Goal: Task Accomplishment & Management: Complete application form

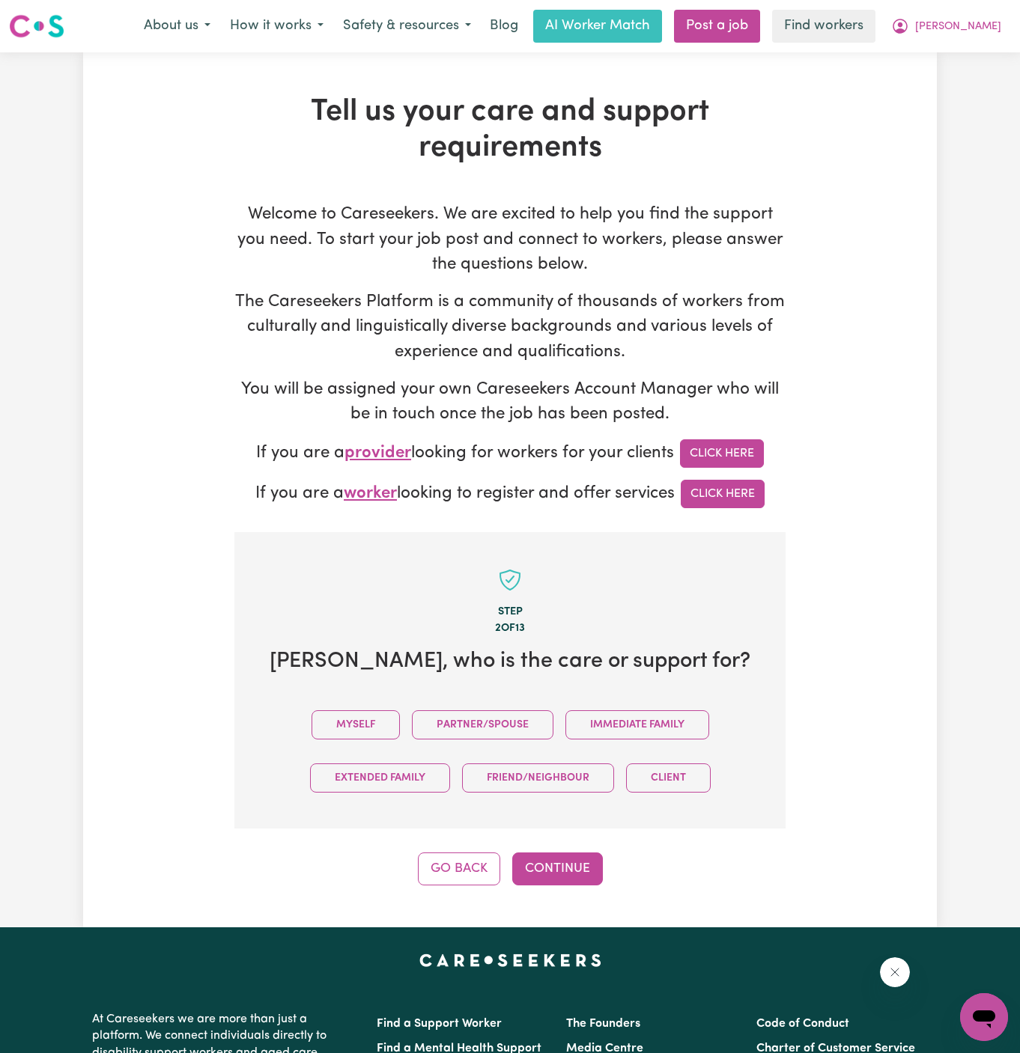
scroll to position [515, 0]
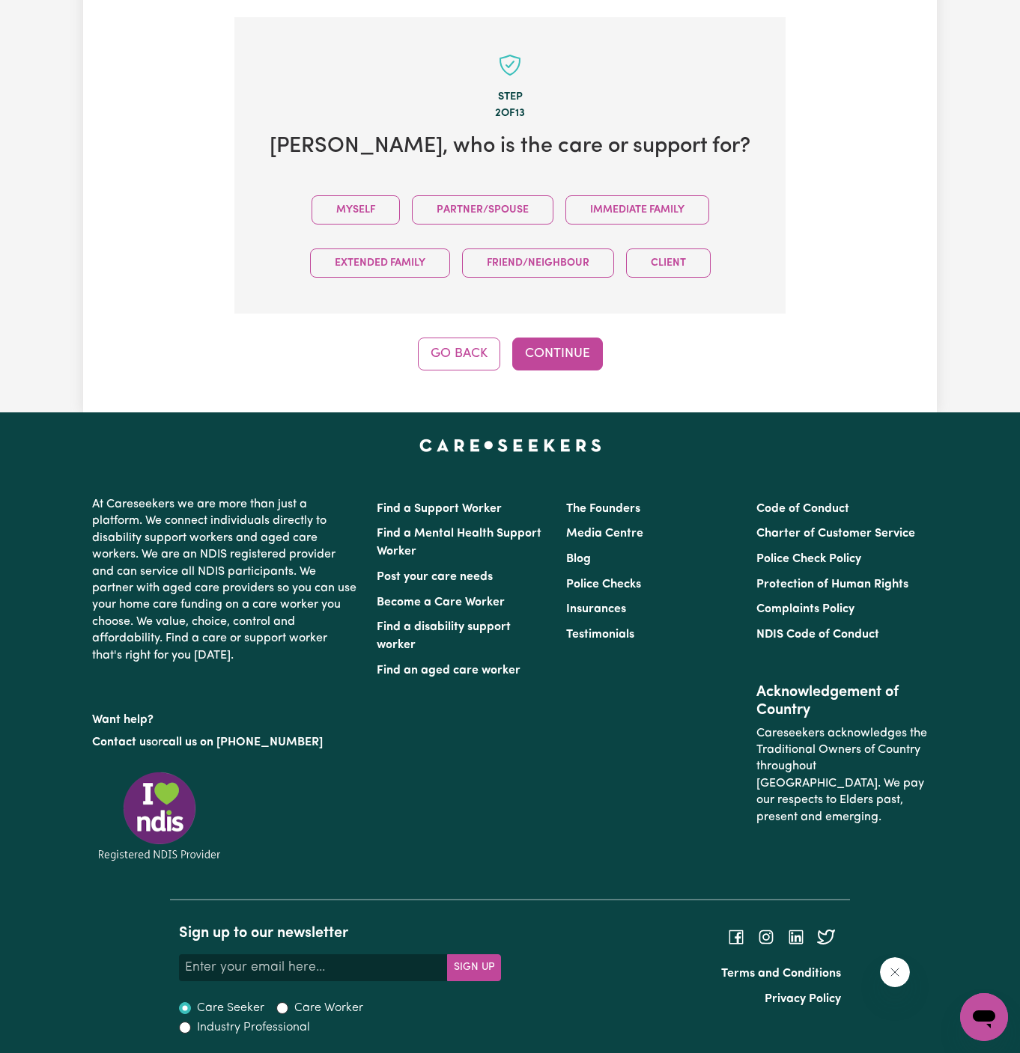
click at [368, 201] on button "Myself" at bounding box center [355, 209] width 88 height 29
click at [549, 352] on button "Continue" at bounding box center [557, 354] width 91 height 33
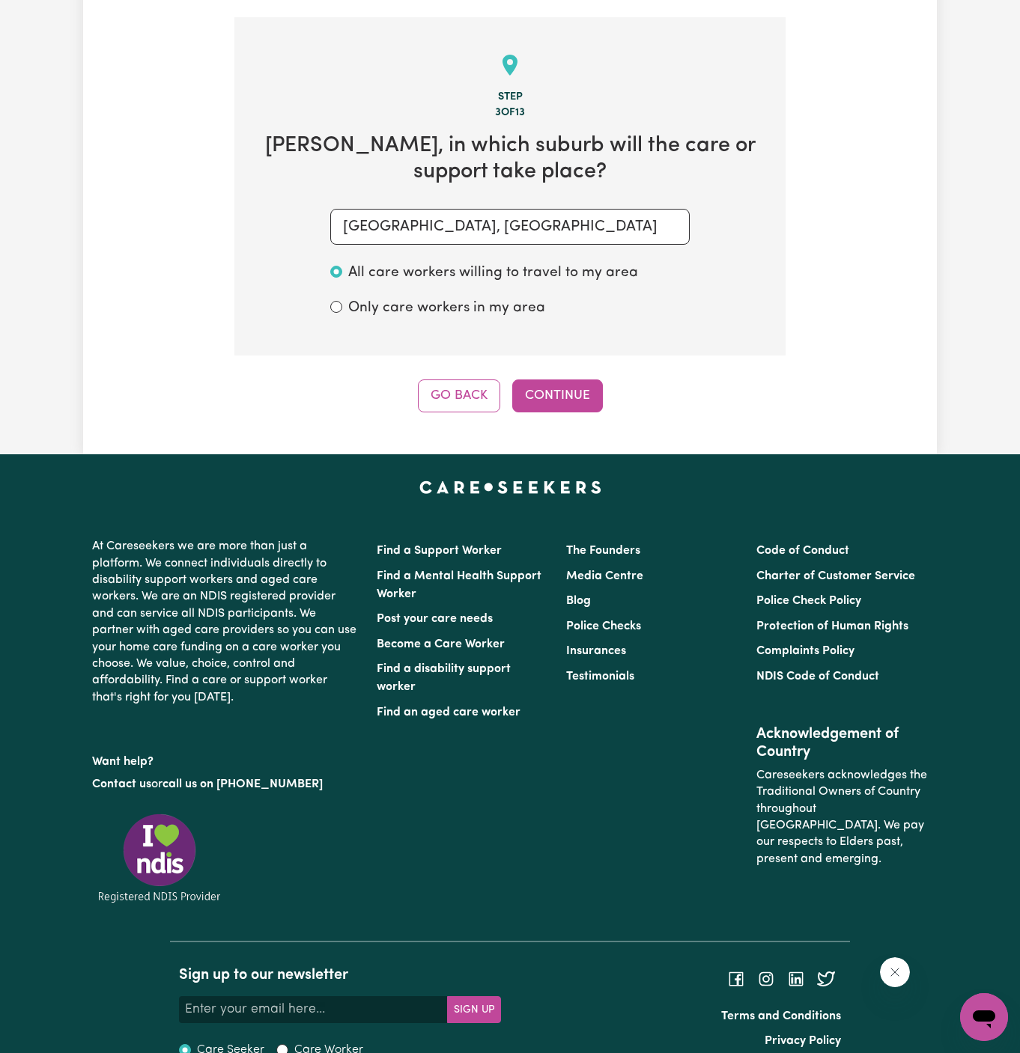
scroll to position [531, 0]
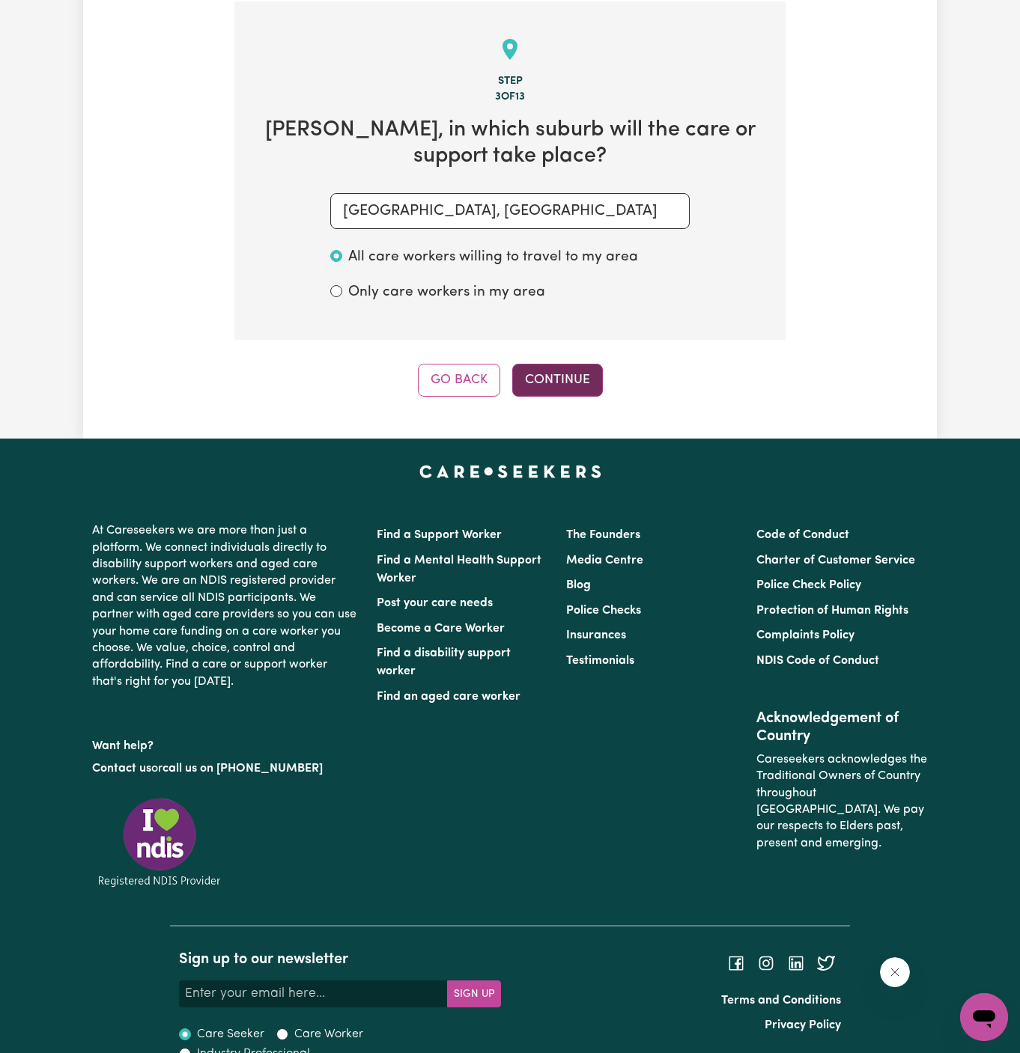
click at [567, 365] on button "Continue" at bounding box center [557, 380] width 91 height 33
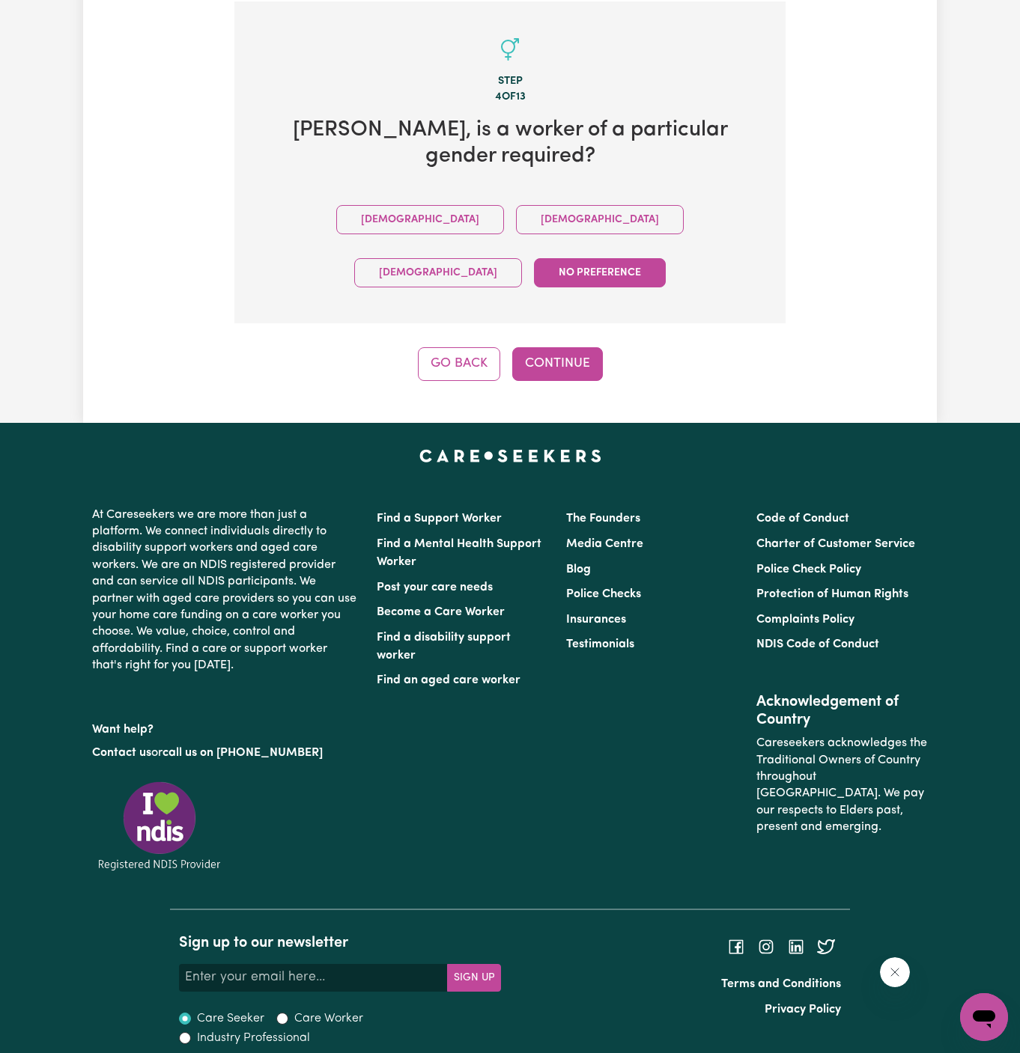
scroll to position [488, 0]
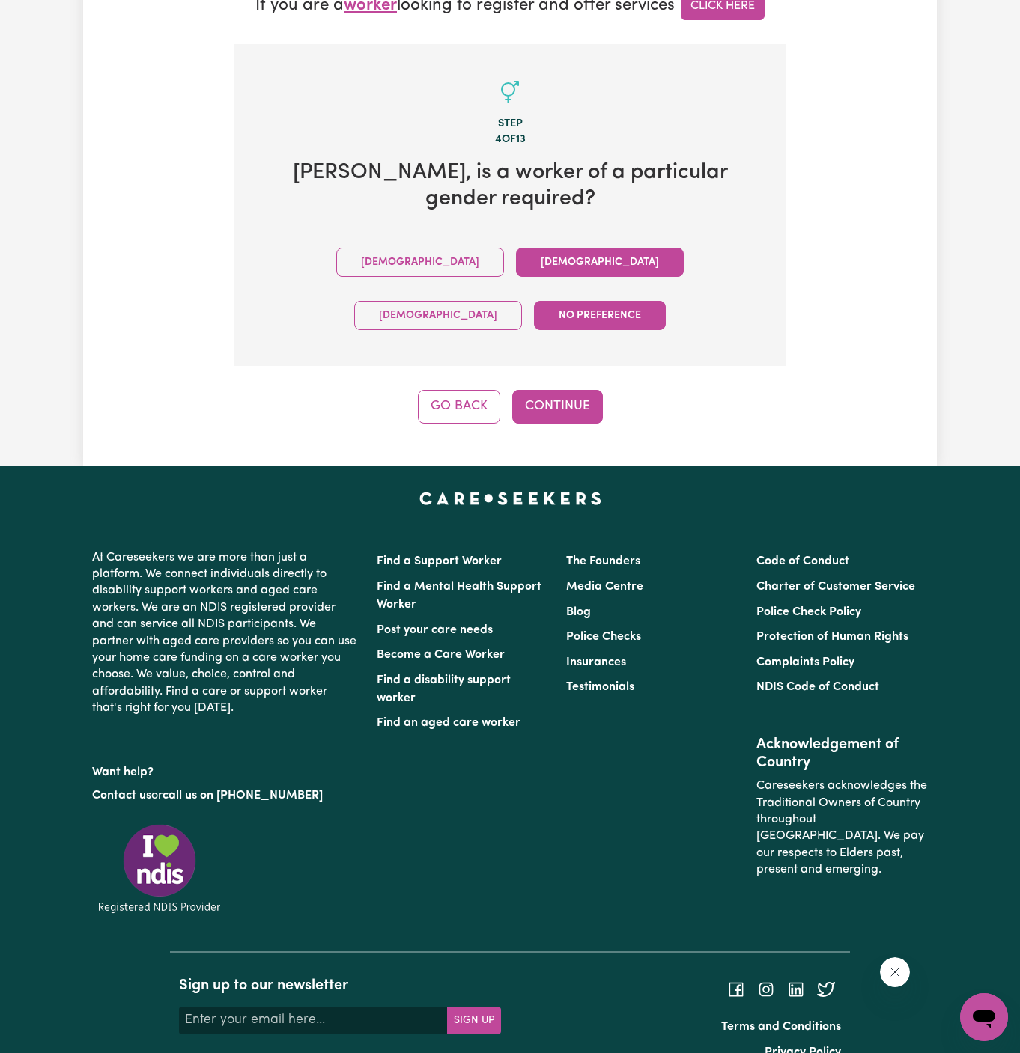
click at [516, 257] on button "[DEMOGRAPHIC_DATA]" at bounding box center [600, 262] width 168 height 29
click at [564, 331] on div "Step 4 of 13 [PERSON_NAME] , is a worker of a particular gender required? [DEMO…" at bounding box center [509, 234] width 551 height 380
click at [558, 390] on button "Continue" at bounding box center [557, 406] width 91 height 33
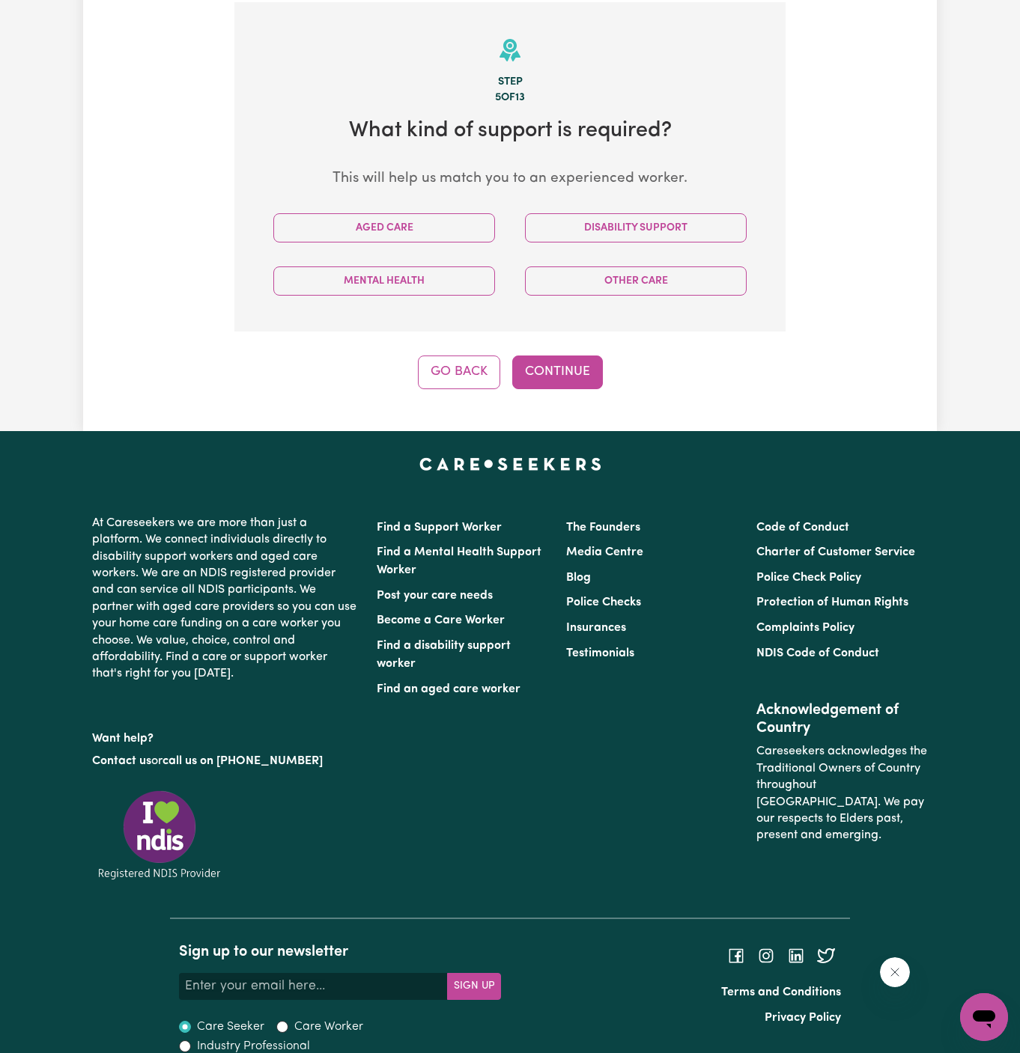
scroll to position [531, 0]
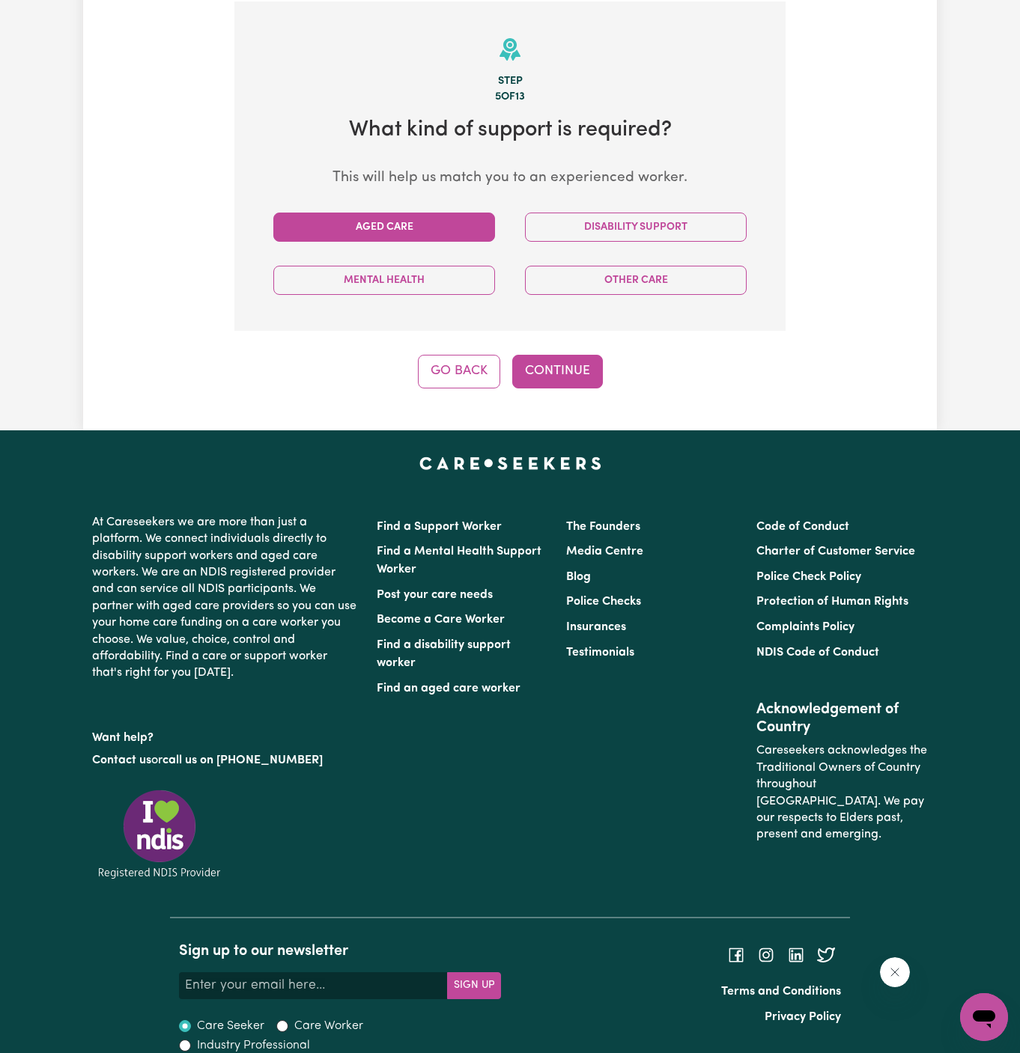
click at [428, 218] on button "Aged Care" at bounding box center [384, 227] width 222 height 29
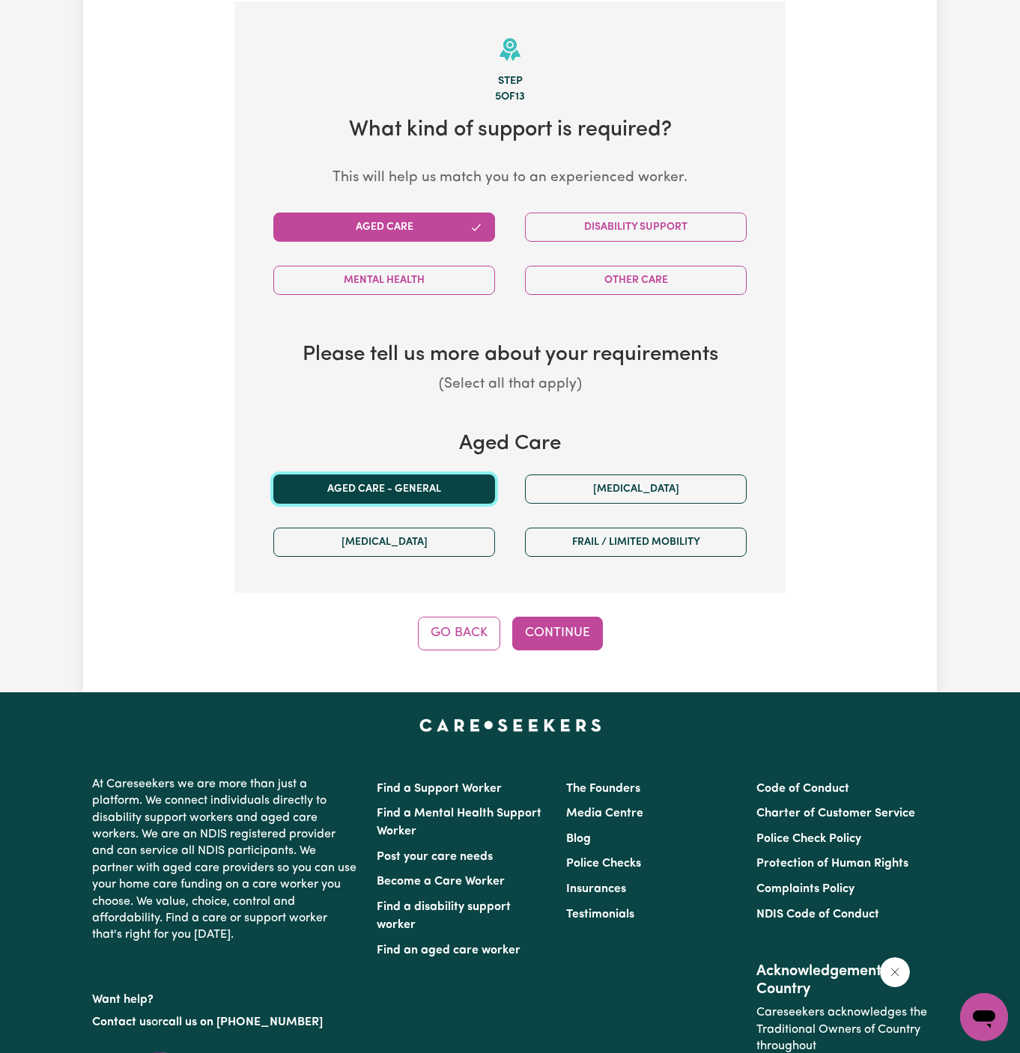
click at [417, 480] on button "Aged care - General" at bounding box center [384, 489] width 222 height 29
click at [566, 644] on button "Continue" at bounding box center [557, 633] width 91 height 33
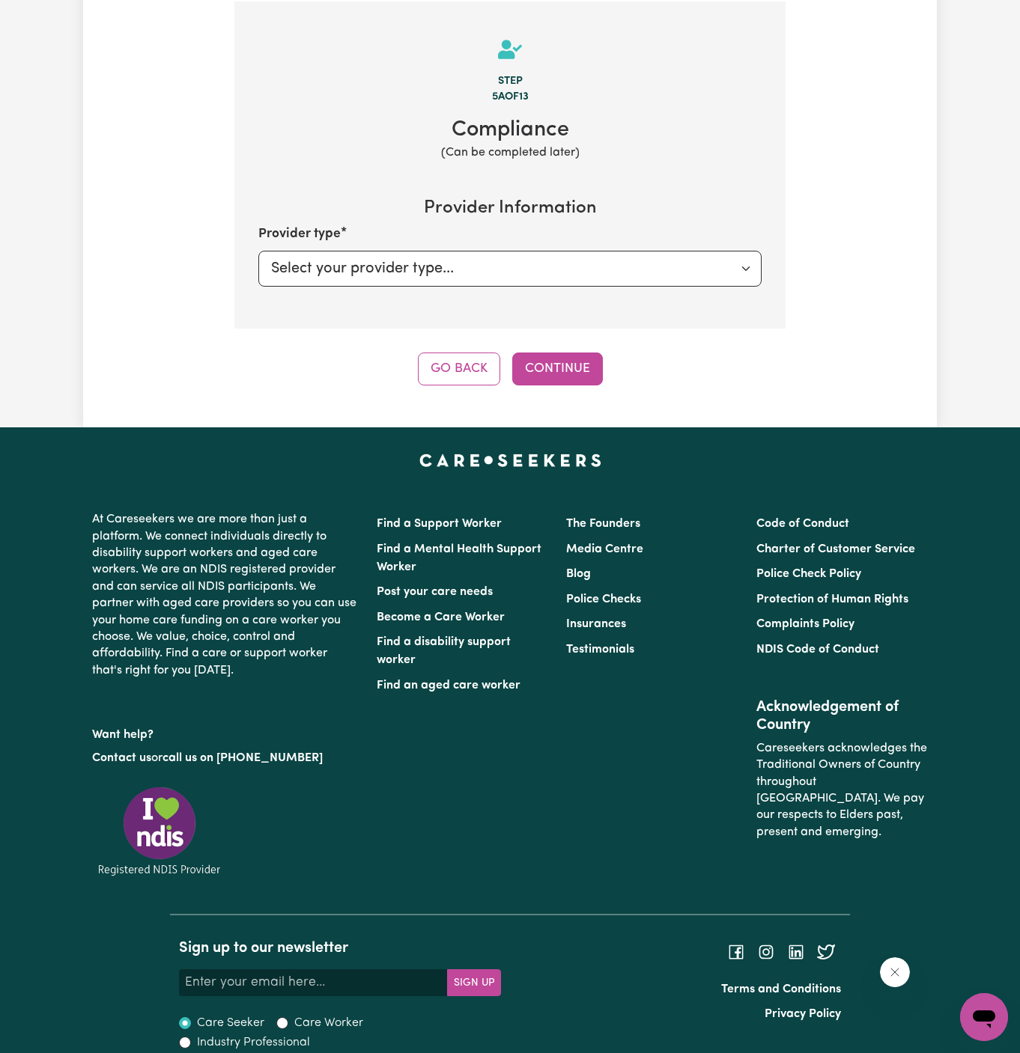
click at [540, 347] on div "Step 5a of 13 Compliance (Can be completed later) Provider Information Provider…" at bounding box center [509, 193] width 551 height 384
click at [572, 373] on button "Continue" at bounding box center [557, 369] width 91 height 33
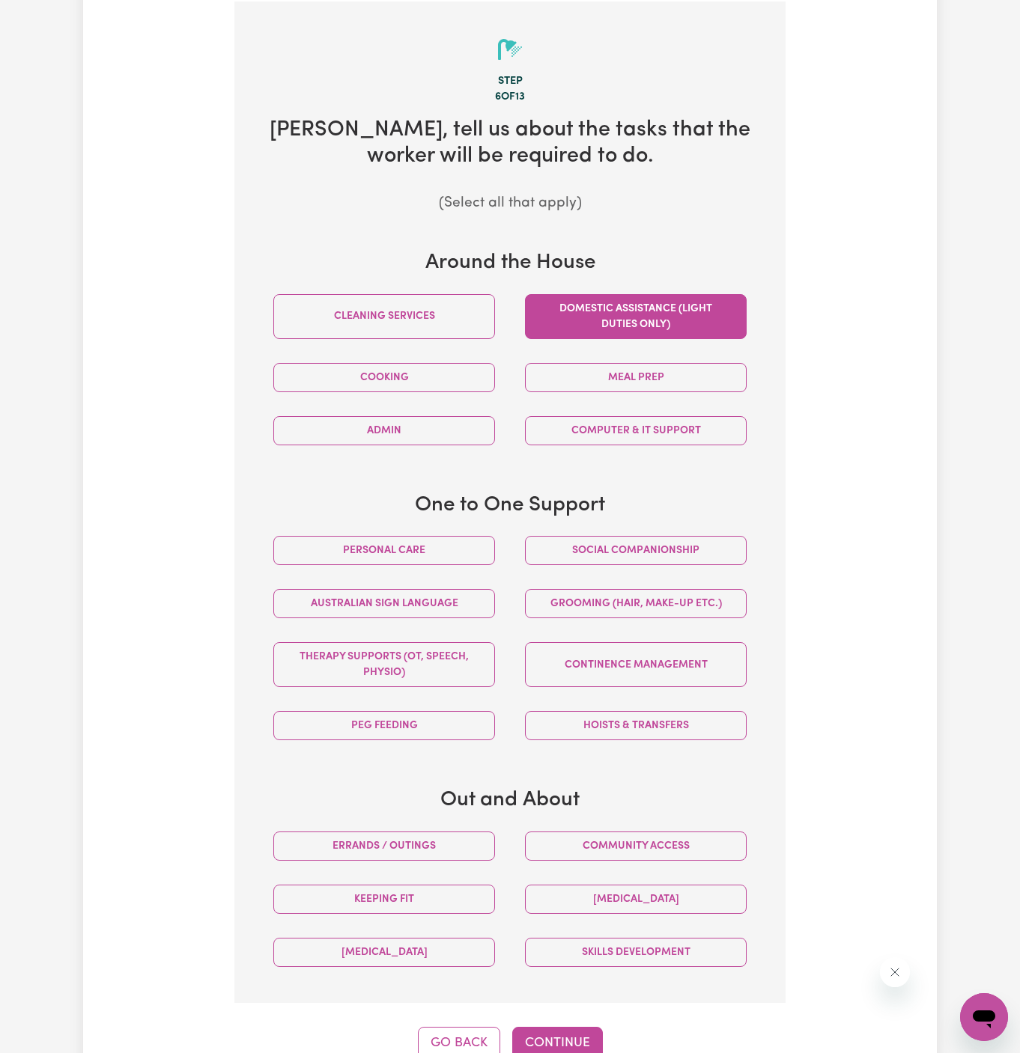
click at [657, 314] on button "Domestic assistance (light duties only)" at bounding box center [636, 316] width 222 height 45
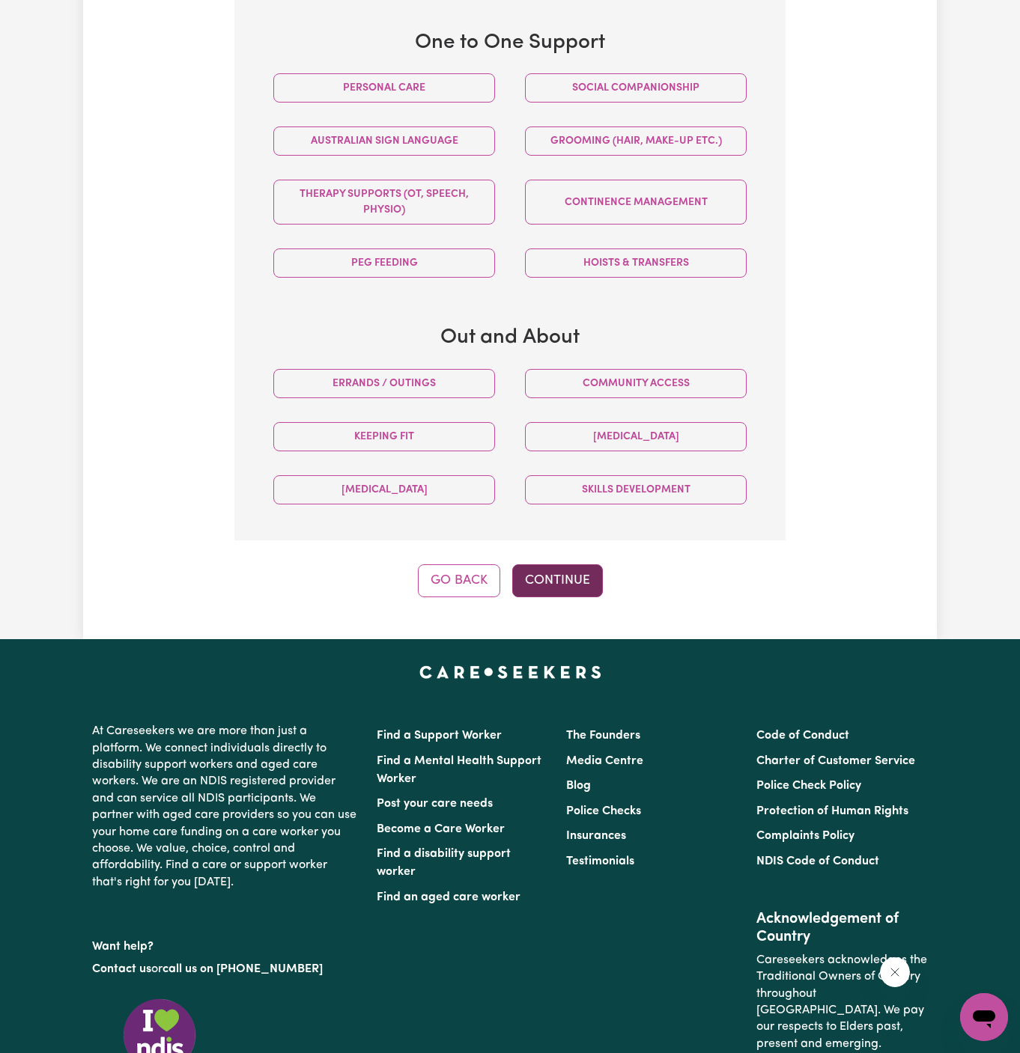
click at [572, 577] on button "Continue" at bounding box center [557, 580] width 91 height 33
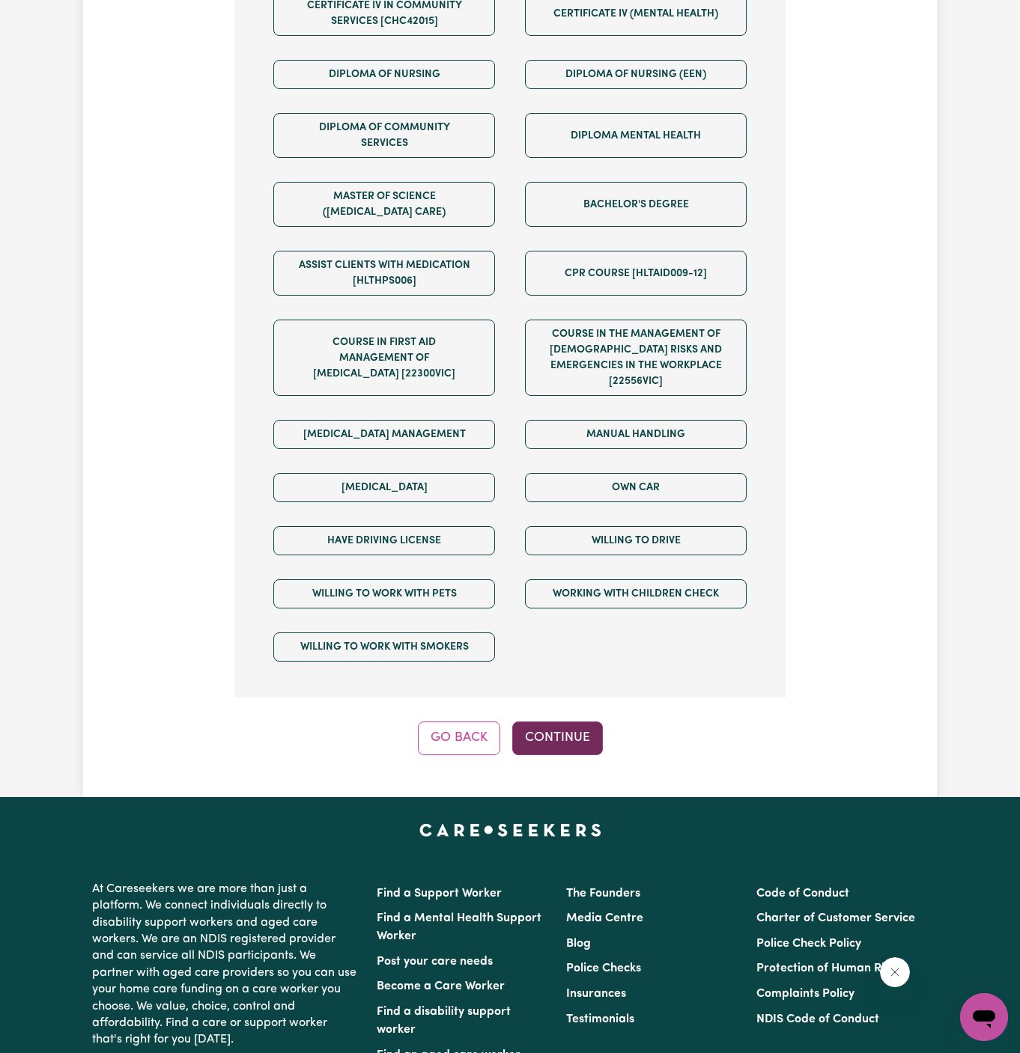
click at [579, 722] on button "Continue" at bounding box center [557, 738] width 91 height 33
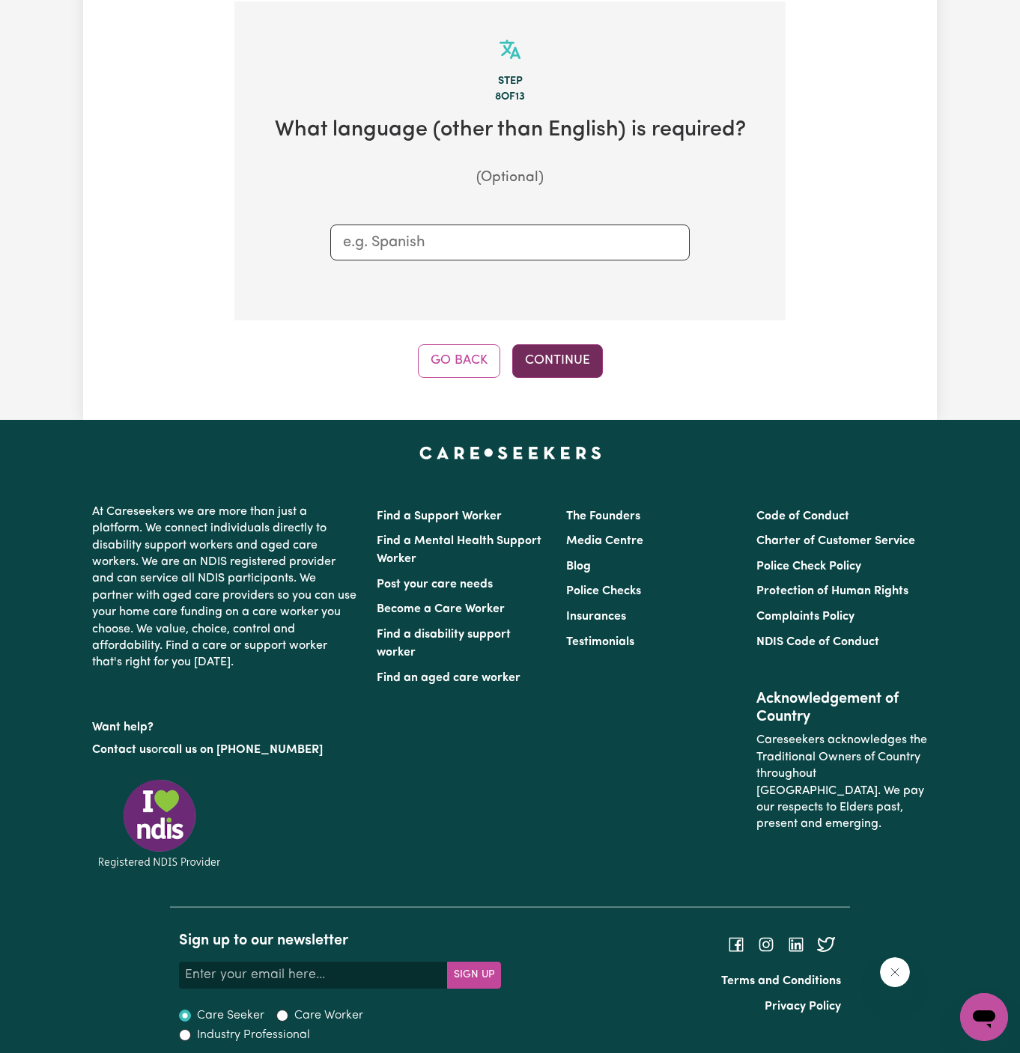
click at [575, 367] on button "Continue" at bounding box center [557, 360] width 91 height 33
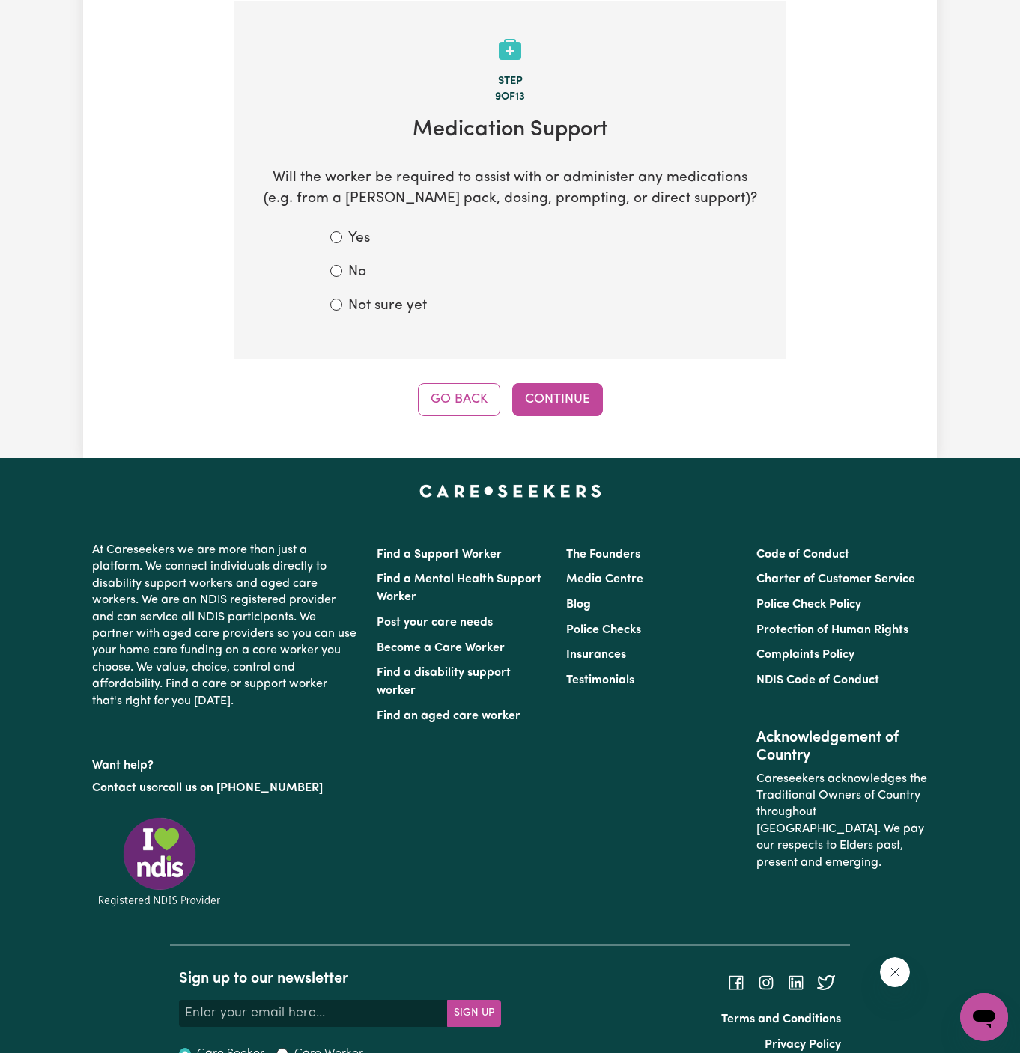
click at [359, 278] on label "No" at bounding box center [357, 273] width 18 height 22
click at [342, 277] on input "No" at bounding box center [336, 271] width 12 height 12
radio input "true"
click at [546, 383] on div "Go Back Continue" at bounding box center [509, 399] width 551 height 33
click at [568, 394] on button "Continue" at bounding box center [557, 399] width 91 height 33
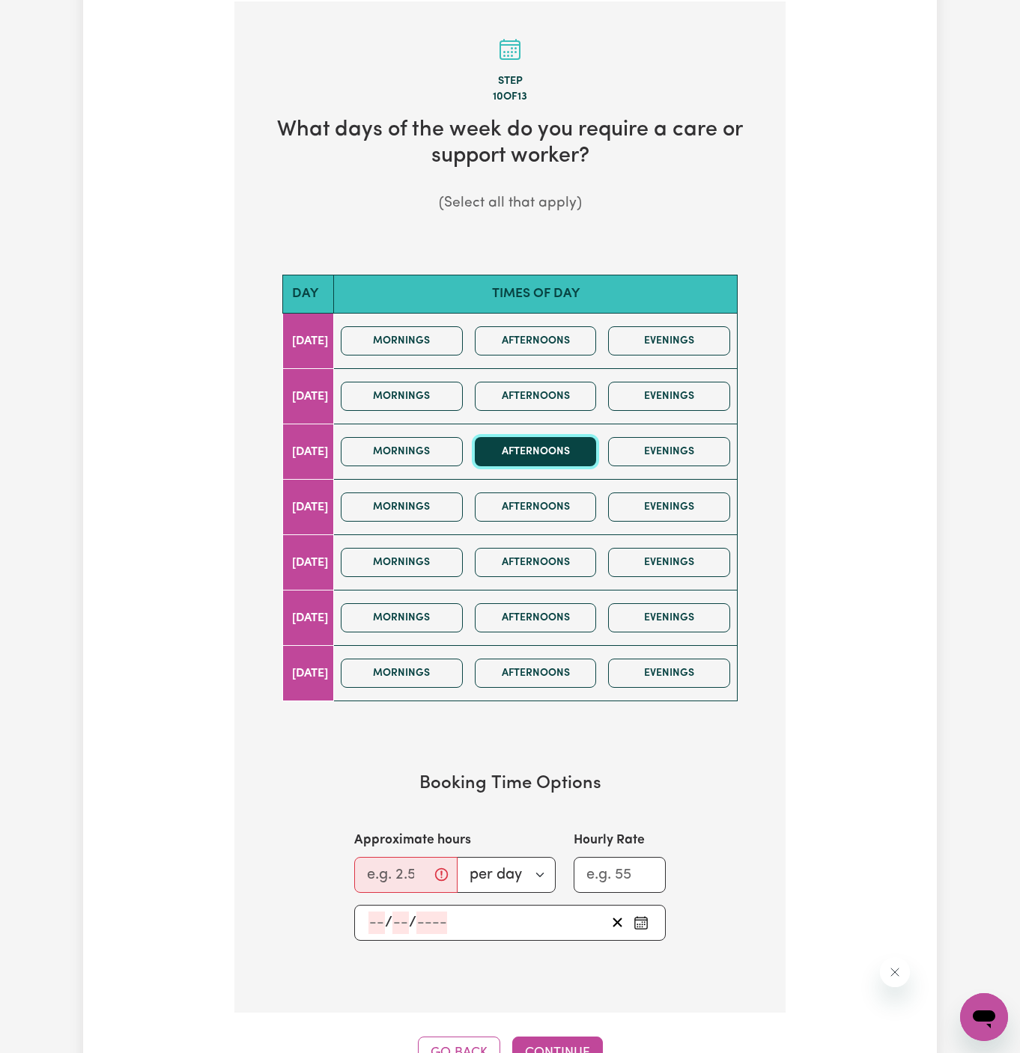
click at [531, 444] on button "Afternoons" at bounding box center [536, 451] width 122 height 29
click at [387, 877] on input "Approximate hours" at bounding box center [405, 875] width 103 height 36
type input "2"
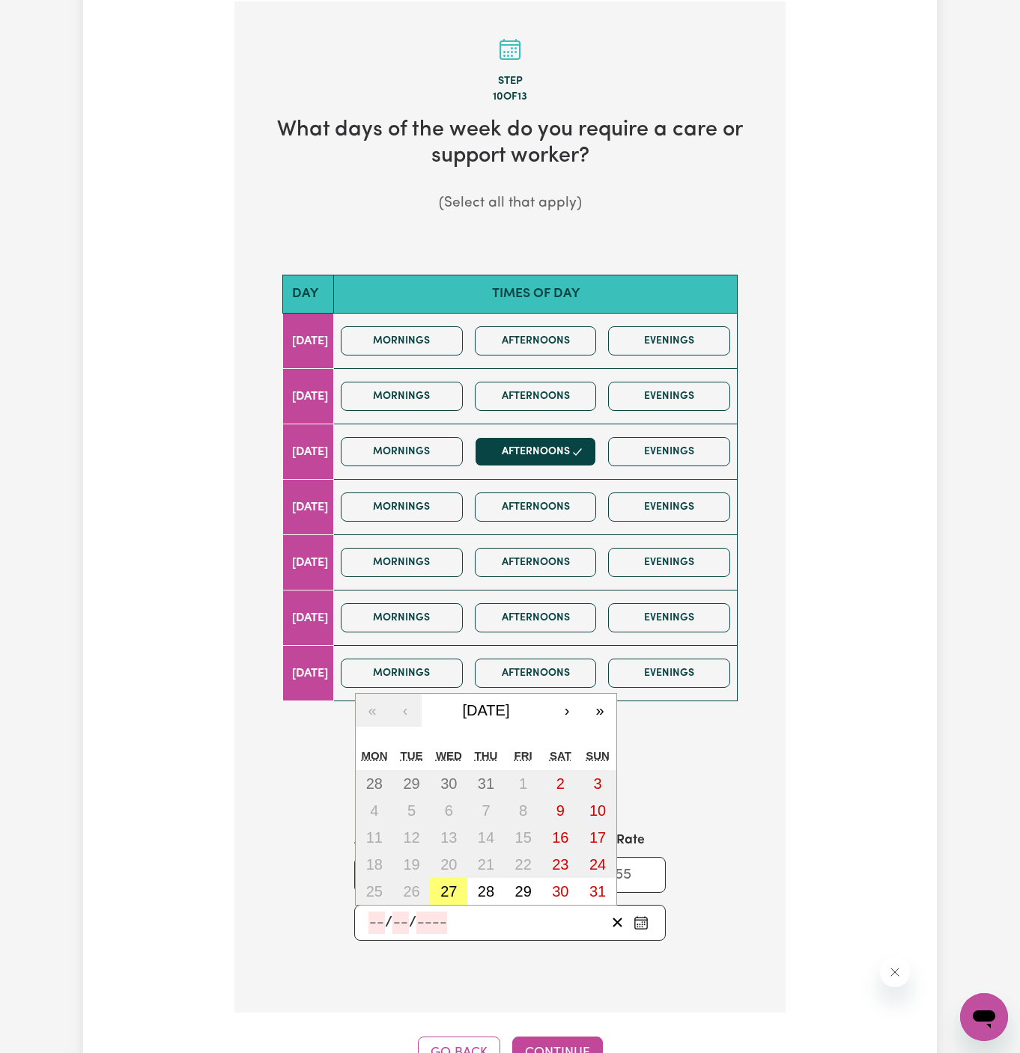
click at [380, 914] on input "number" at bounding box center [376, 923] width 16 height 22
click at [454, 886] on abbr "27" at bounding box center [448, 891] width 16 height 16
type input "[DATE]"
type input "27"
type input "8"
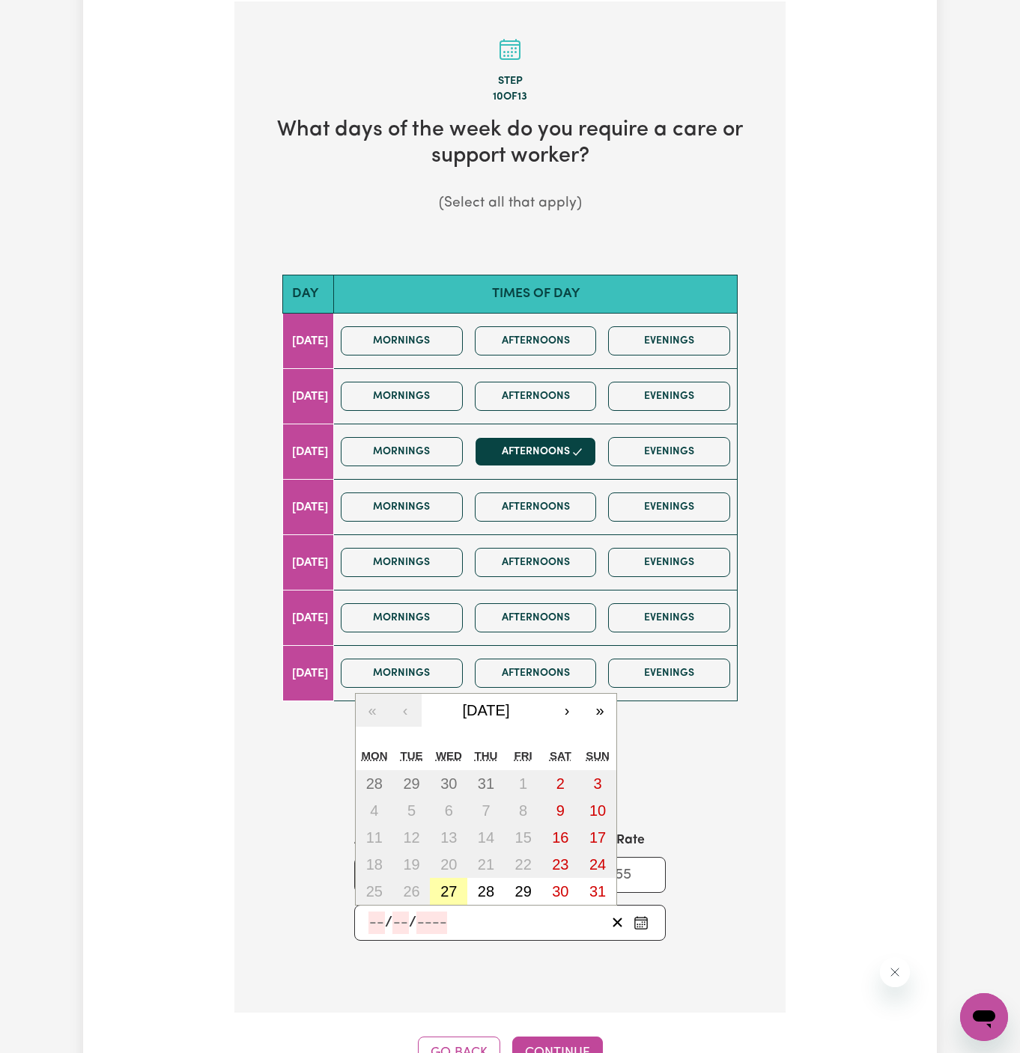
type input "2025"
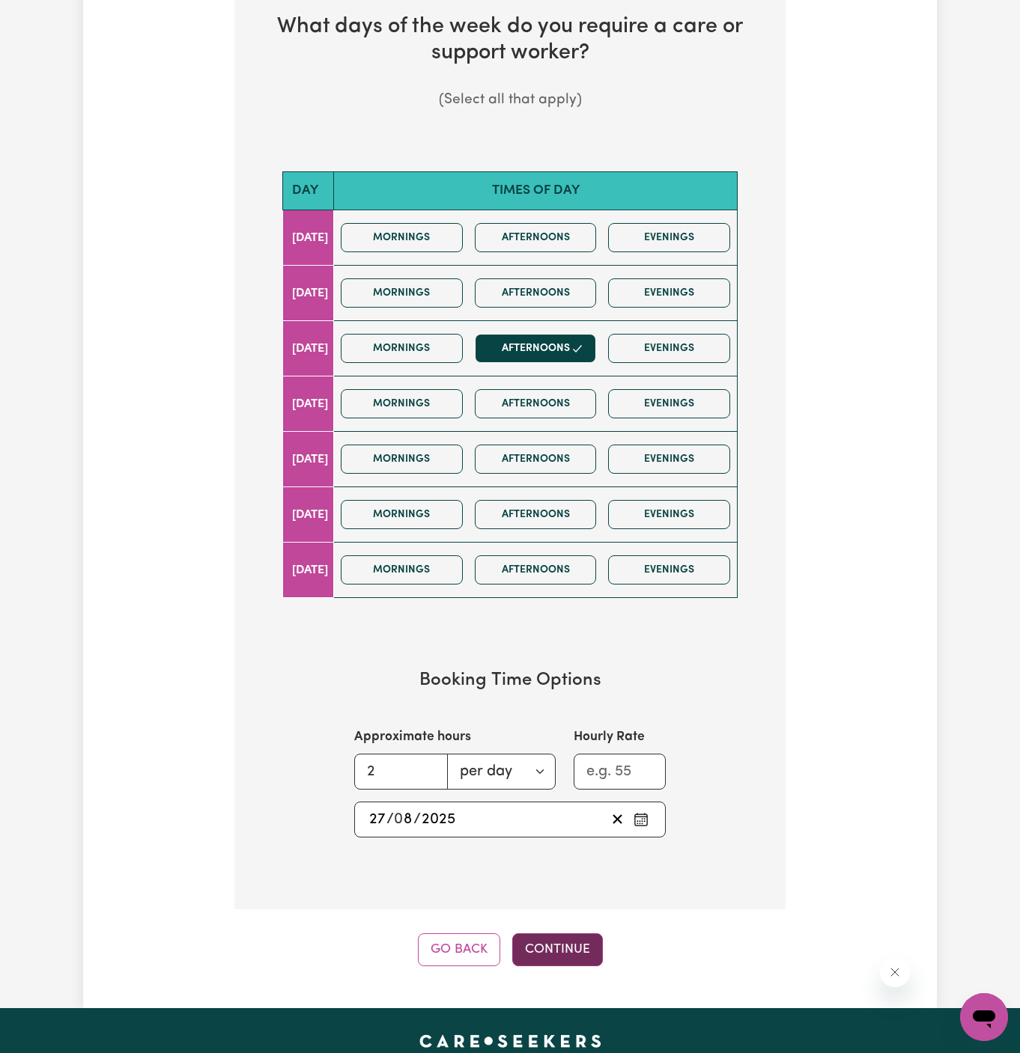
click at [557, 946] on button "Continue" at bounding box center [557, 949] width 91 height 33
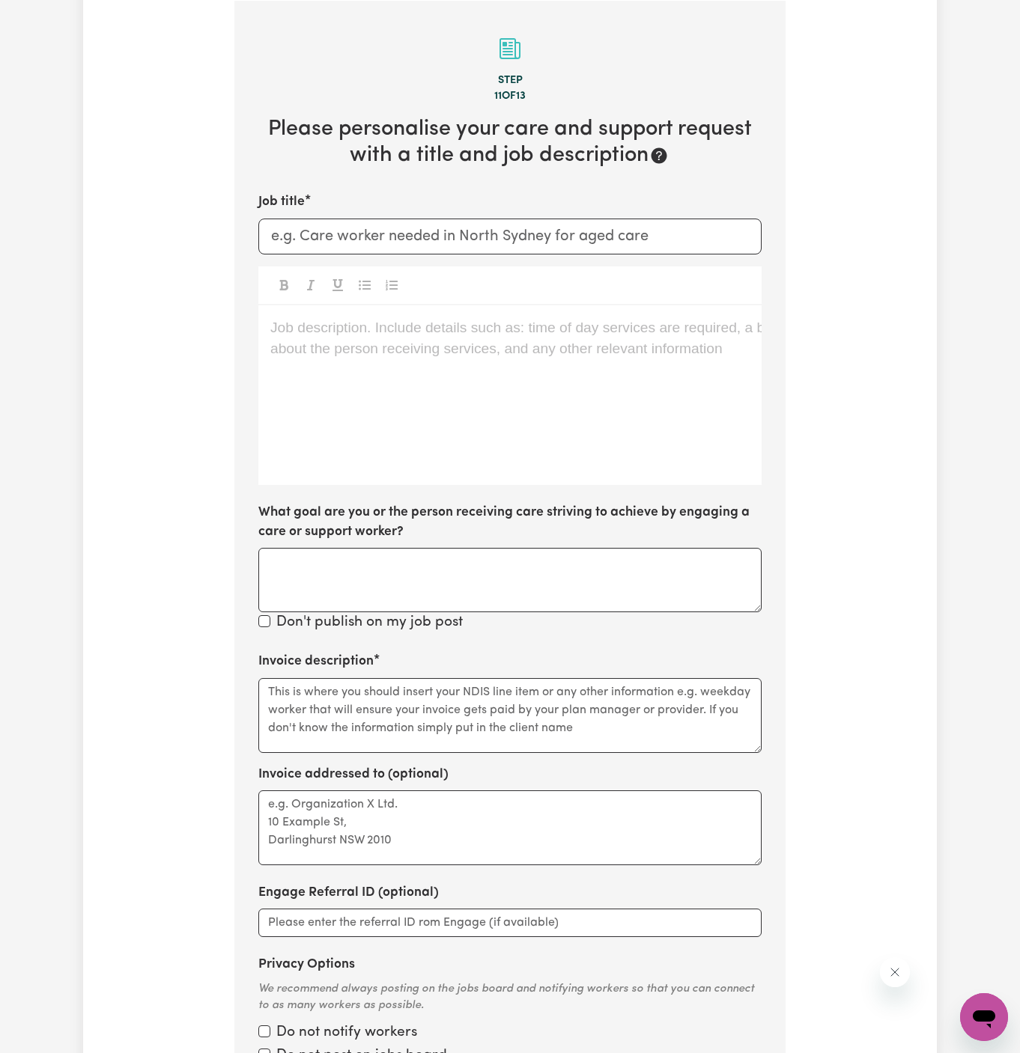
scroll to position [531, 0]
click at [515, 380] on div "Job description. Include details such as: time of day services are required, a …" at bounding box center [509, 396] width 503 height 180
click at [395, 373] on div "Job description. Include details such as: time of day services are required, a …" at bounding box center [509, 396] width 503 height 180
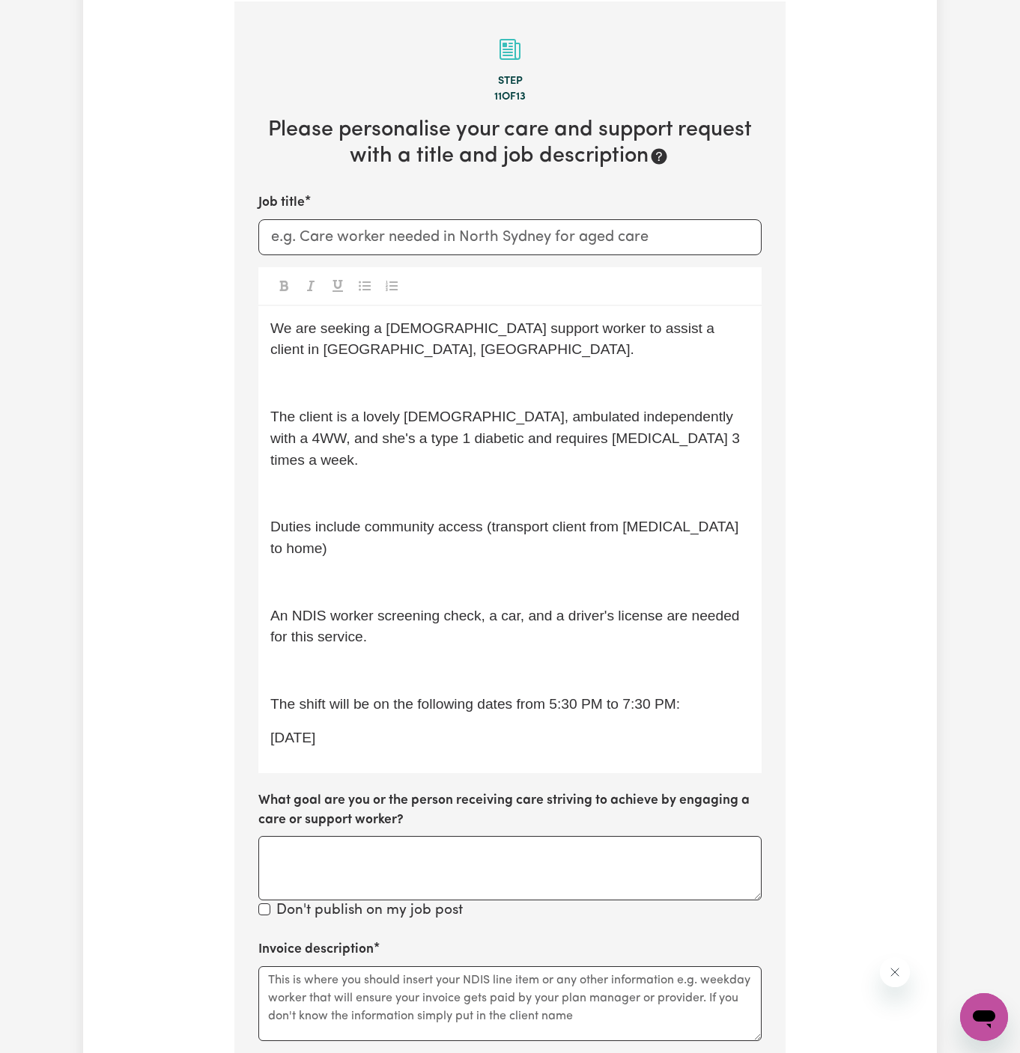
click at [405, 406] on p "The client is a lovely [DEMOGRAPHIC_DATA], ambulated independently with a 4WW, …" at bounding box center [509, 438] width 479 height 64
click at [404, 373] on p "﻿" at bounding box center [509, 384] width 479 height 22
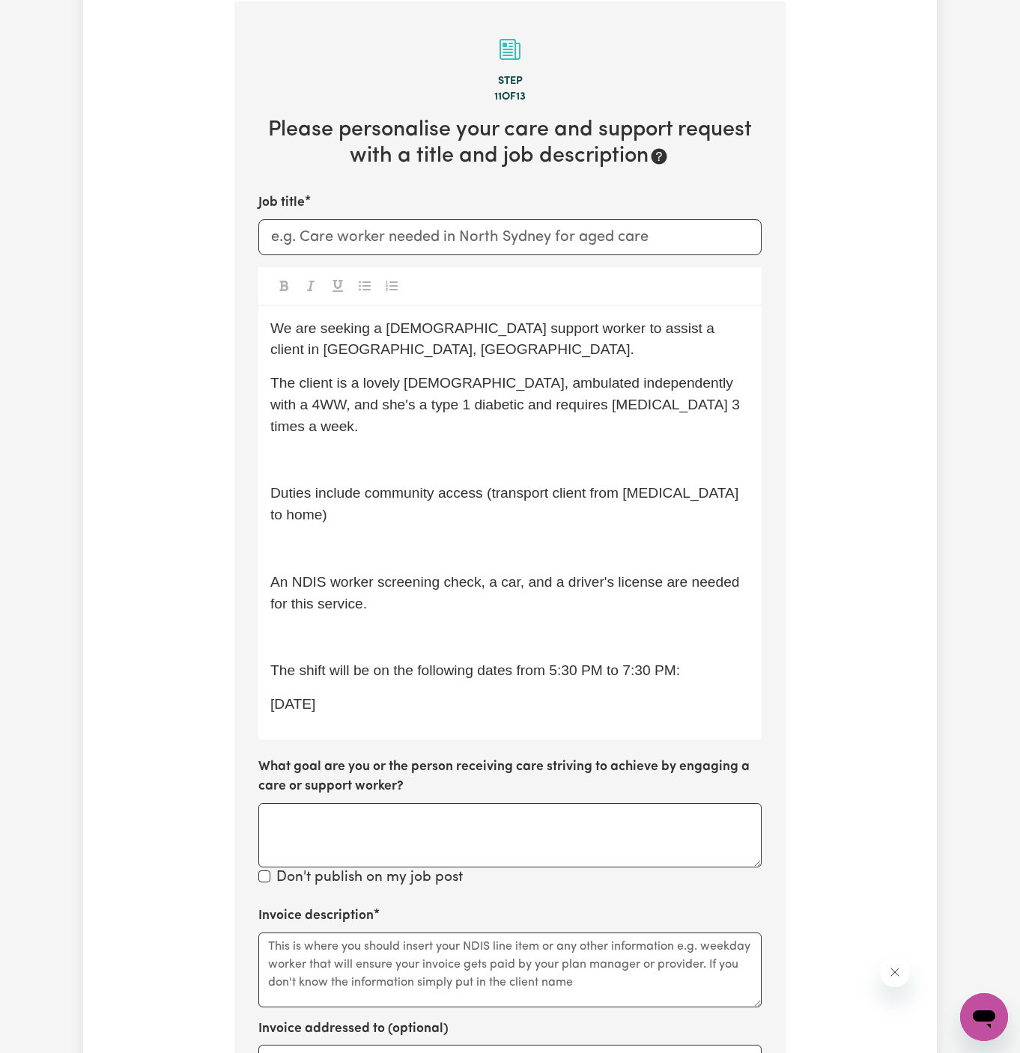
click at [395, 450] on p "﻿" at bounding box center [509, 461] width 479 height 22
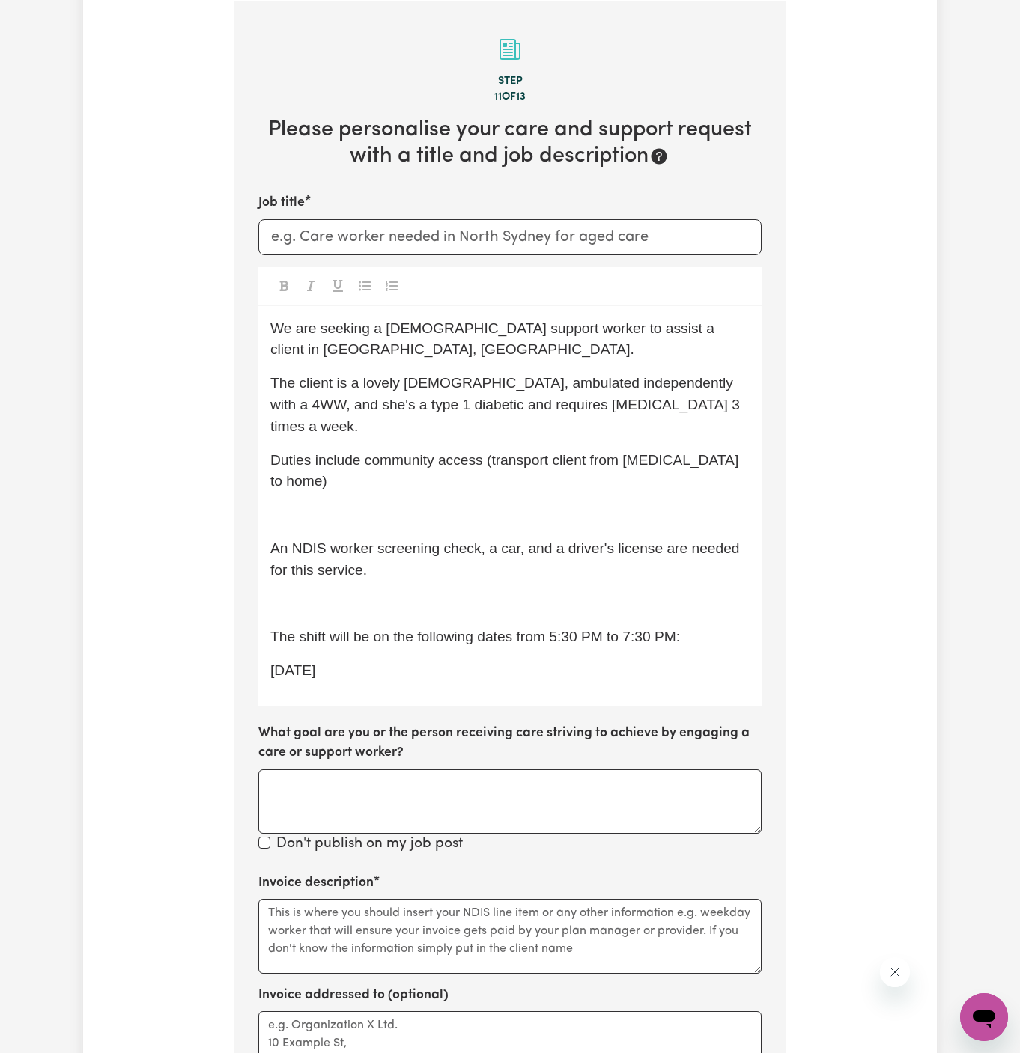
click at [394, 505] on p "﻿" at bounding box center [509, 516] width 479 height 22
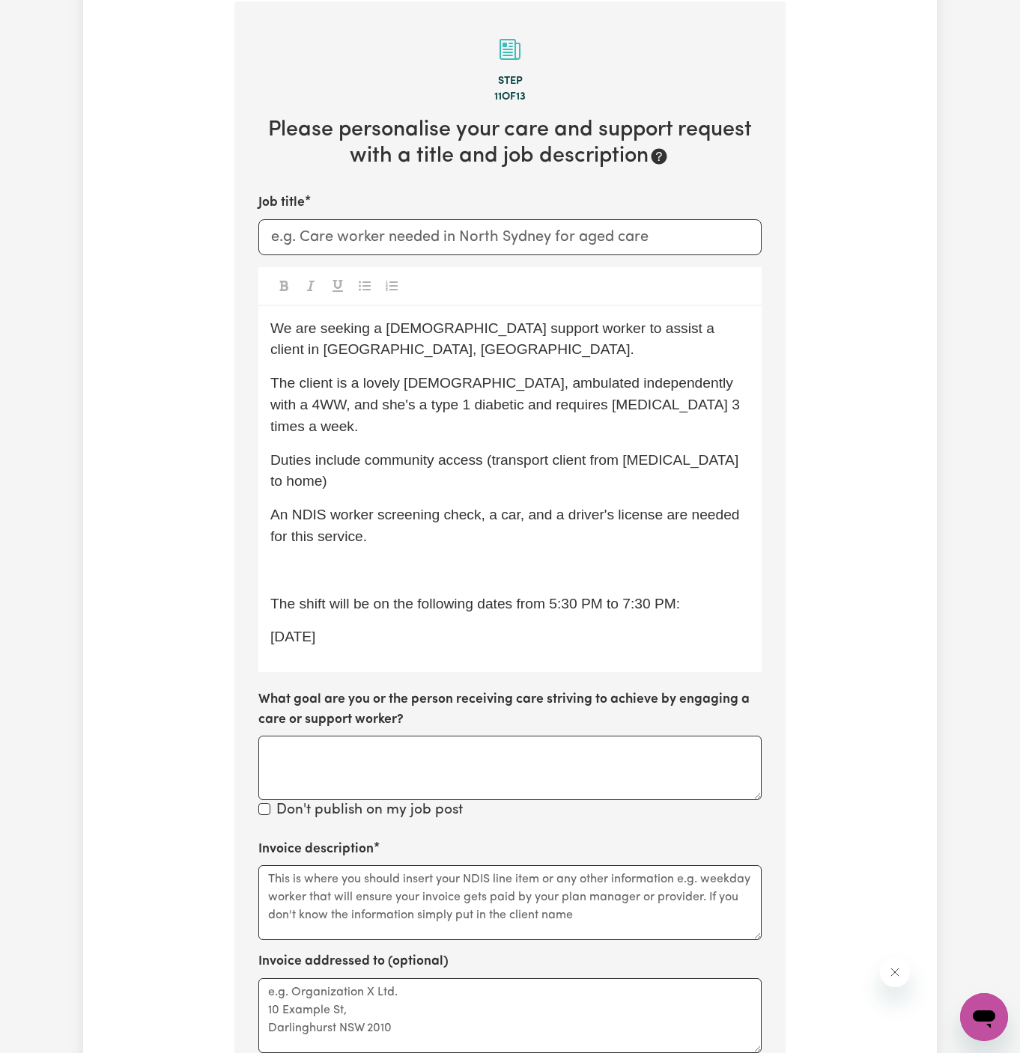
click at [395, 492] on div "We are seeking a [DEMOGRAPHIC_DATA] support worker to assist a client in [GEOGR…" at bounding box center [509, 489] width 503 height 367
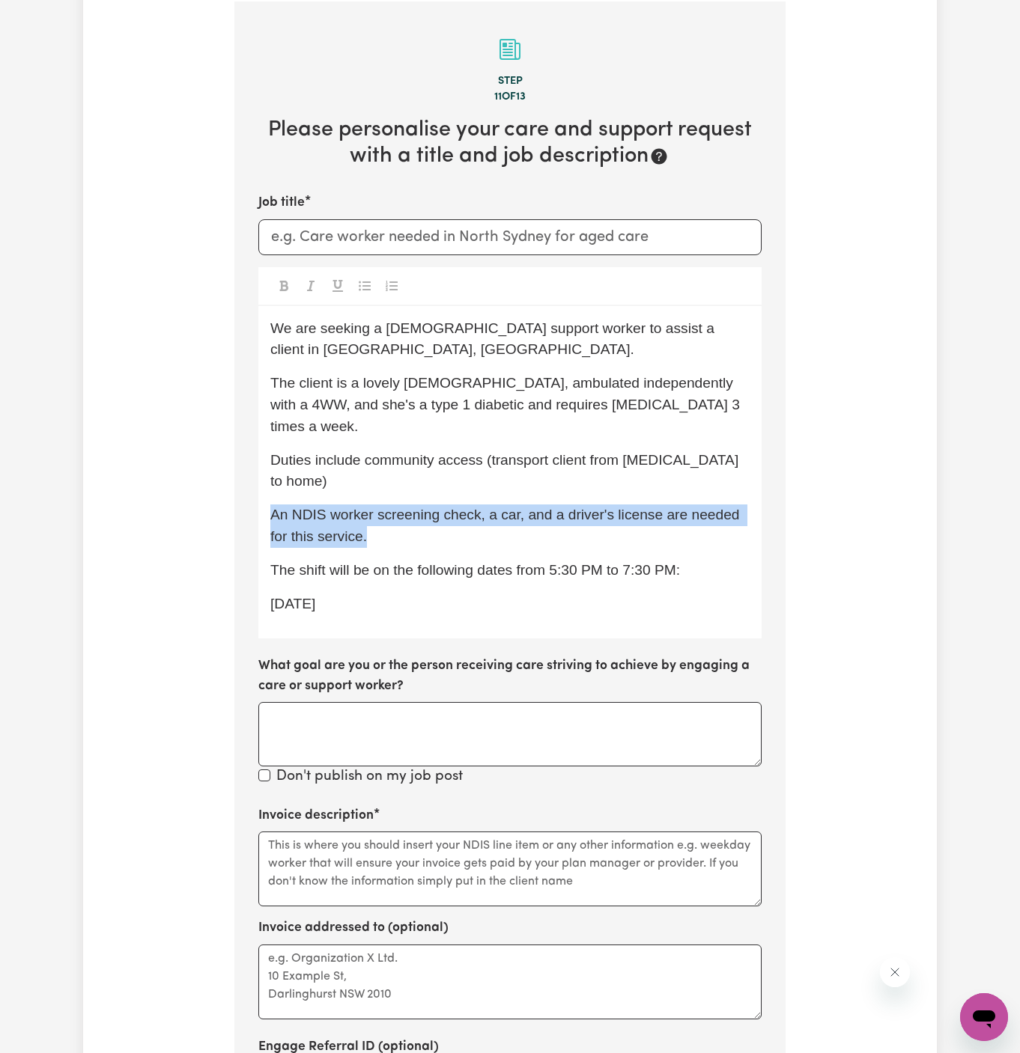
drag, startPoint x: 376, startPoint y: 479, endPoint x: 267, endPoint y: 448, distance: 113.0
click at [267, 448] on div "We are seeking a [DEMOGRAPHIC_DATA] support worker to assist a client in [GEOGR…" at bounding box center [509, 472] width 503 height 333
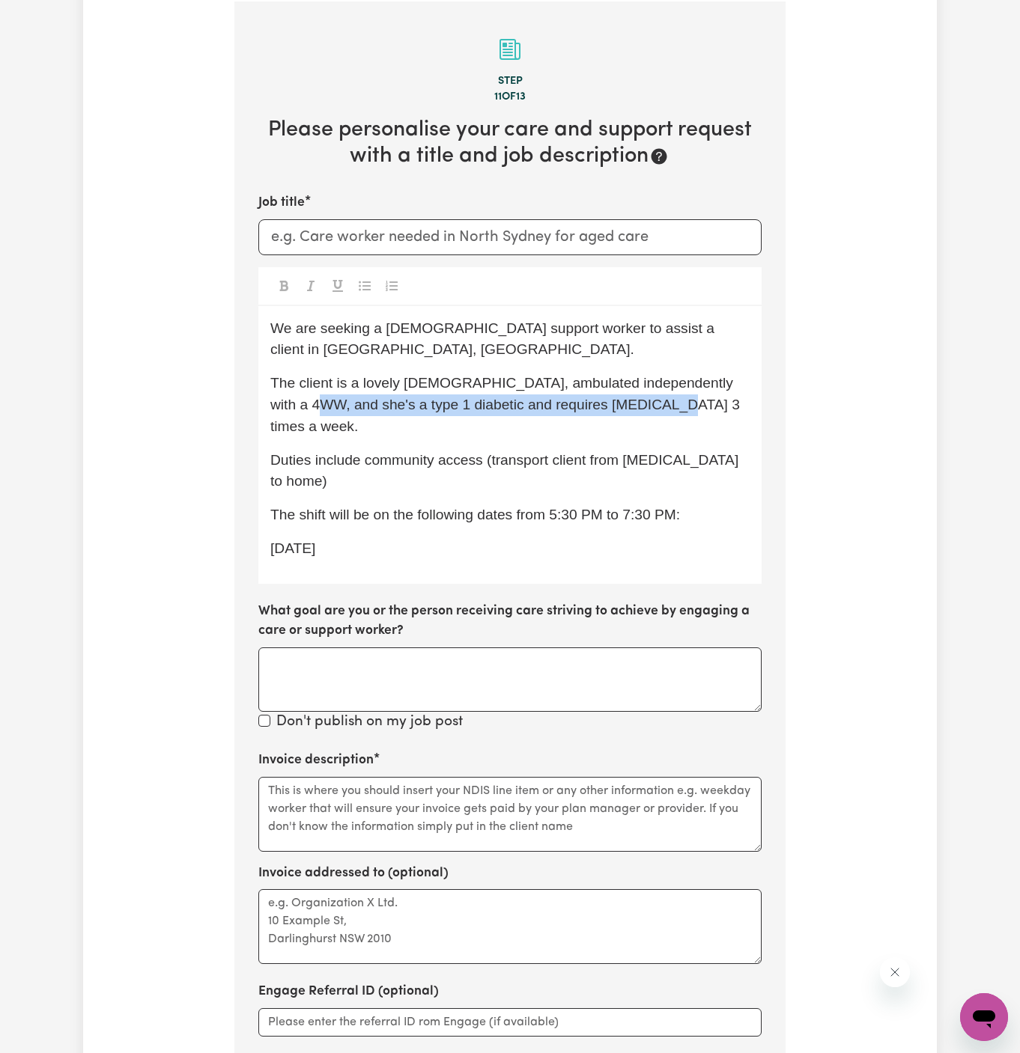
drag, startPoint x: 628, startPoint y: 380, endPoint x: 254, endPoint y: 369, distance: 374.5
click at [254, 369] on section "Step 11 of 13 Please personalise your care and support request with a title and…" at bounding box center [509, 601] width 551 height 1201
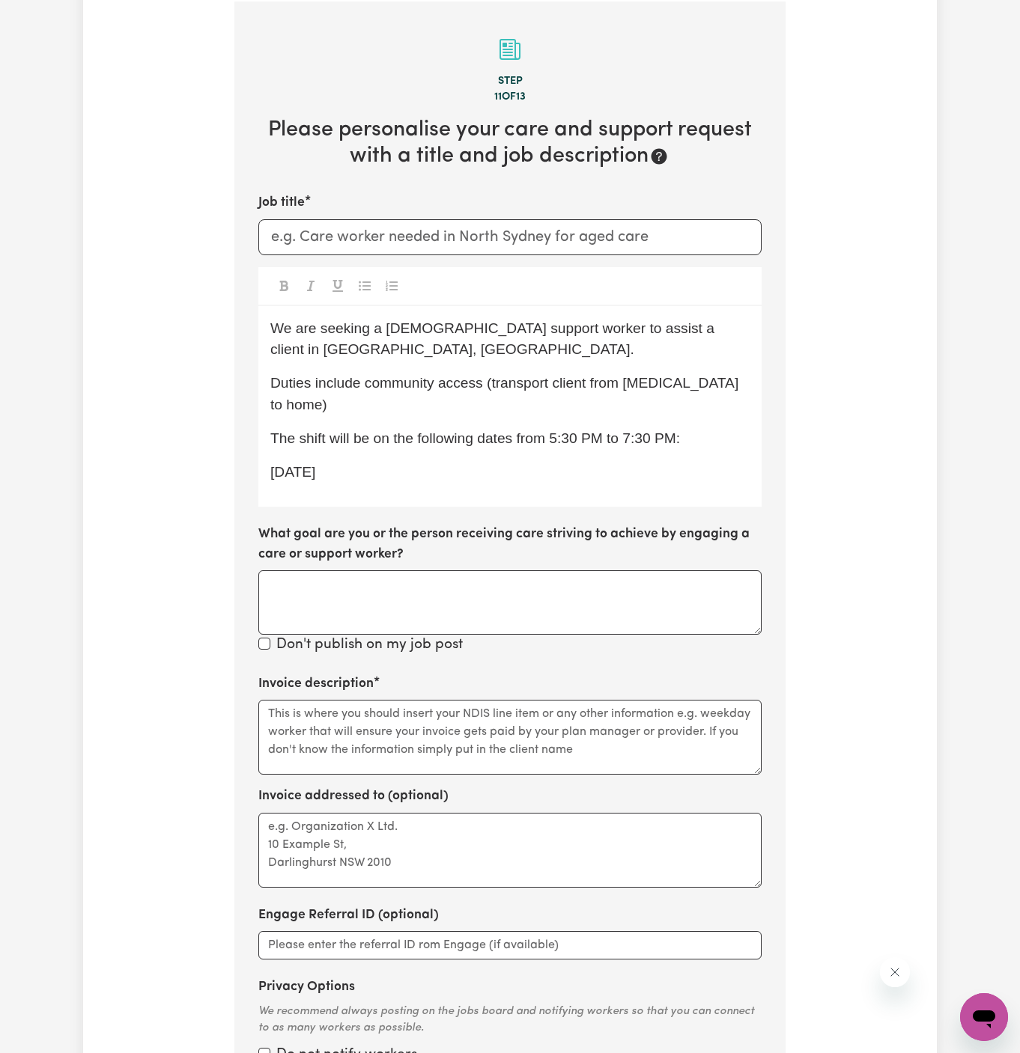
click at [455, 374] on div "We are seeking a [DEMOGRAPHIC_DATA] support worker to assist a client in [GEOGR…" at bounding box center [509, 406] width 503 height 201
drag, startPoint x: 651, startPoint y: 330, endPoint x: 733, endPoint y: 329, distance: 82.4
click at [718, 329] on span "We are seeking a [DEMOGRAPHIC_DATA] support worker to assist a client in [GEOGR…" at bounding box center [494, 338] width 448 height 37
click at [369, 385] on span "Duties include community access (transport client from [MEDICAL_DATA] to home)" at bounding box center [506, 393] width 472 height 37
drag, startPoint x: 363, startPoint y: 385, endPoint x: 796, endPoint y: 386, distance: 432.7
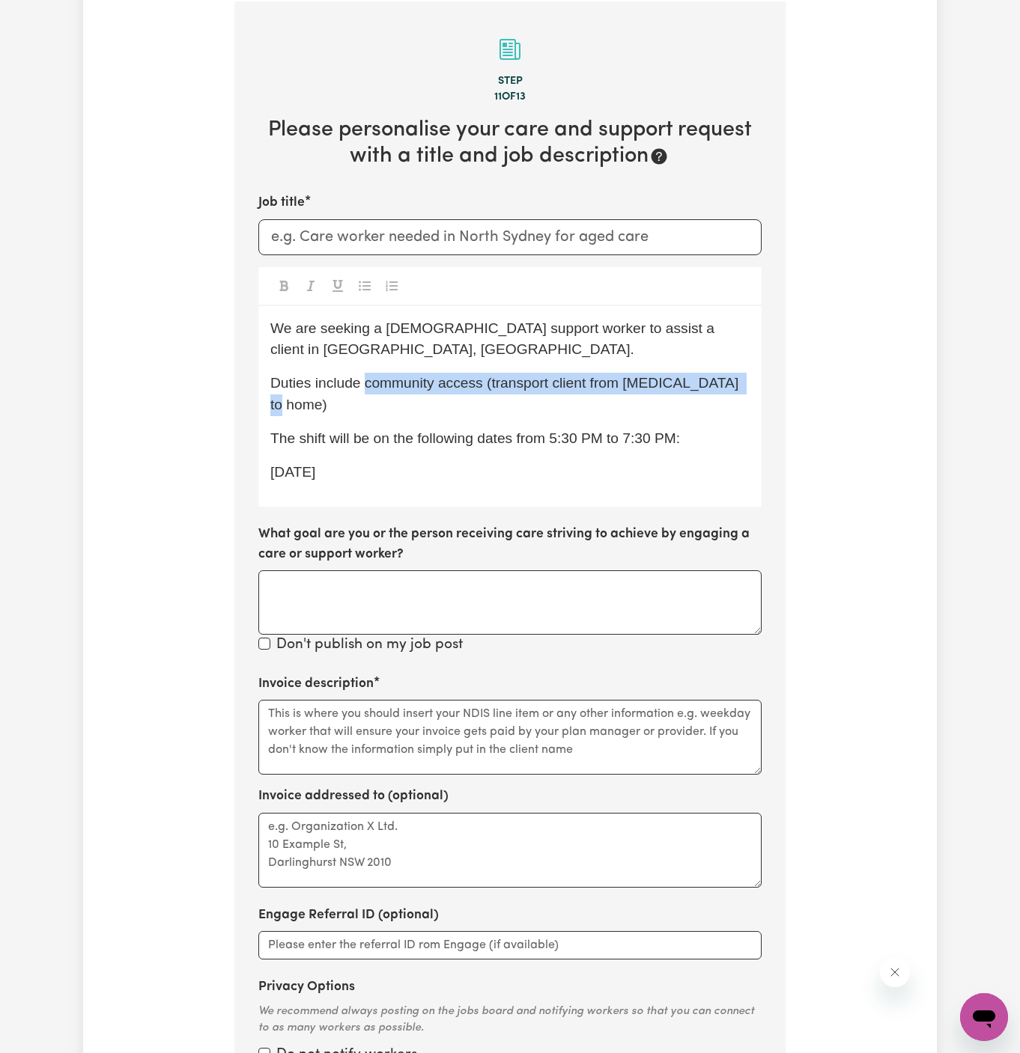
click at [796, 386] on div "Tell us your care and support requirements Welcome to Careseekers. We are excit…" at bounding box center [509, 373] width 853 height 1618
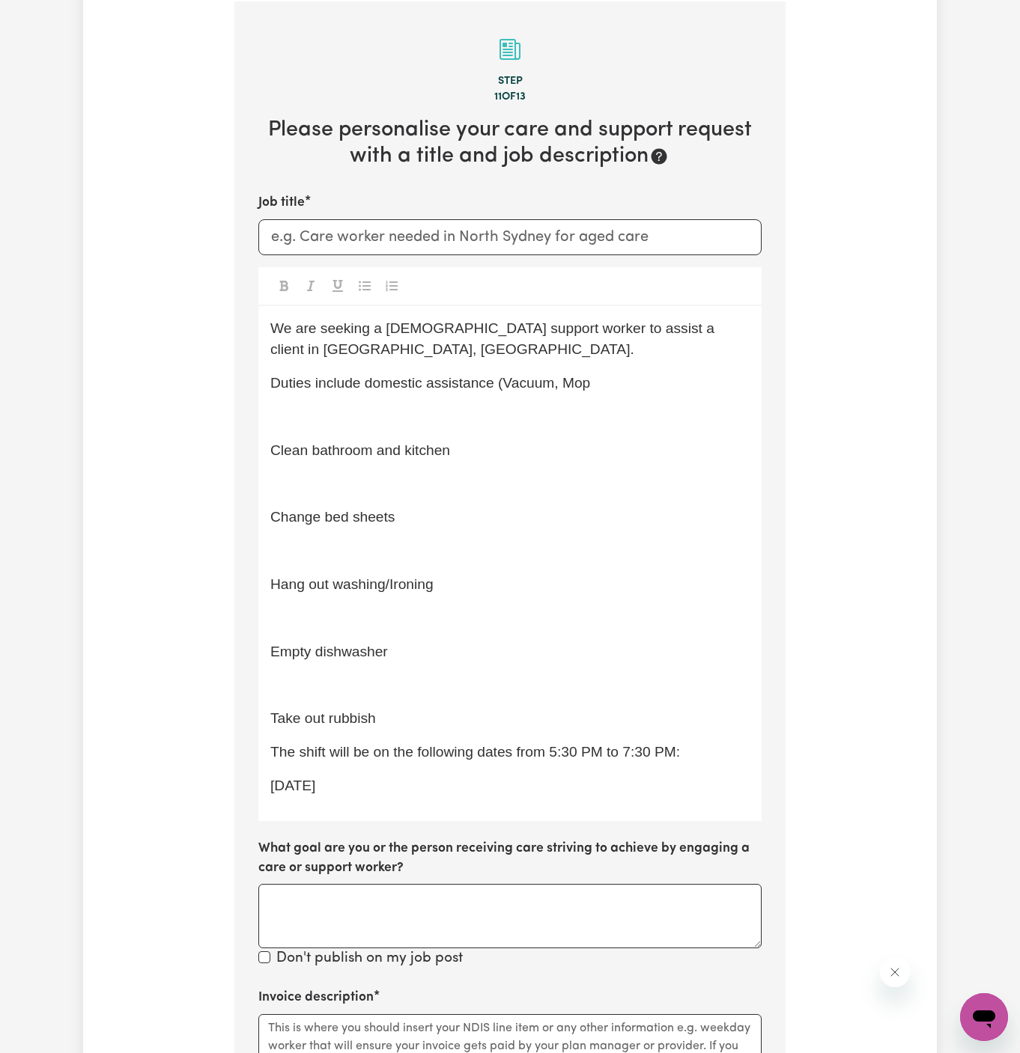
click at [270, 454] on span "Clean bathroom and kitchen" at bounding box center [360, 450] width 180 height 16
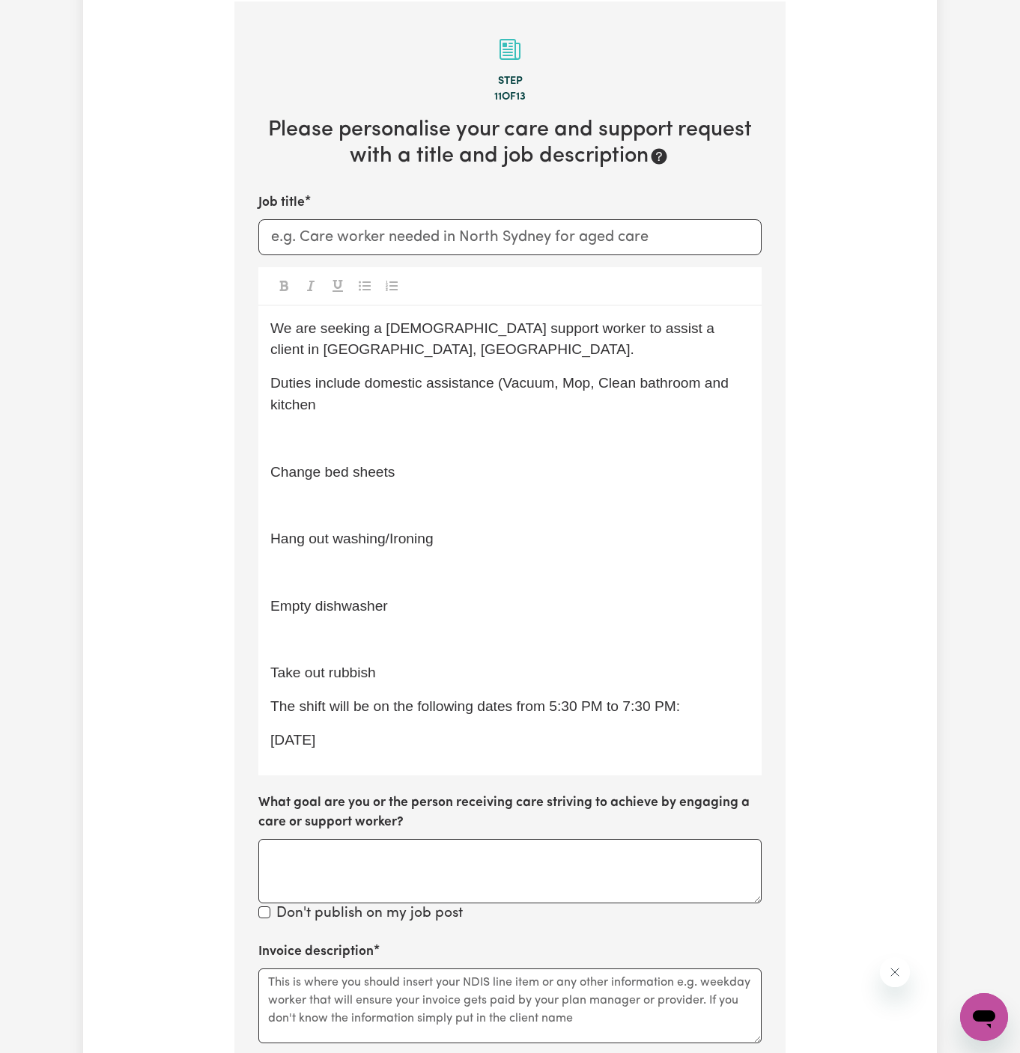
click at [270, 479] on p "Change bed sheets" at bounding box center [509, 473] width 479 height 22
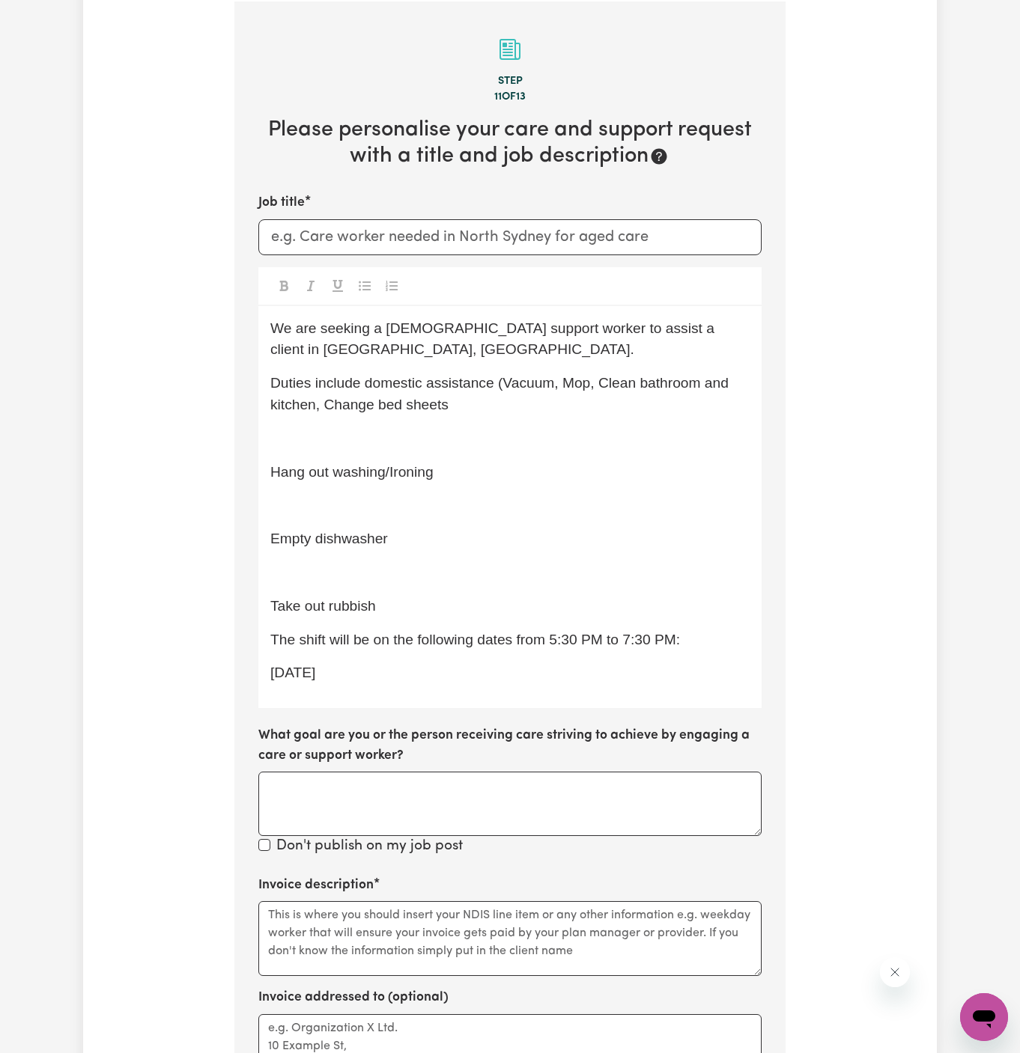
click at [270, 478] on span "Hang out washing/Ironing" at bounding box center [351, 472] width 163 height 16
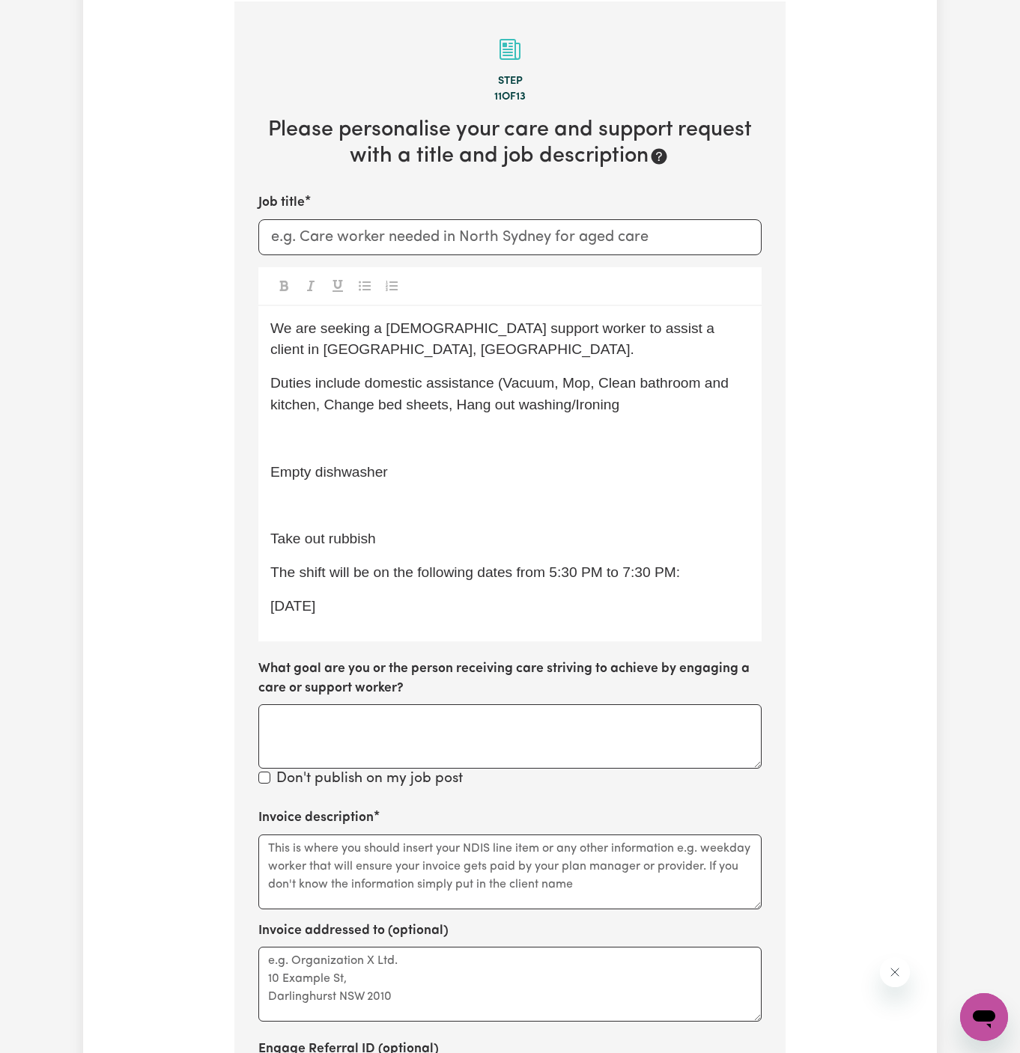
click at [272, 477] on span "Empty dishwasher" at bounding box center [329, 472] width 118 height 16
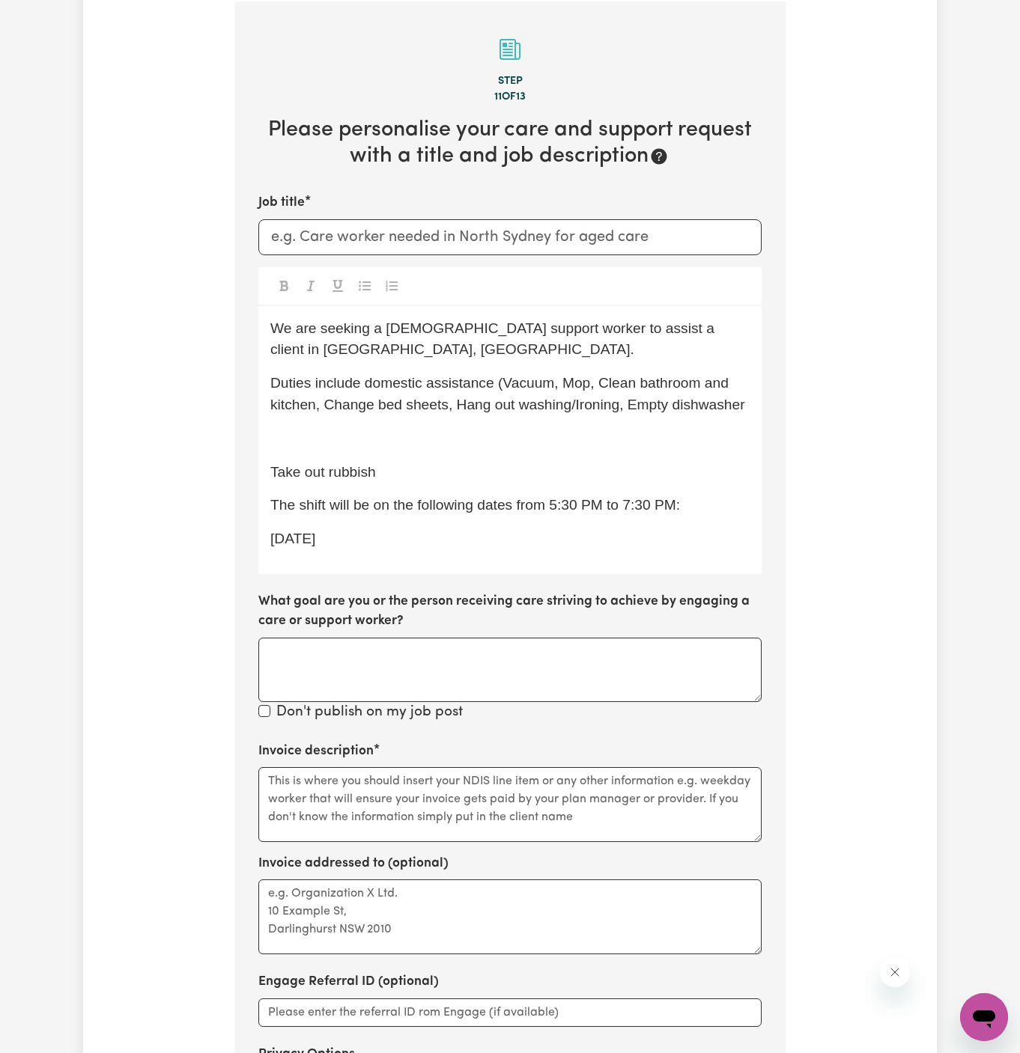
click at [273, 475] on span "Take out rubbish" at bounding box center [323, 472] width 106 height 16
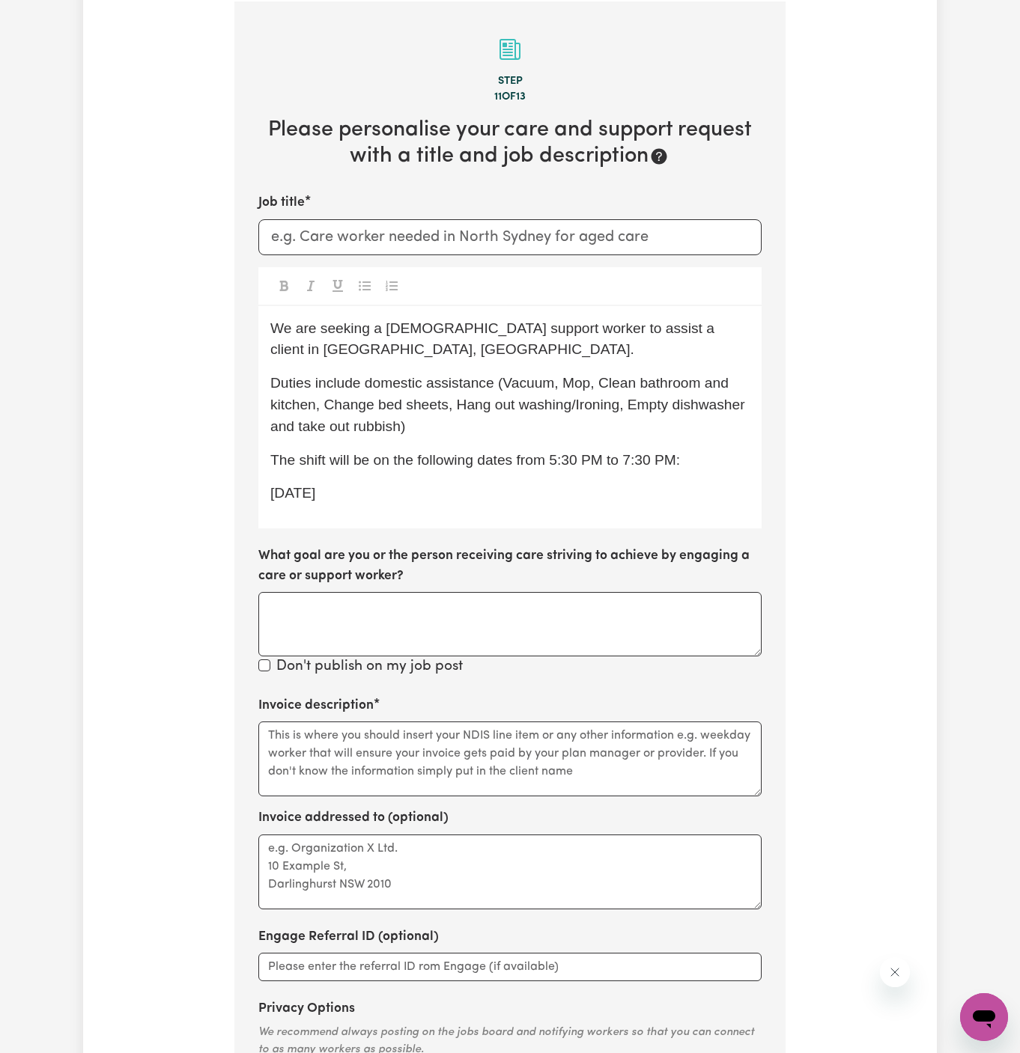
click at [659, 385] on span "Duties include domestic assistance (Vacuum, Mop, Clean bathroom and kitchen, Ch…" at bounding box center [509, 404] width 478 height 59
click at [604, 385] on span "Duties include domestic assistance (Vacuum, Mop, Clean the bathroom and kitchen…" at bounding box center [499, 404] width 458 height 59
click at [574, 386] on span "Duties include domestic assistance (Vacuum, Mop, clean the bathroom and kitchen…" at bounding box center [511, 404] width 483 height 59
click at [513, 381] on span "Duties include domestic assistance (Vacuum, mop, clean the bathroom and kitchen…" at bounding box center [511, 404] width 483 height 59
click at [551, 415] on p "Duties include domestic assistance (vacuum, mop, clean the bathroom and kitchen…" at bounding box center [509, 405] width 479 height 64
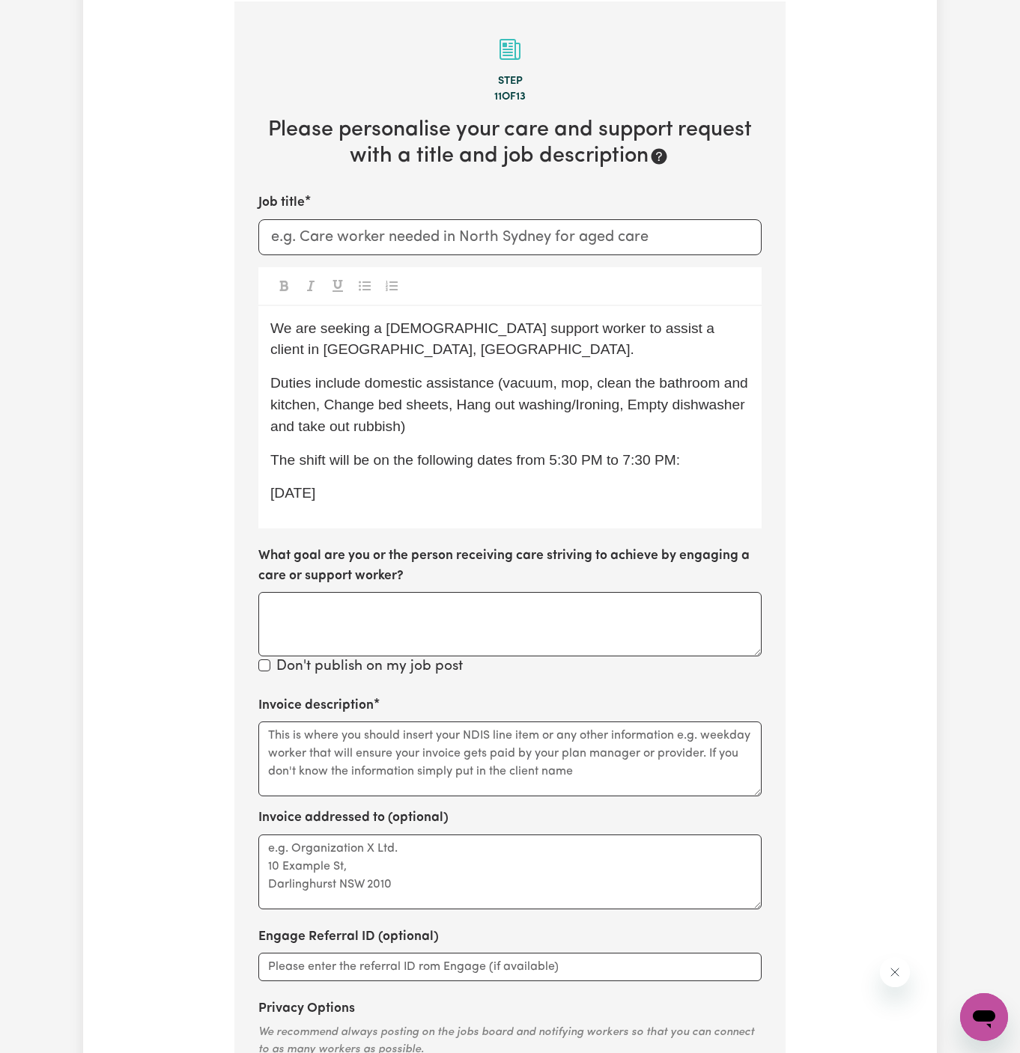
click at [335, 406] on span "Duties include domestic assistance (vacuum, mop, clean the bathroom and kitchen…" at bounding box center [510, 404] width 481 height 59
click at [446, 460] on span "The shift will be on the following dates from 5:30 PM to 7:30 PM:" at bounding box center [474, 460] width 409 height 16
click at [499, 430] on p "Duties include domestic assistance (vacuum, mop, clean the bathroom and kitchen…" at bounding box center [509, 405] width 479 height 64
click at [461, 403] on span "Duties include domestic assistance (vacuum, mop, clean the bathroom and kitchen…" at bounding box center [510, 404] width 481 height 59
click at [554, 427] on p "Duties include domestic assistance (vacuum, mop, clean the bathroom and kitchen…" at bounding box center [509, 405] width 479 height 64
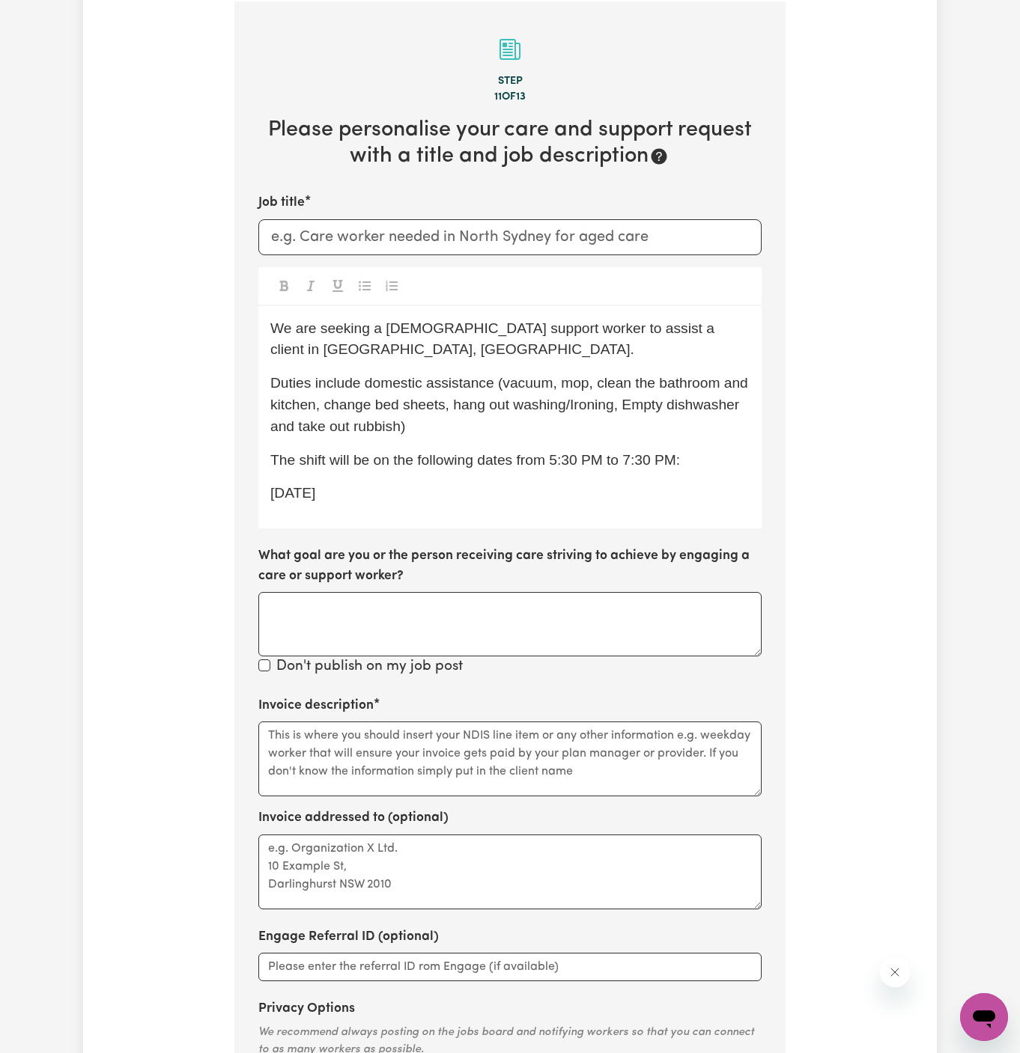
click at [573, 406] on span "Duties include domestic assistance (vacuum, mop, clean the bathroom and kitchen…" at bounding box center [510, 404] width 481 height 59
click at [583, 404] on span "Duties include domestic assistance (vacuum, mop, clean the bathroom and kitchen…" at bounding box center [510, 404] width 481 height 59
click at [632, 402] on span "Duties include domestic assistance (vacuum, mop, clean the bathroom and kitchen…" at bounding box center [510, 404] width 481 height 59
click at [655, 405] on span "Duties include domestic assistance (vacuum, mop, clean the bathroom and kitchen…" at bounding box center [510, 404] width 481 height 59
click at [428, 464] on span "The shift will be on the following dates from 5:30 PM to 7:30 PM:" at bounding box center [474, 460] width 409 height 16
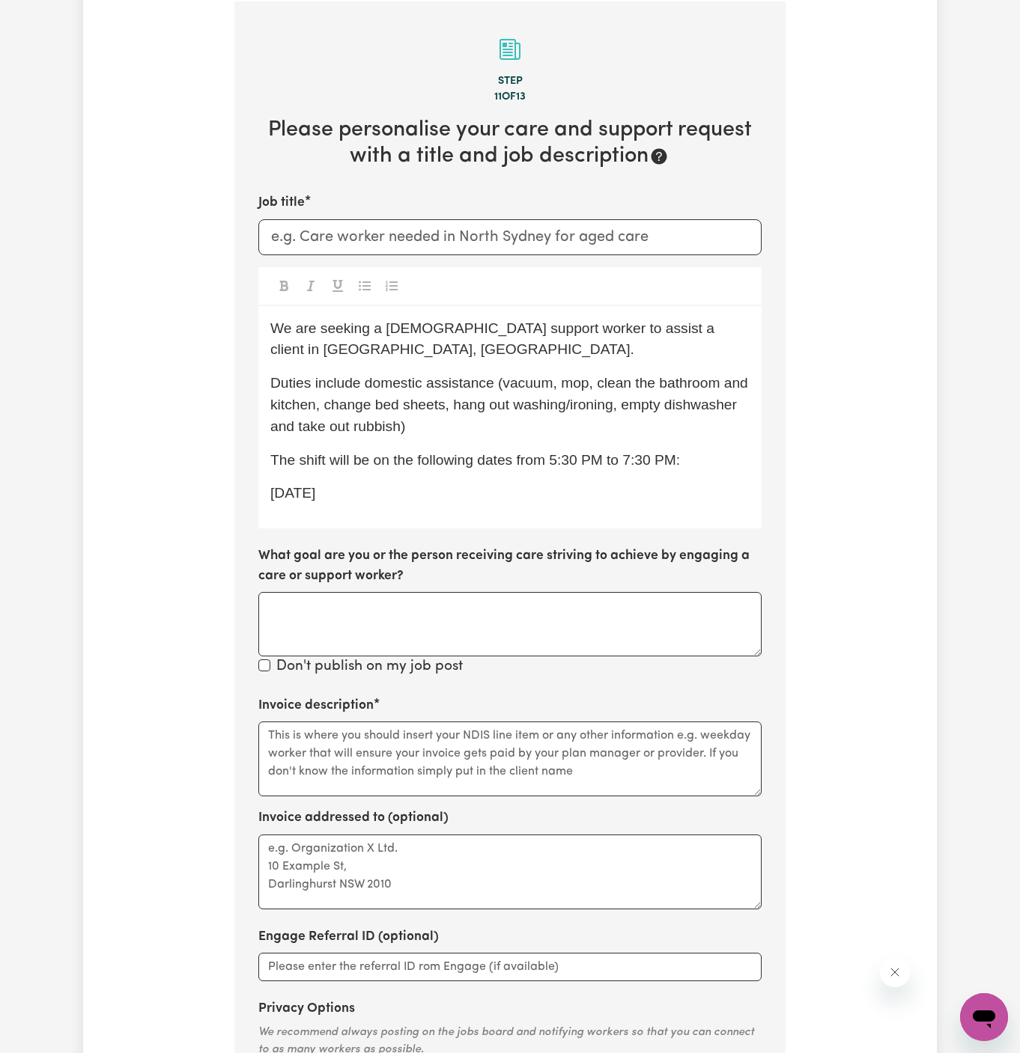
drag, startPoint x: 382, startPoint y: 463, endPoint x: 699, endPoint y: 505, distance: 320.2
click at [699, 505] on div "We are seeking a [DEMOGRAPHIC_DATA] support worker to assist a client in [GEOGR…" at bounding box center [509, 417] width 503 height 223
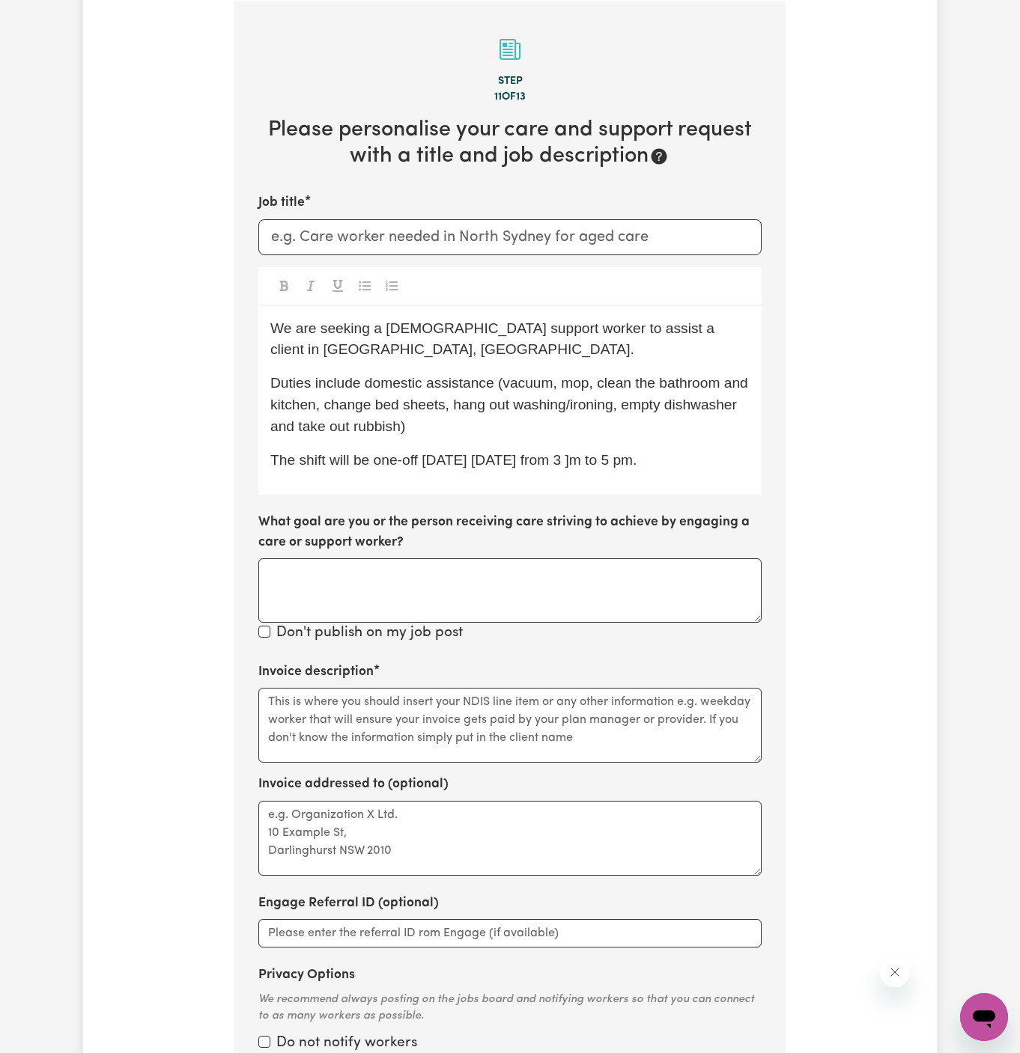
click at [593, 460] on span "The shift will be one-off [DATE] [DATE] from 3 ]m to 5 pm." at bounding box center [453, 460] width 366 height 16
click at [522, 459] on span "The shift will be one-off [DATE] [DATE] from 3 pm to 5 pm." at bounding box center [455, 460] width 371 height 16
click at [617, 466] on span "The shift will be one-off [DATE], [DATE] from 3 pm to 5 pm." at bounding box center [457, 460] width 374 height 16
click at [677, 463] on p "The shift will be one-off [DATE], [DATE] from 3 pm to 5 pm." at bounding box center [509, 461] width 479 height 22
click at [560, 457] on span "The shift will be one-off [DATE], [DATE] from 3 pm to 5 pm." at bounding box center [457, 460] width 374 height 16
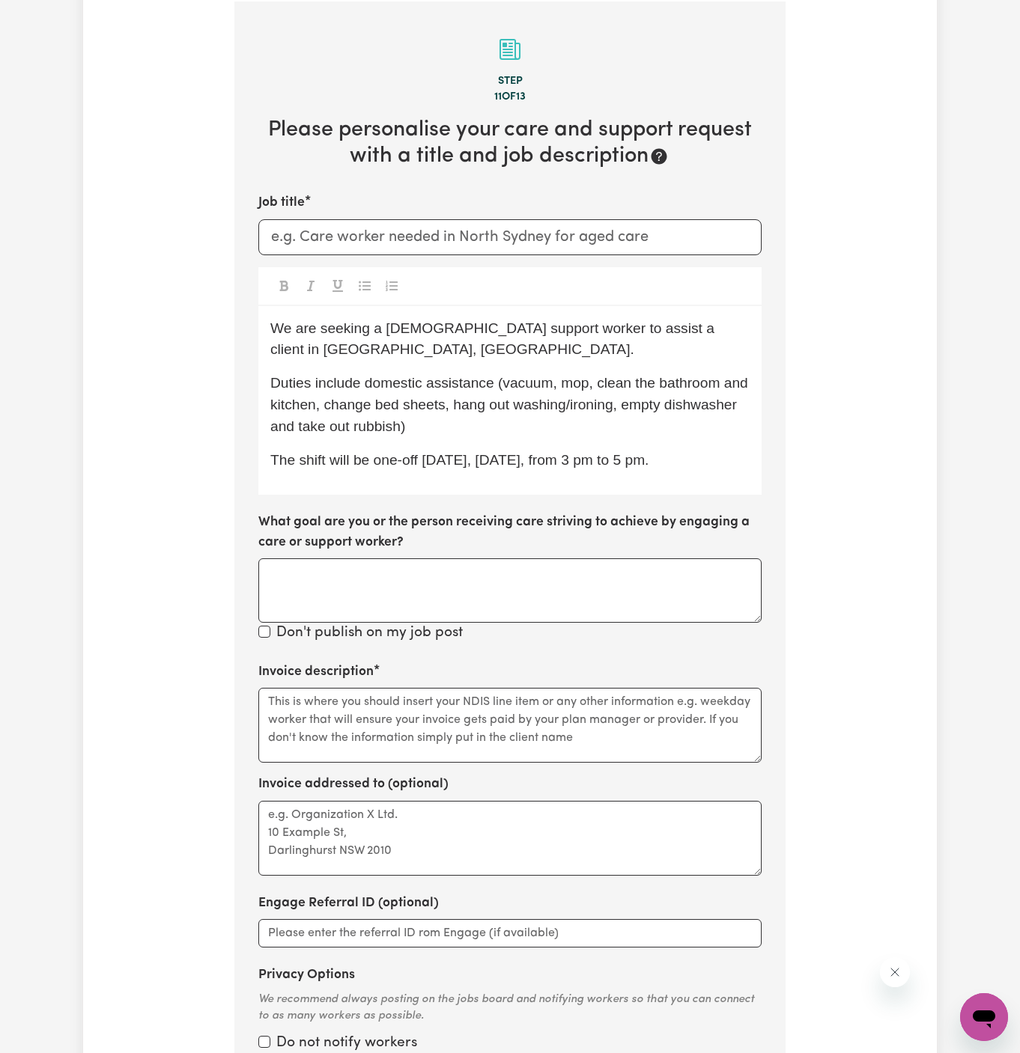
click at [706, 454] on p "The shift will be one-off [DATE], [DATE], from 3 pm to 5 pm." at bounding box center [509, 461] width 479 height 22
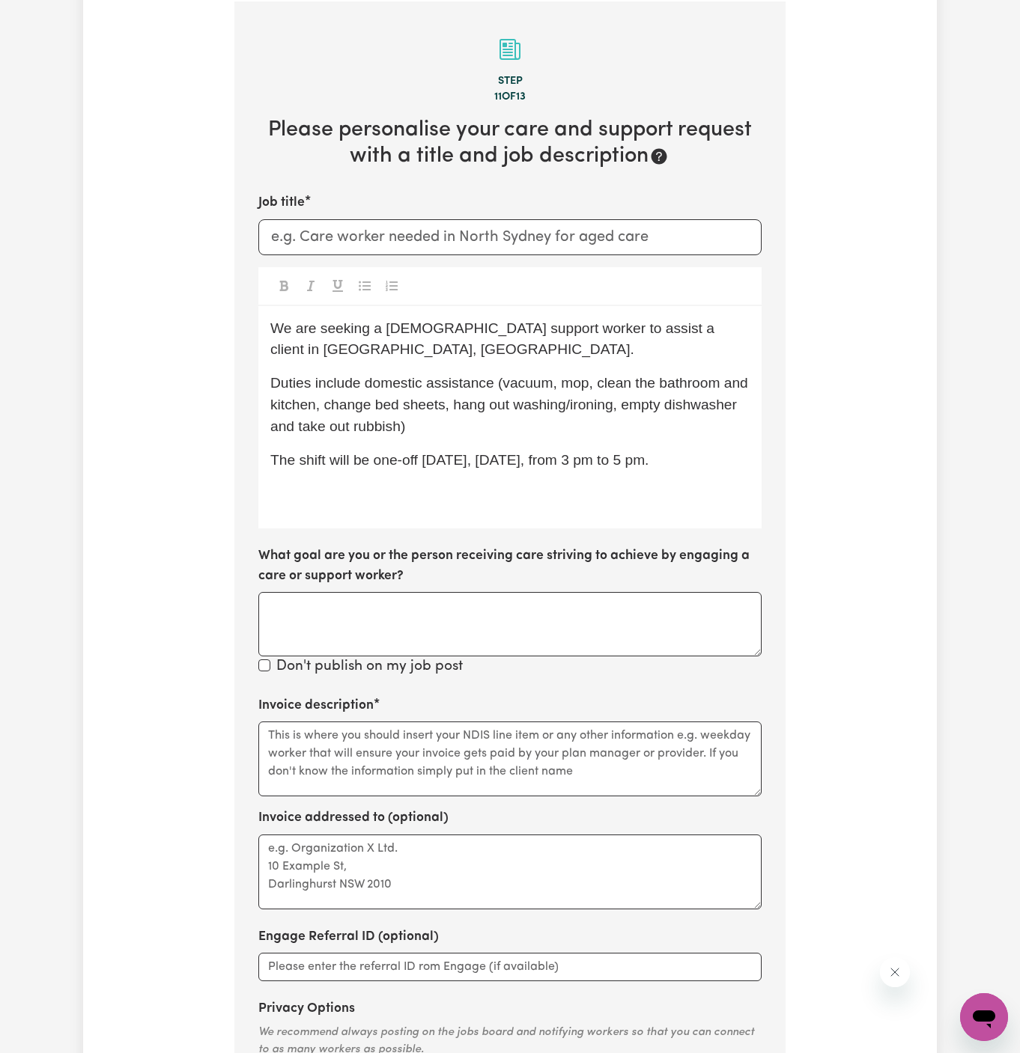
click at [487, 508] on div "We are seeking a [DEMOGRAPHIC_DATA] support worker to assist a client in [GEOGR…" at bounding box center [509, 417] width 503 height 223
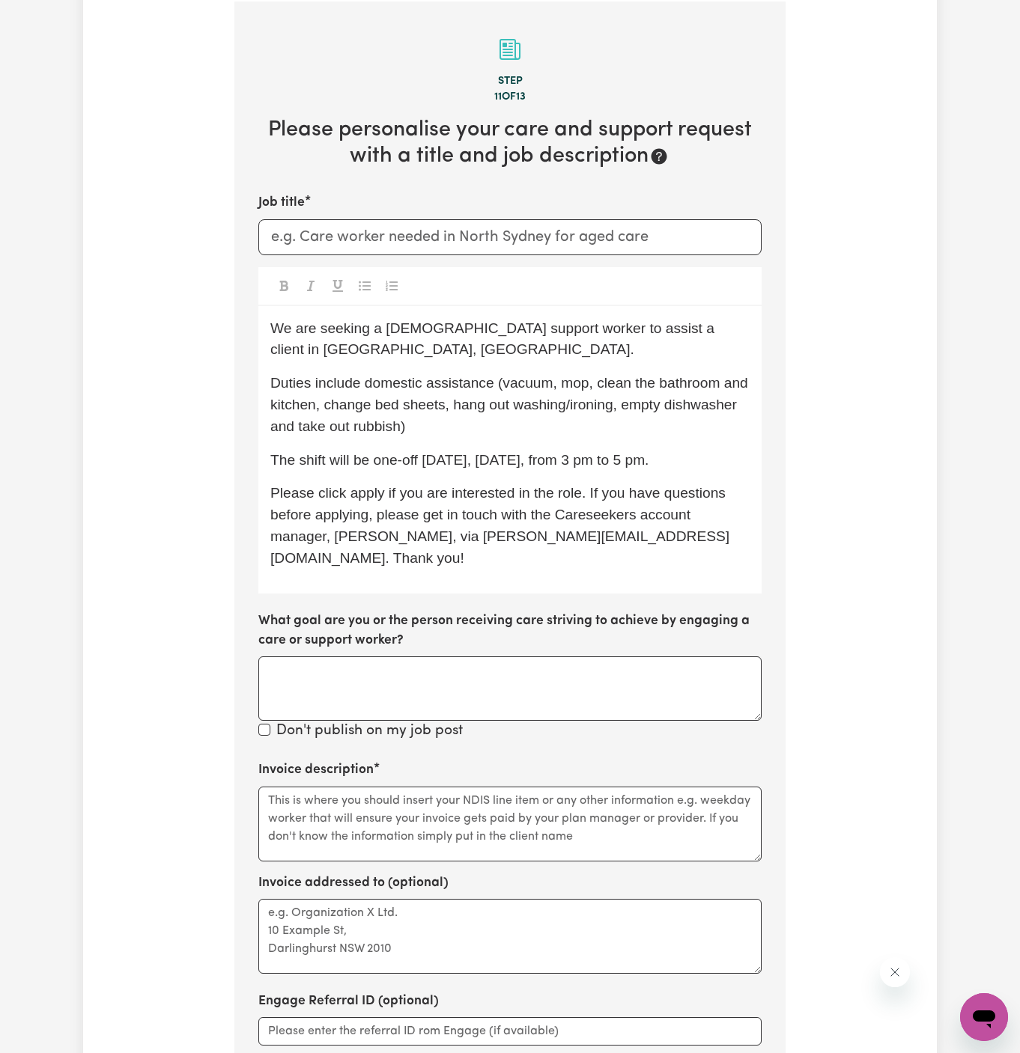
click at [336, 483] on p "Please click apply if you are interested in the role. If you have questions bef…" at bounding box center [509, 526] width 479 height 86
click at [360, 490] on span "Please click apply if you are interested in the role. If you have questions bef…" at bounding box center [499, 525] width 459 height 80
click at [290, 430] on span "Duties include domestic assistance (vacuum, mop, clean the bathroom and kitchen…" at bounding box center [510, 404] width 481 height 59
click at [435, 229] on input "Job title" at bounding box center [509, 237] width 503 height 36
click at [606, 392] on p "Duties include domestic assistance (vacuum, mop, clean the bathroom and kitchen…" at bounding box center [509, 405] width 479 height 64
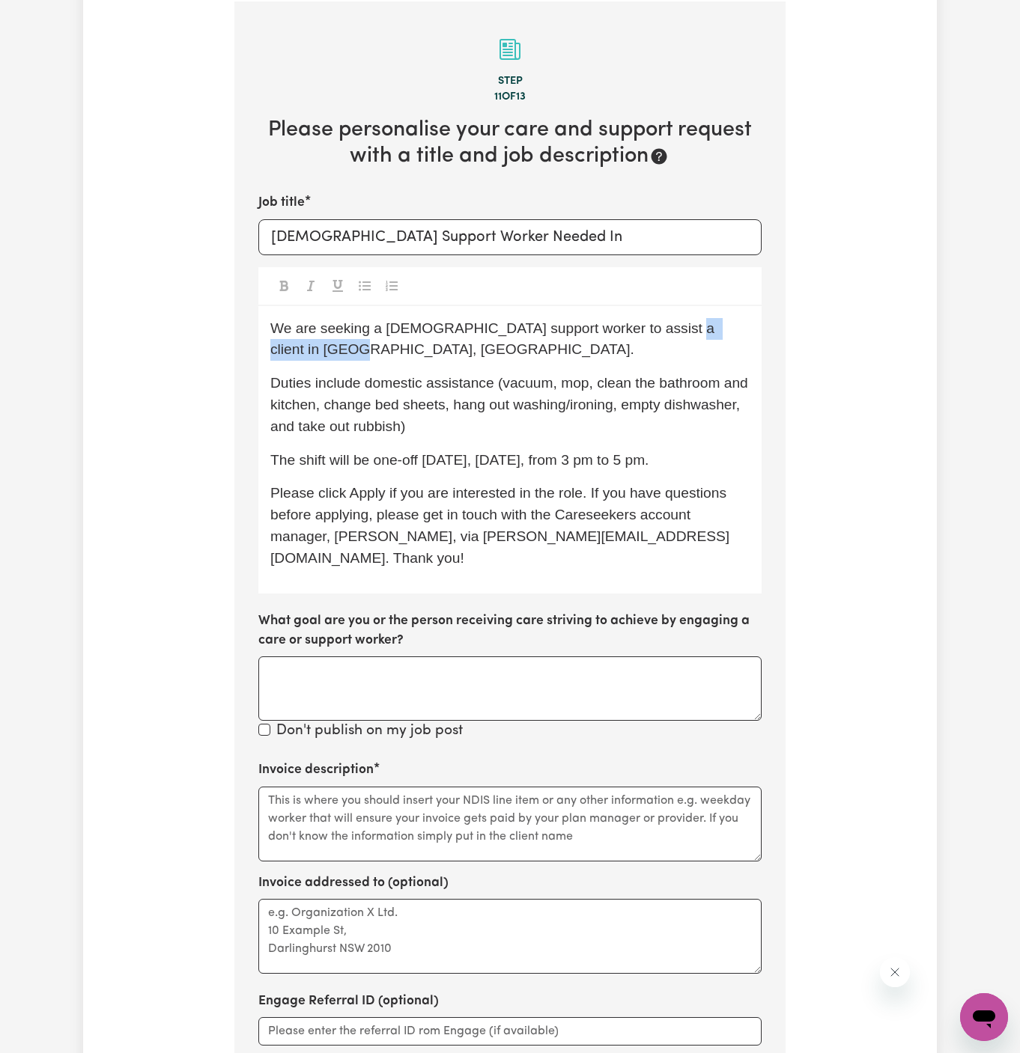
click at [648, 337] on p "We are seeking a [DEMOGRAPHIC_DATA] support worker to assist a client in [GEOGR…" at bounding box center [509, 339] width 479 height 43
click at [552, 243] on input "[DEMOGRAPHIC_DATA] Support Worker Needed In" at bounding box center [509, 237] width 503 height 36
paste input "Please click apply if you are interested in the role. If you have questions bef…"
click at [713, 344] on p "We are seeking a [DEMOGRAPHIC_DATA] support worker to assist a client in [GEOGR…" at bounding box center [509, 339] width 479 height 43
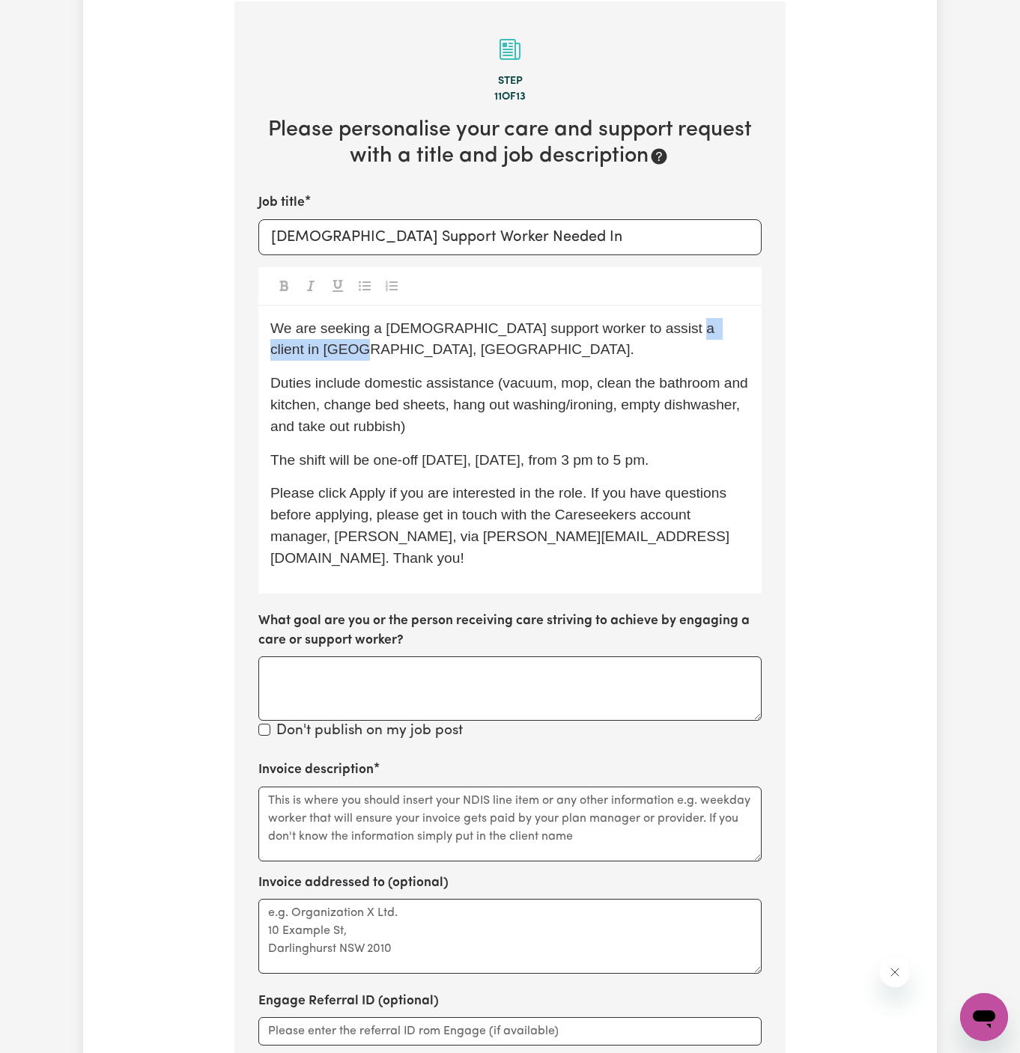
drag, startPoint x: 653, startPoint y: 333, endPoint x: 307, endPoint y: 343, distance: 346.0
click at [307, 343] on p "We are seeking a [DEMOGRAPHIC_DATA] support worker to assist a client in [GEOGR…" at bounding box center [509, 339] width 479 height 43
copy span "[GEOGRAPHIC_DATA], [GEOGRAPHIC_DATA]."
click at [542, 246] on input "[DEMOGRAPHIC_DATA] Support Worker Needed In" at bounding box center [509, 237] width 503 height 36
paste input "[GEOGRAPHIC_DATA], [GEOGRAPHIC_DATA]."
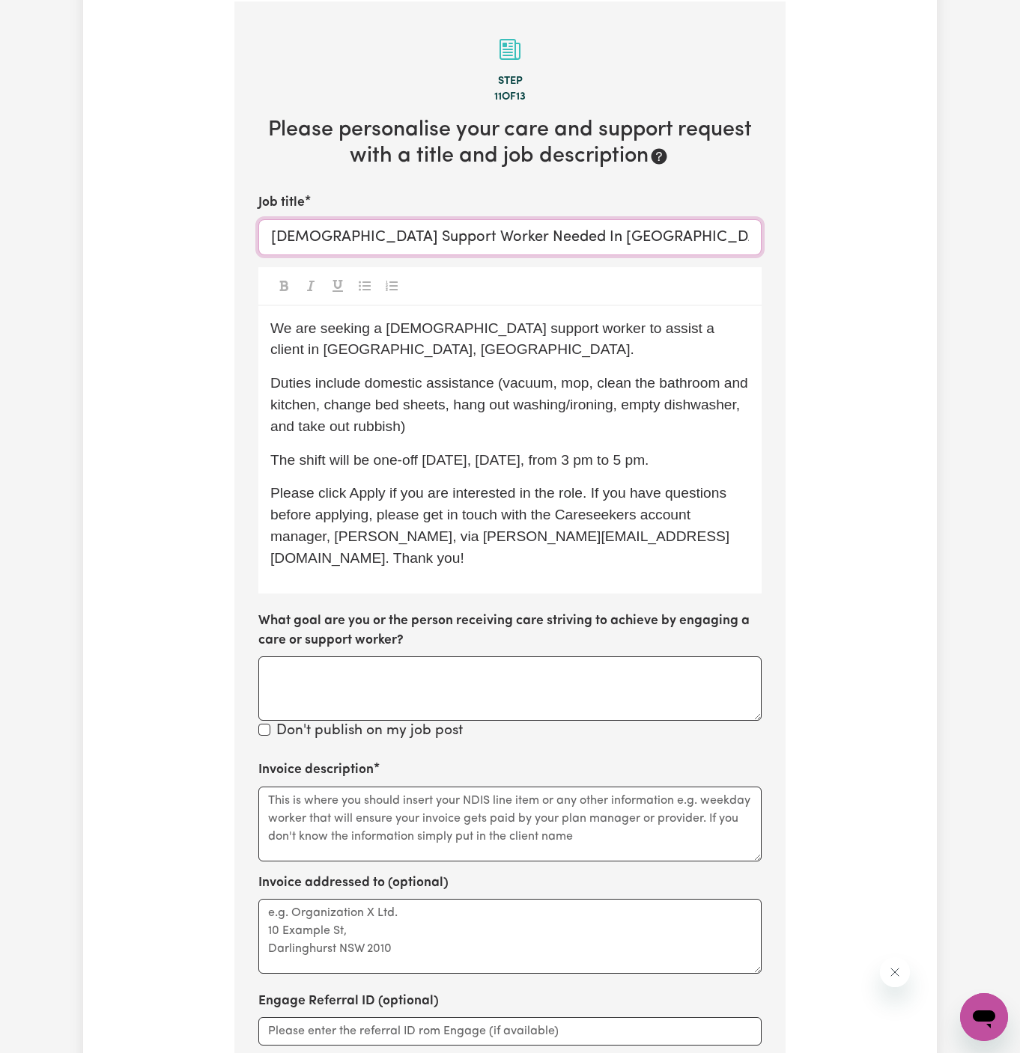
type input "[DEMOGRAPHIC_DATA] Support Worker Needed In [GEOGRAPHIC_DATA], [GEOGRAPHIC_DATA]"
click at [445, 386] on span "Duties include domestic assistance (vacuum, mop, clean the bathroom and kitchen…" at bounding box center [510, 404] width 481 height 59
click at [427, 385] on span "Duties include domestic assistance (vacuum, mop, clean the bathroom and kitchen…" at bounding box center [510, 404] width 481 height 59
click at [561, 423] on p "Duties include domestic assistance (vacuum, mop, clean the bathroom and kitchen…" at bounding box center [509, 405] width 479 height 64
click at [534, 446] on div "We are seeking a [DEMOGRAPHIC_DATA] support worker to assist a client in [GEOGR…" at bounding box center [509, 449] width 503 height 287
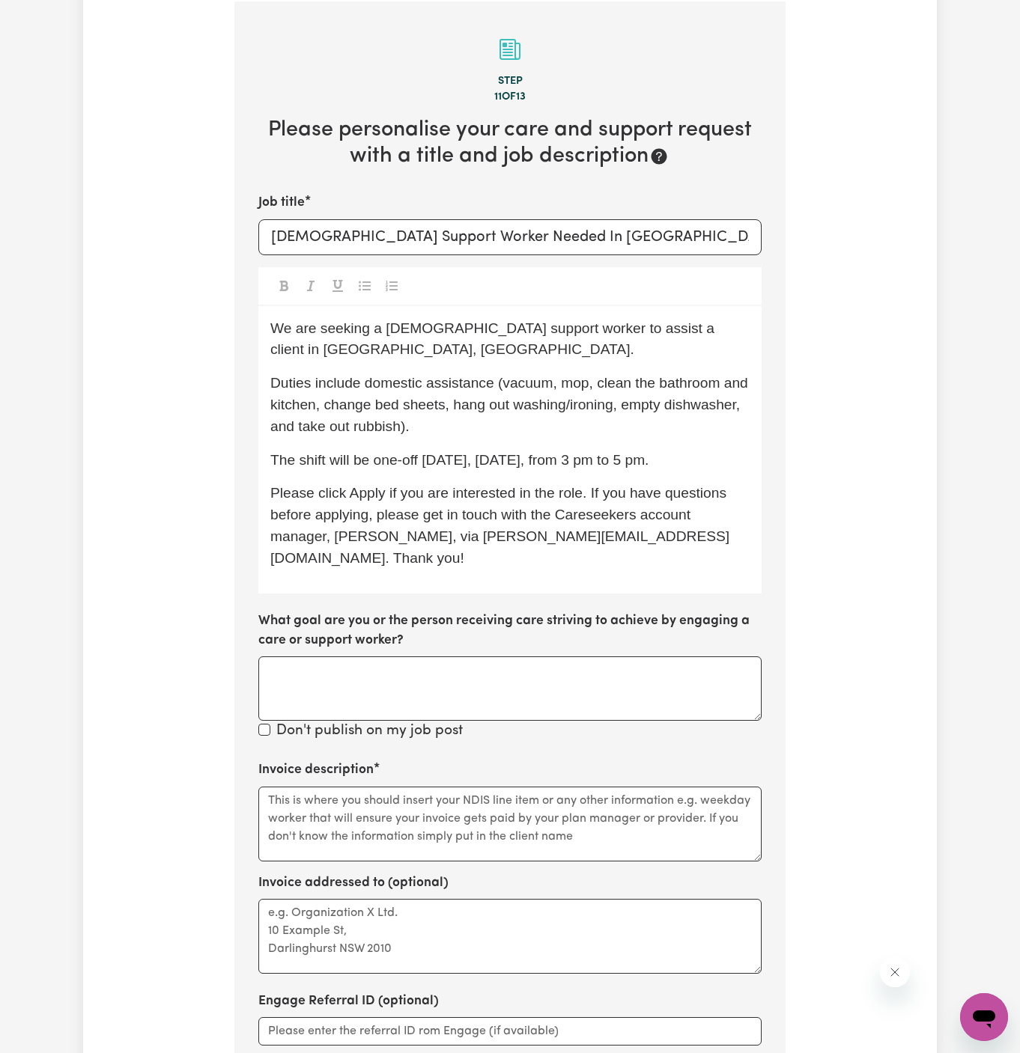
click at [441, 468] on p "The shift will be one-off [DATE], [DATE], from 3 pm to 5 pm." at bounding box center [509, 461] width 479 height 22
click at [579, 804] on textarea "Invoice description" at bounding box center [509, 824] width 503 height 75
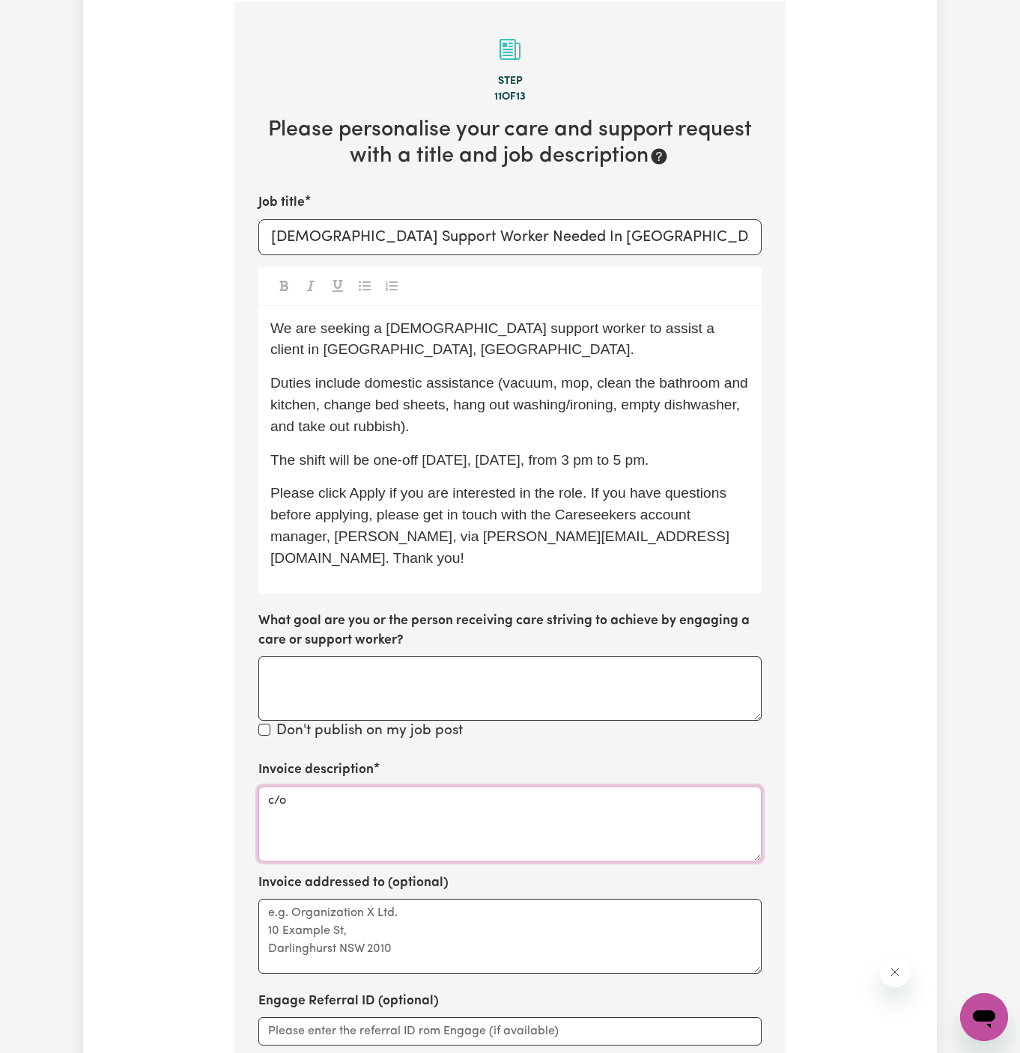
paste textarea "YS HCP"
click at [312, 787] on textarea "c/o YS HCP" at bounding box center [509, 824] width 503 height 75
type textarea "c/o YS HCP"
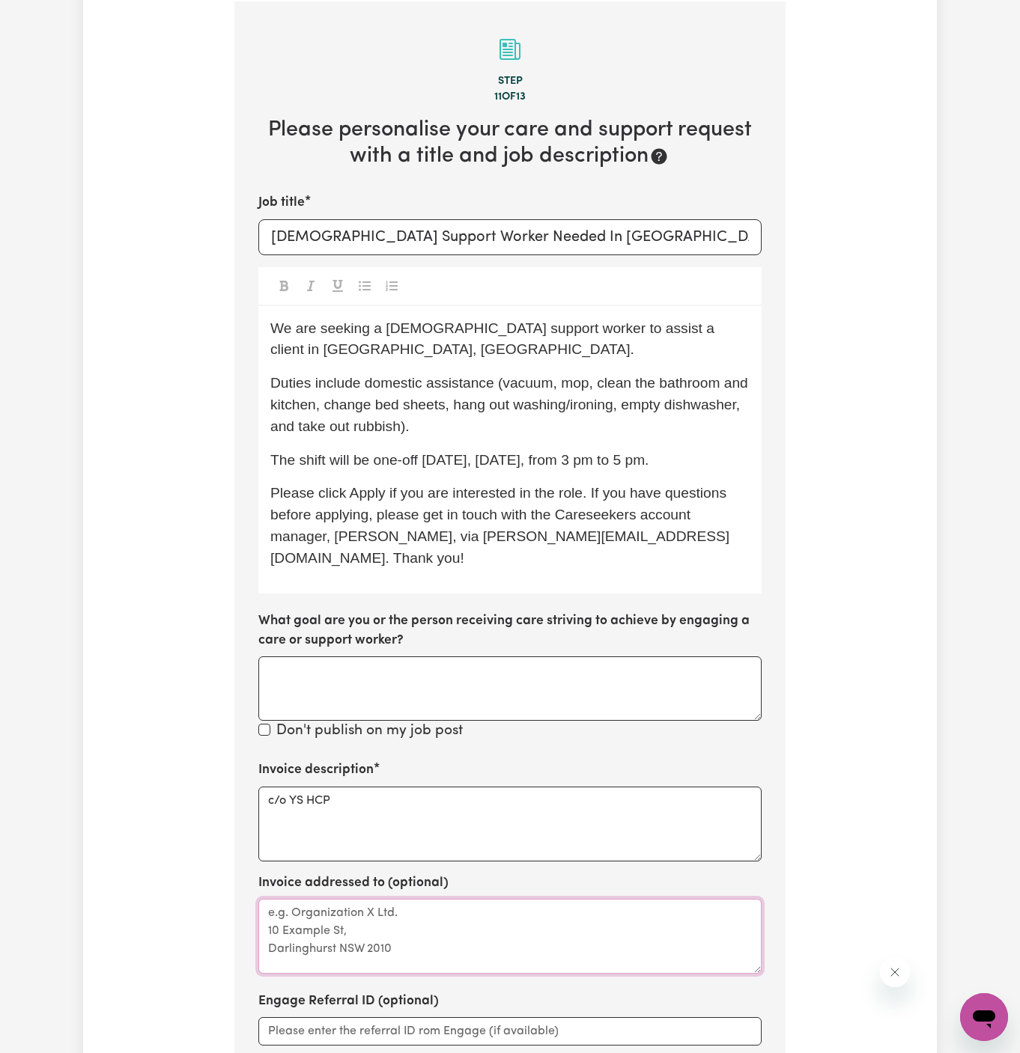
click at [318, 899] on textarea "Invoice addressed to (optional)" at bounding box center [509, 936] width 503 height 75
paste textarea "c/o YS HCP"
type textarea "c/o YS HCP"
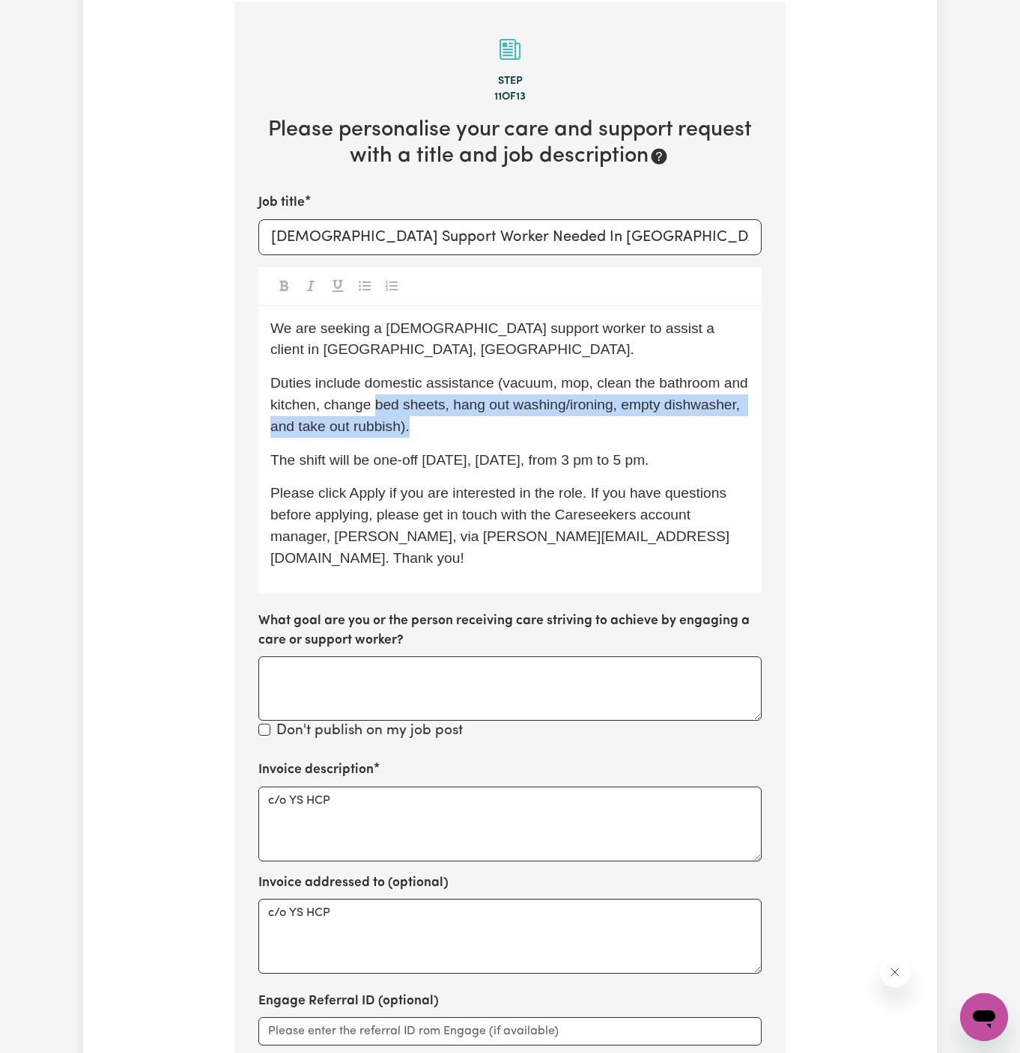
drag, startPoint x: 377, startPoint y: 413, endPoint x: 618, endPoint y: 433, distance: 241.1
click at [618, 433] on p "Duties include domestic assistance (vacuum, mop, clean the bathroom and kitchen…" at bounding box center [509, 405] width 479 height 64
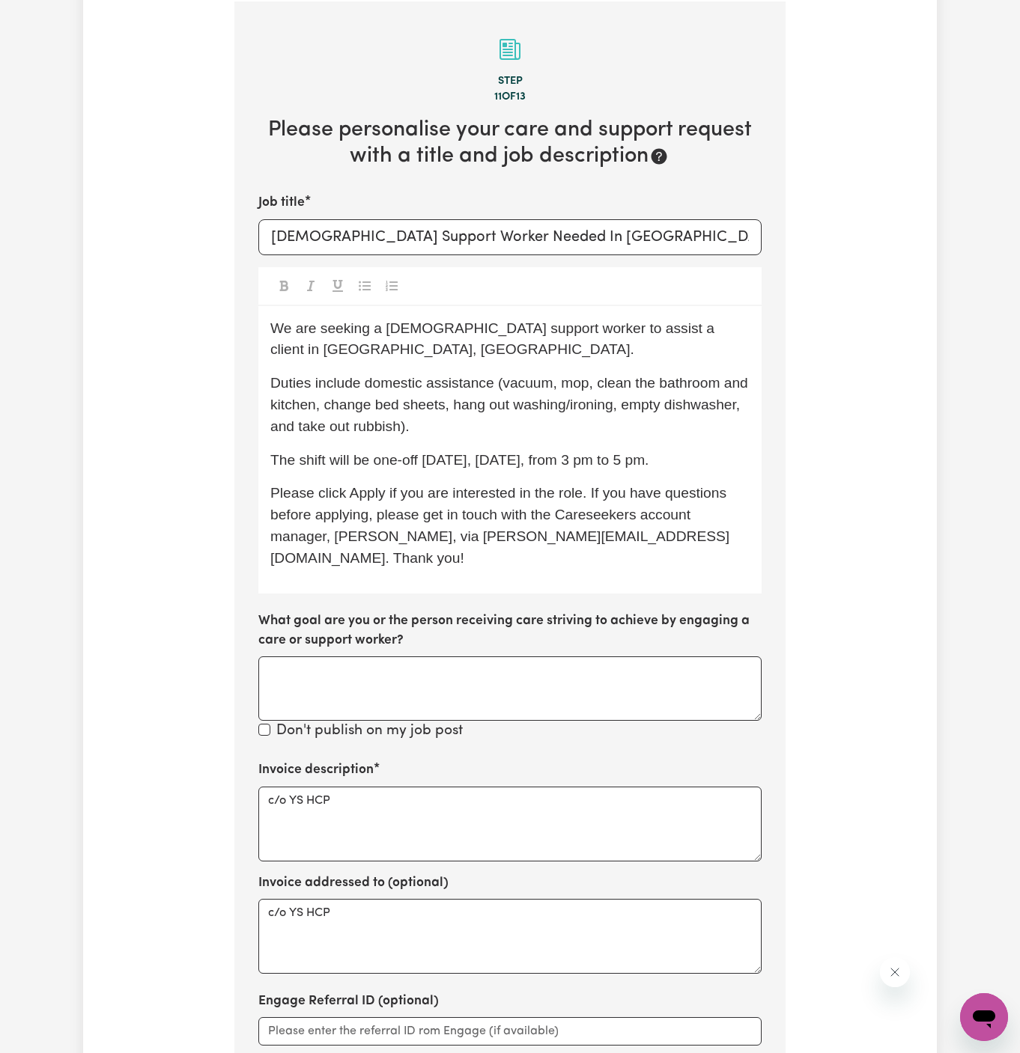
click at [612, 443] on div "We are seeking a [DEMOGRAPHIC_DATA] support worker to assist a client in [GEOGR…" at bounding box center [509, 449] width 503 height 287
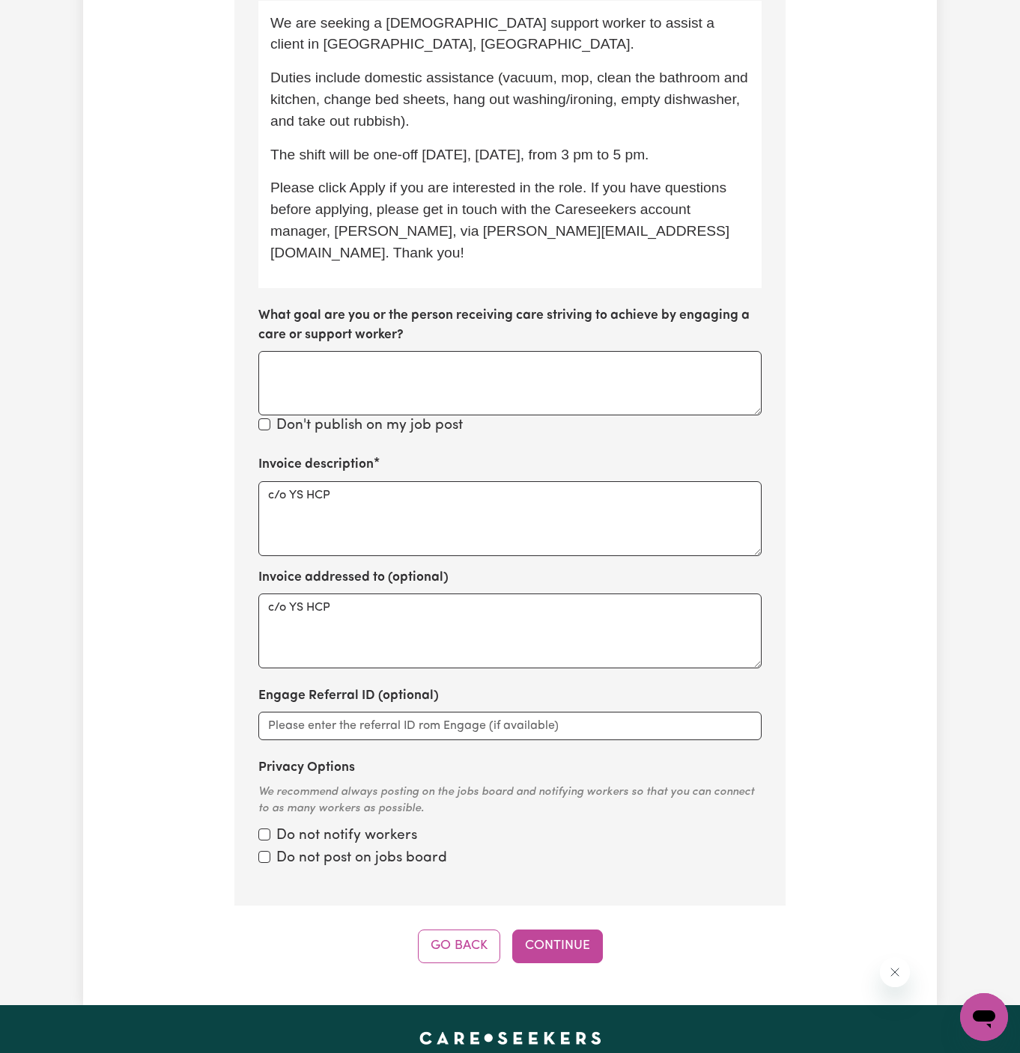
scroll to position [867, 0]
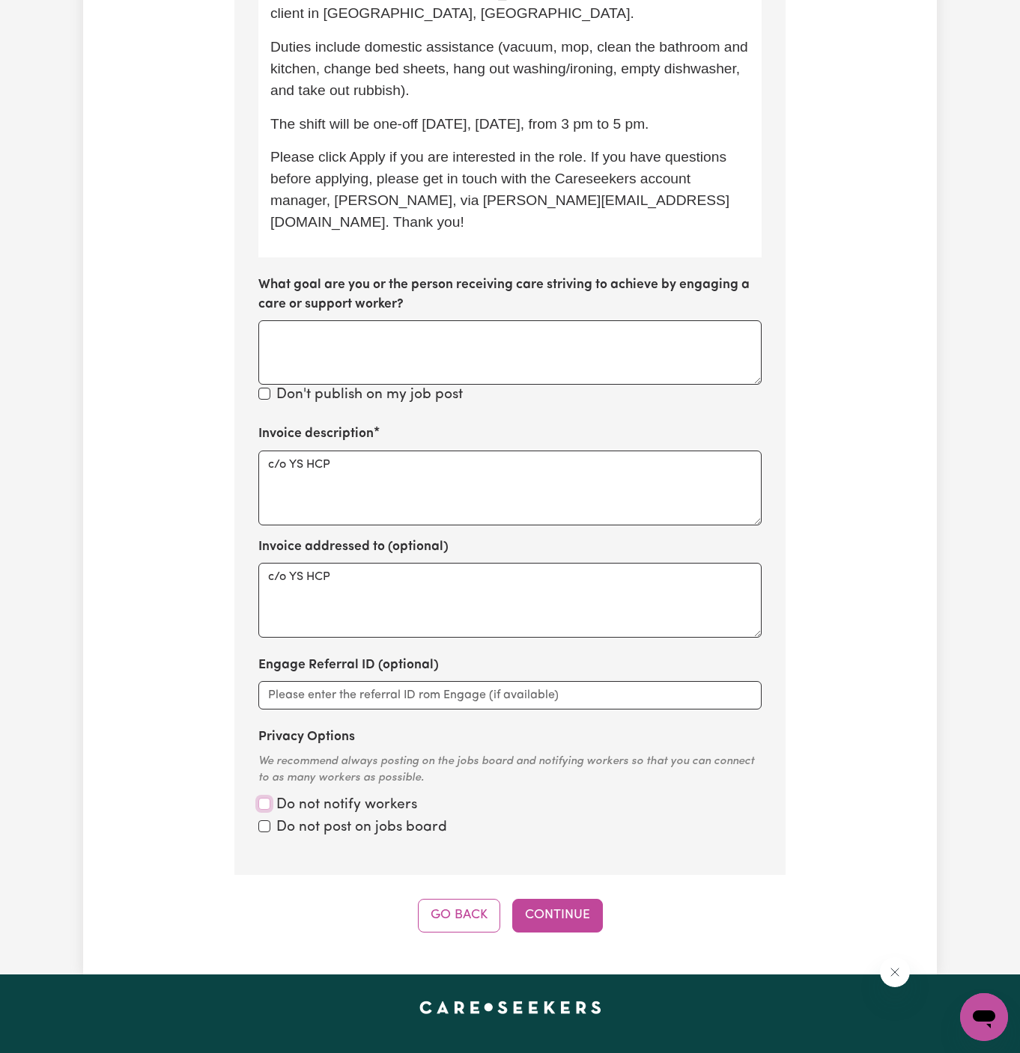
click at [265, 798] on input "Privacy Options" at bounding box center [264, 804] width 12 height 12
checkbox input "true"
click at [265, 802] on input "Privacy Options" at bounding box center [264, 804] width 12 height 12
checkbox input "true"
click at [577, 899] on button "Continue" at bounding box center [557, 915] width 91 height 33
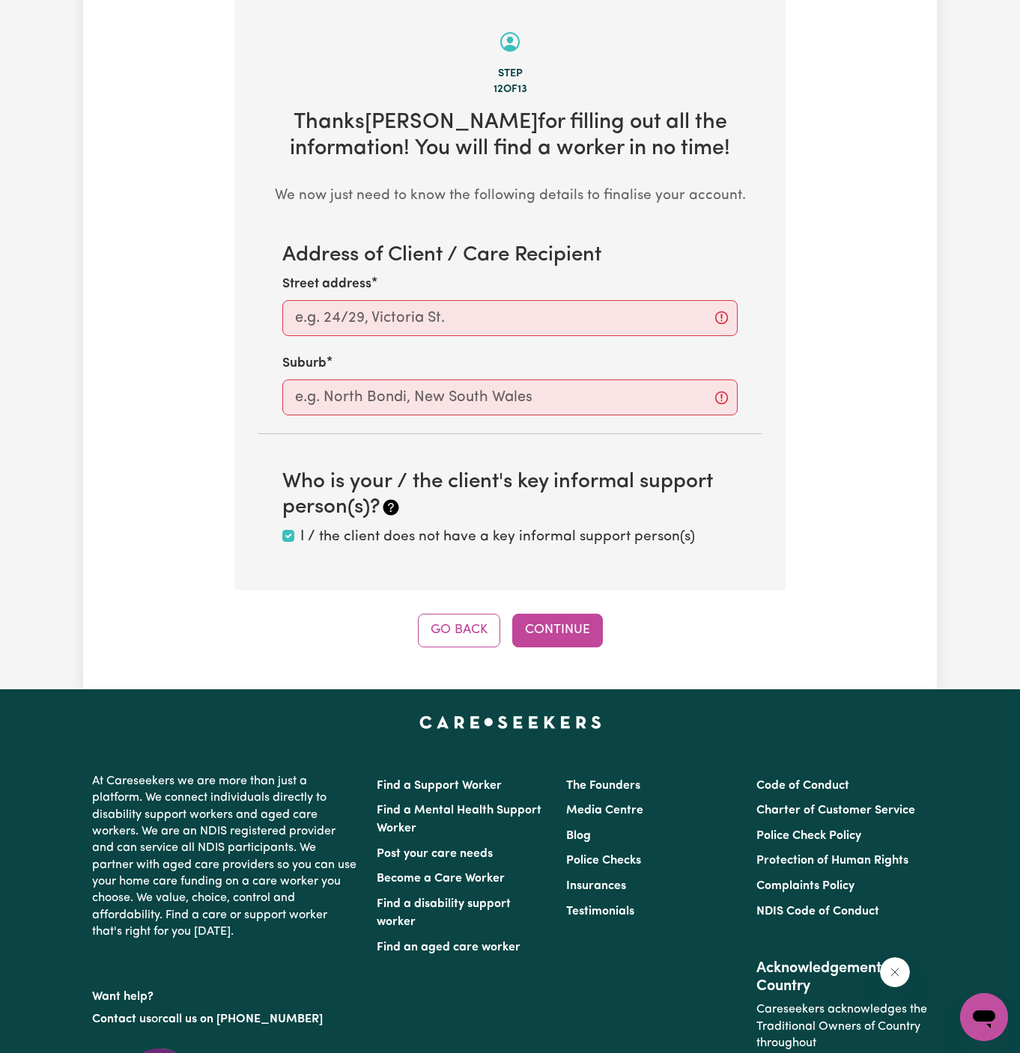
scroll to position [531, 0]
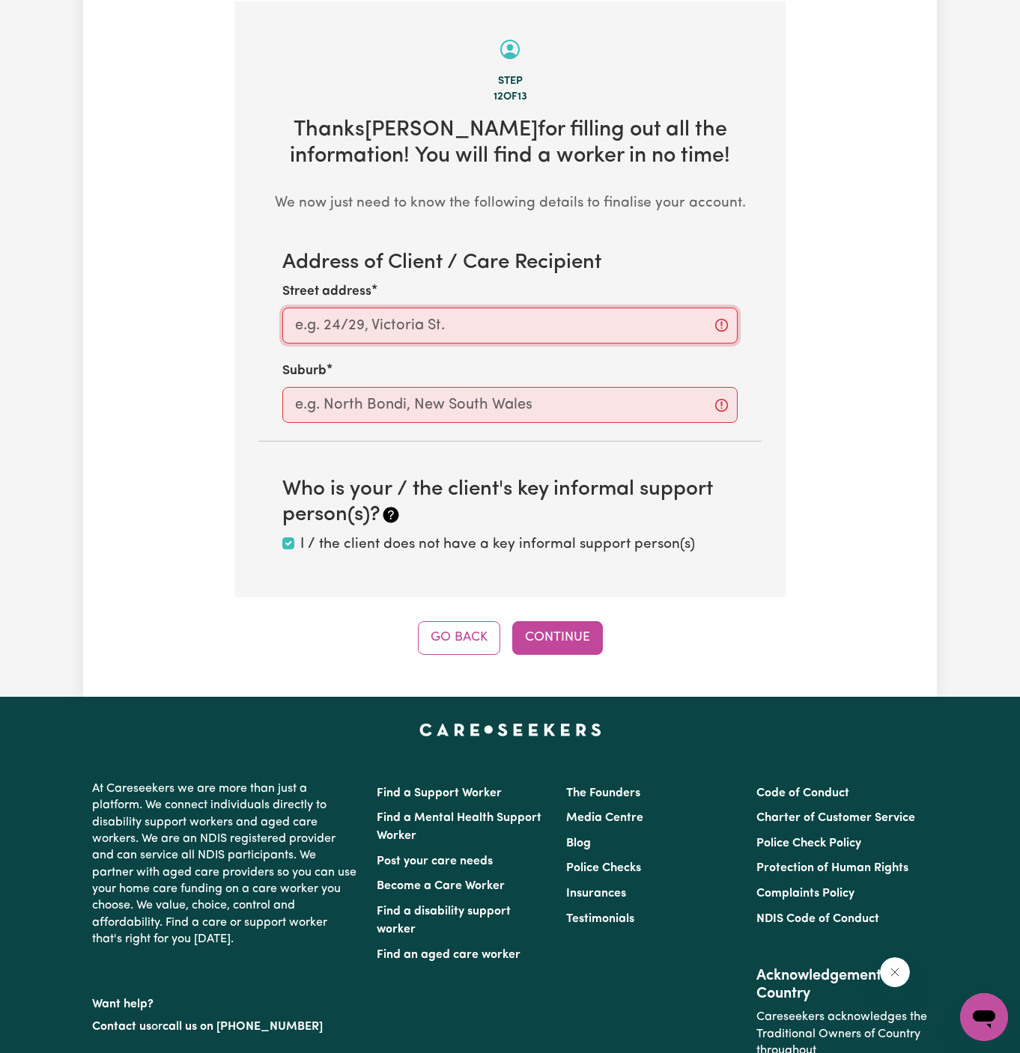
click at [424, 312] on input "Street address" at bounding box center [509, 326] width 455 height 36
paste input "[STREET_ADDRESS],"
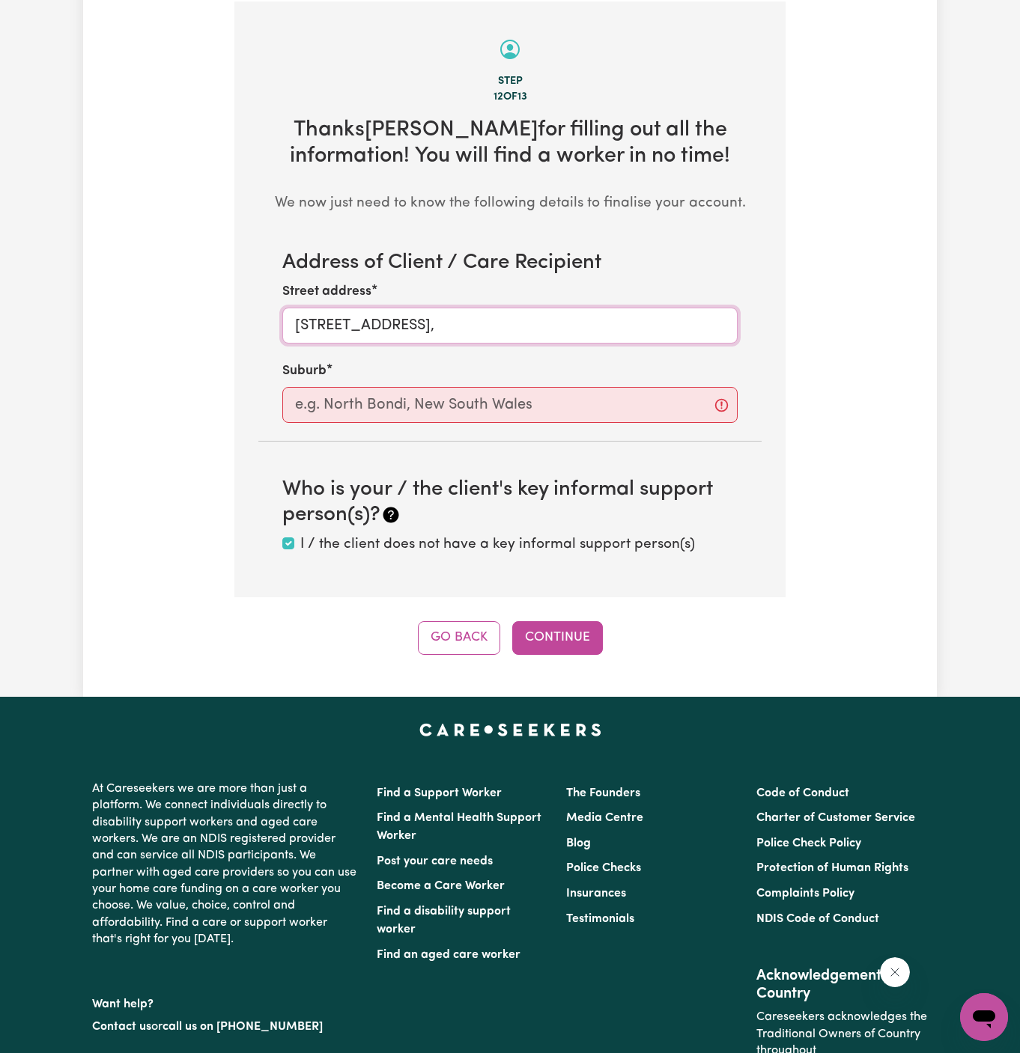
paste input "[GEOGRAPHIC_DATA]"
type input "[STREET_ADDRESS],"
click at [481, 397] on input "text" at bounding box center [509, 405] width 455 height 36
paste input "[GEOGRAPHIC_DATA]"
type input "[GEOGRAPHIC_DATA]"
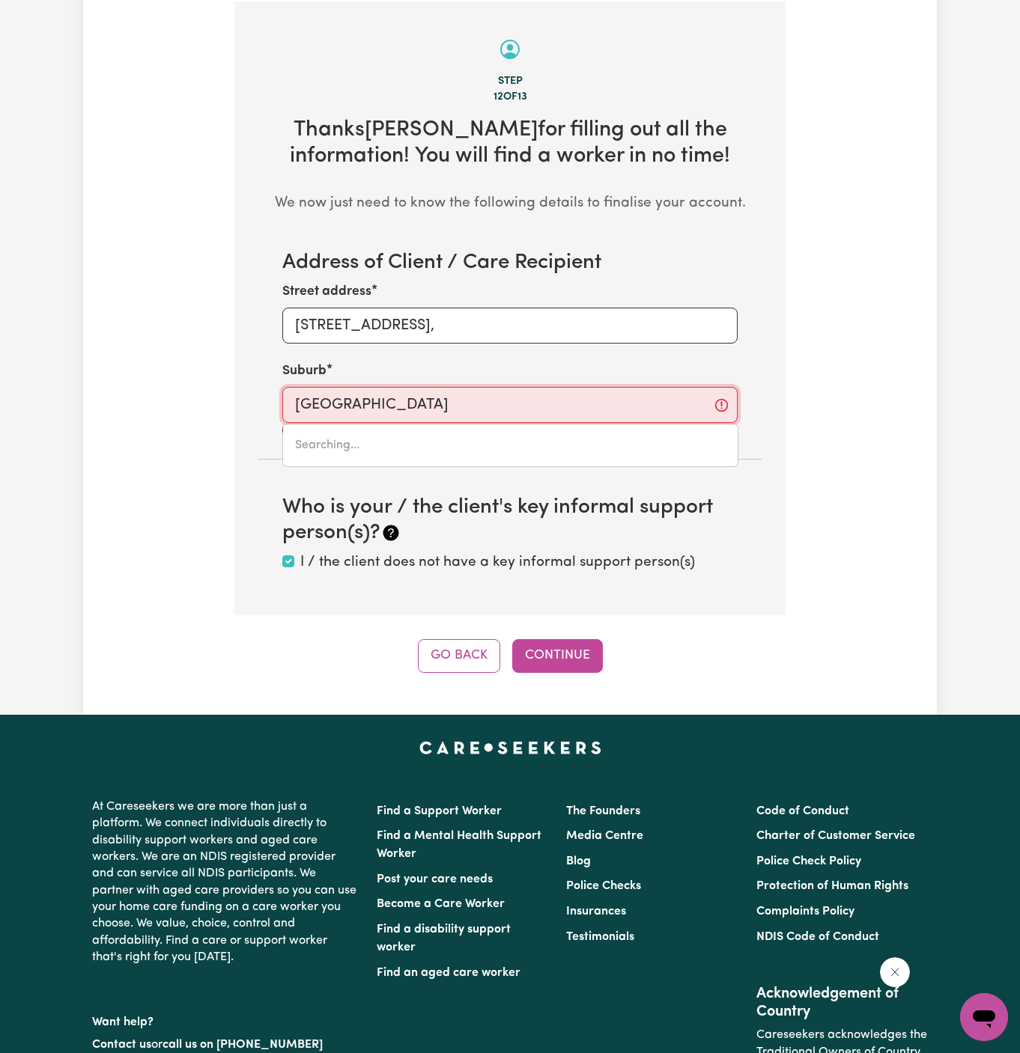
type input "[GEOGRAPHIC_DATA], [GEOGRAPHIC_DATA], 2089"
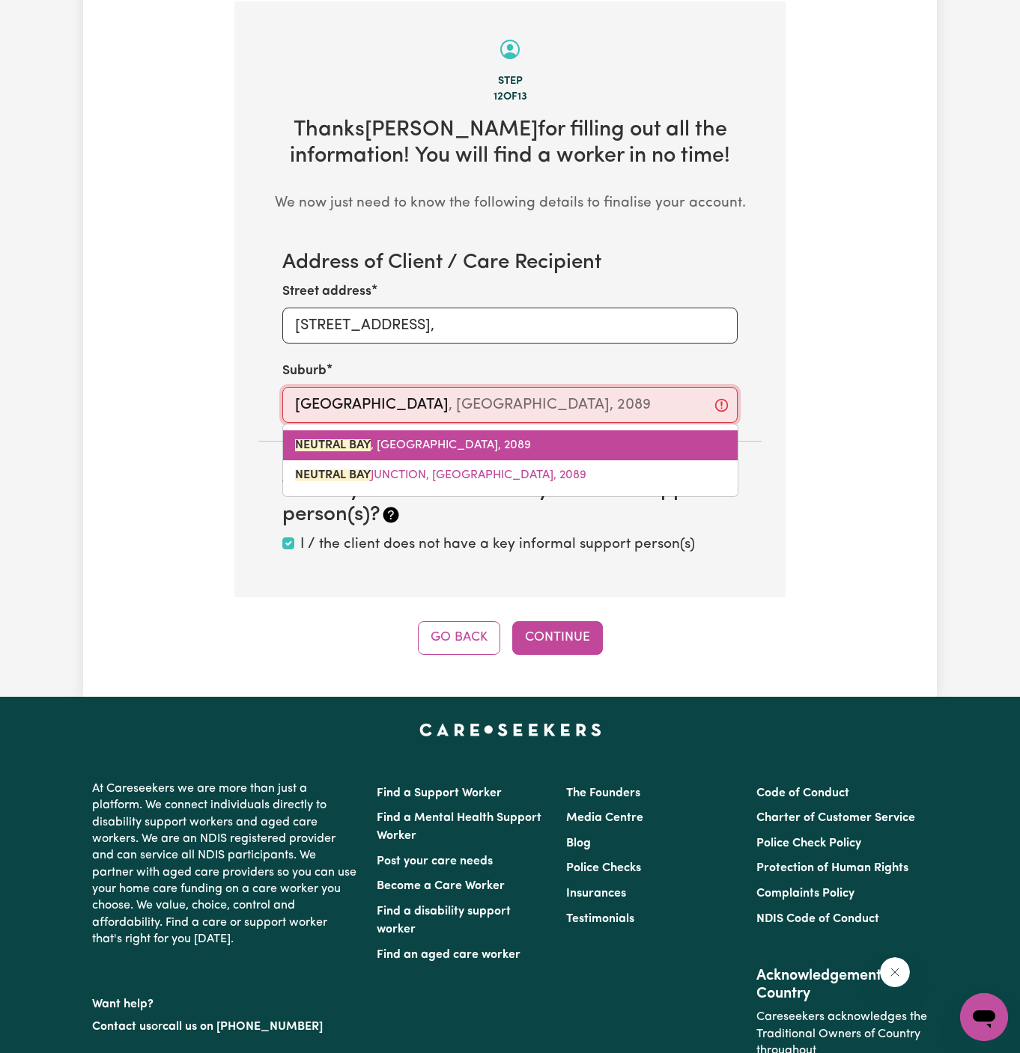
click at [469, 439] on span "[GEOGRAPHIC_DATA] , [GEOGRAPHIC_DATA], 2089" at bounding box center [413, 445] width 236 height 12
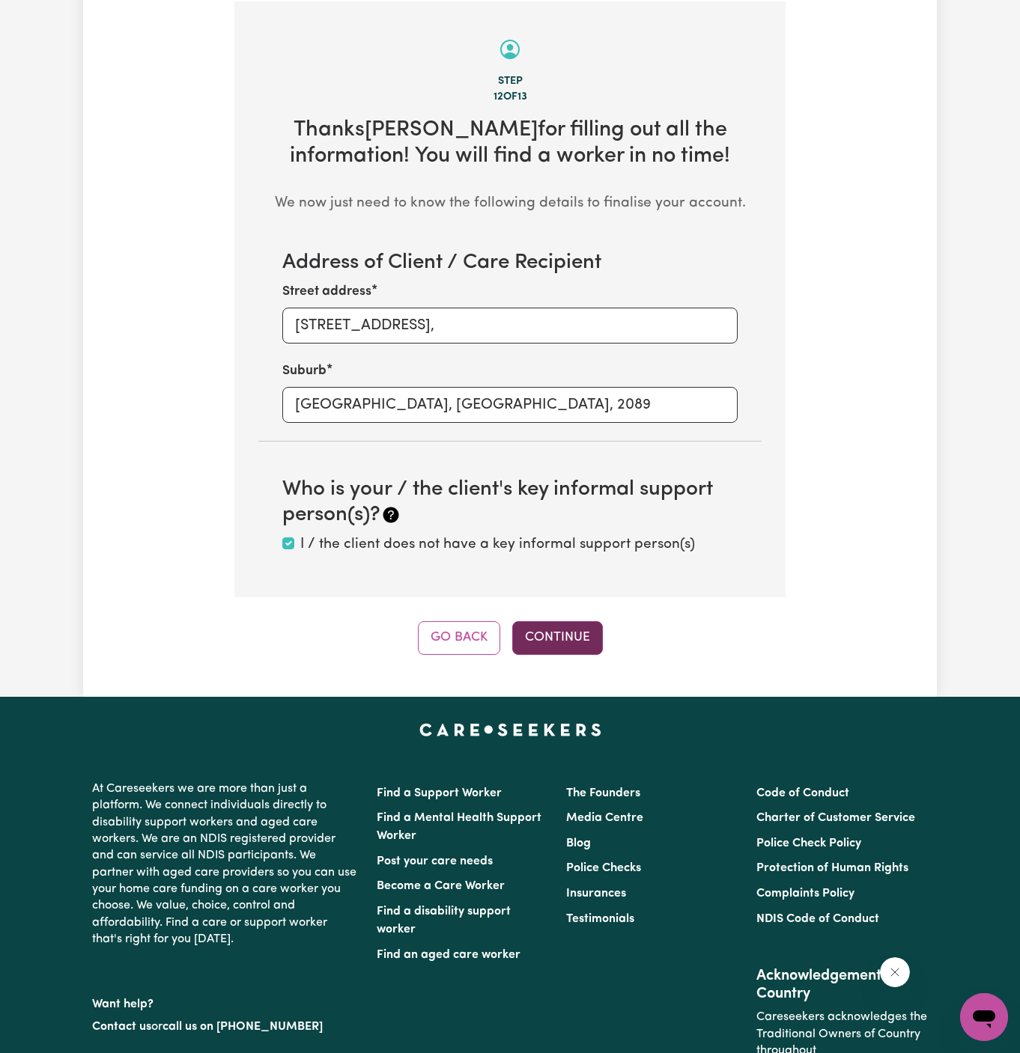
click at [558, 624] on button "Continue" at bounding box center [557, 637] width 91 height 33
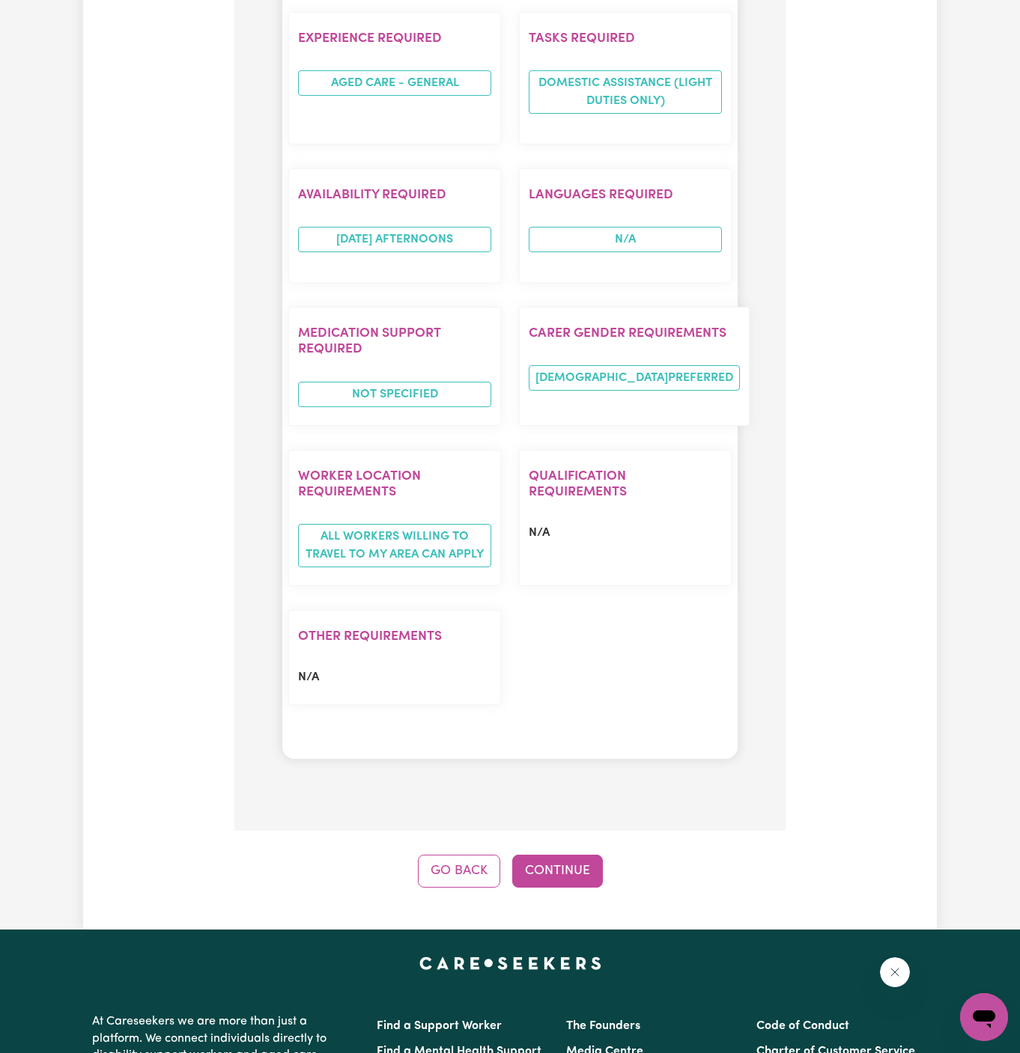
scroll to position [1487, 0]
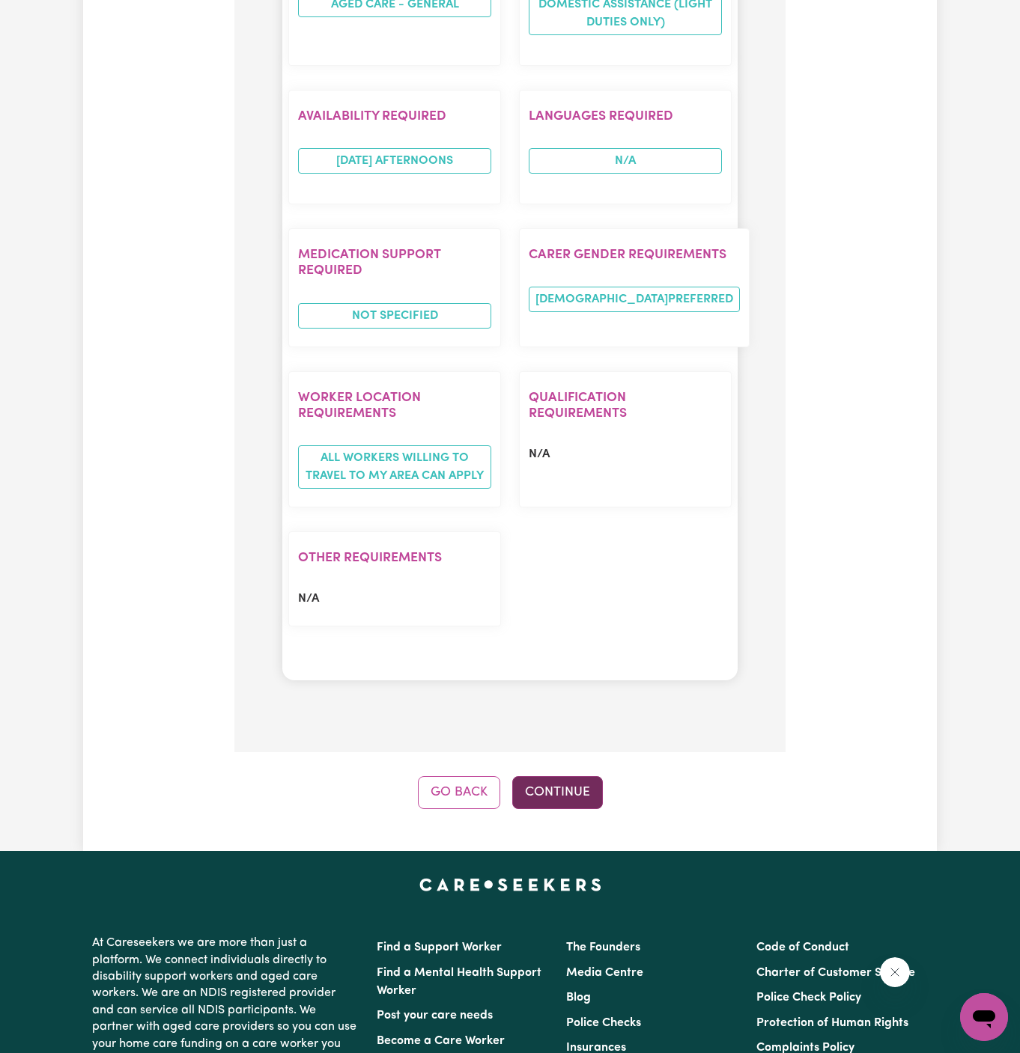
click at [557, 776] on button "Continue" at bounding box center [557, 792] width 91 height 33
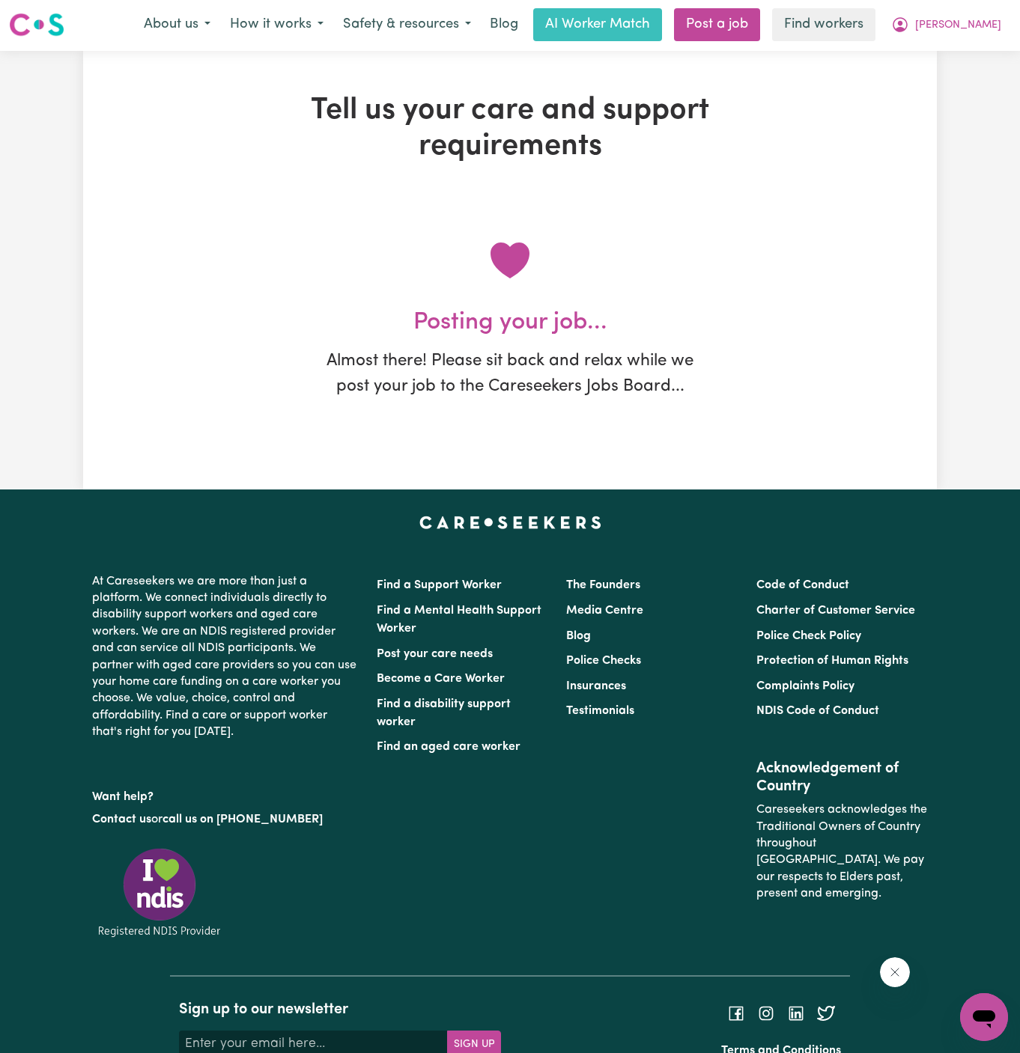
scroll to position [0, 0]
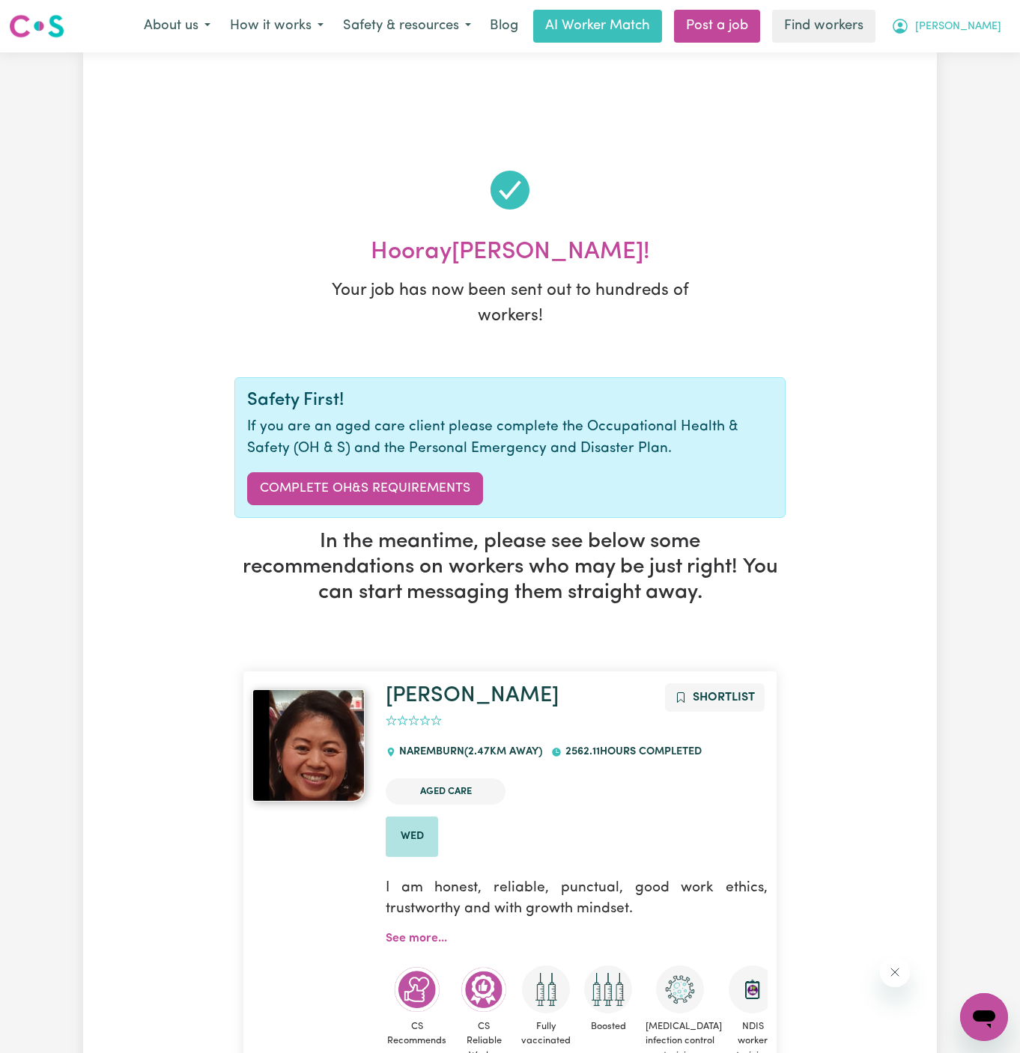
click at [988, 25] on span "[PERSON_NAME]" at bounding box center [958, 27] width 86 height 16
click at [975, 56] on link "My Dashboard" at bounding box center [951, 58] width 118 height 28
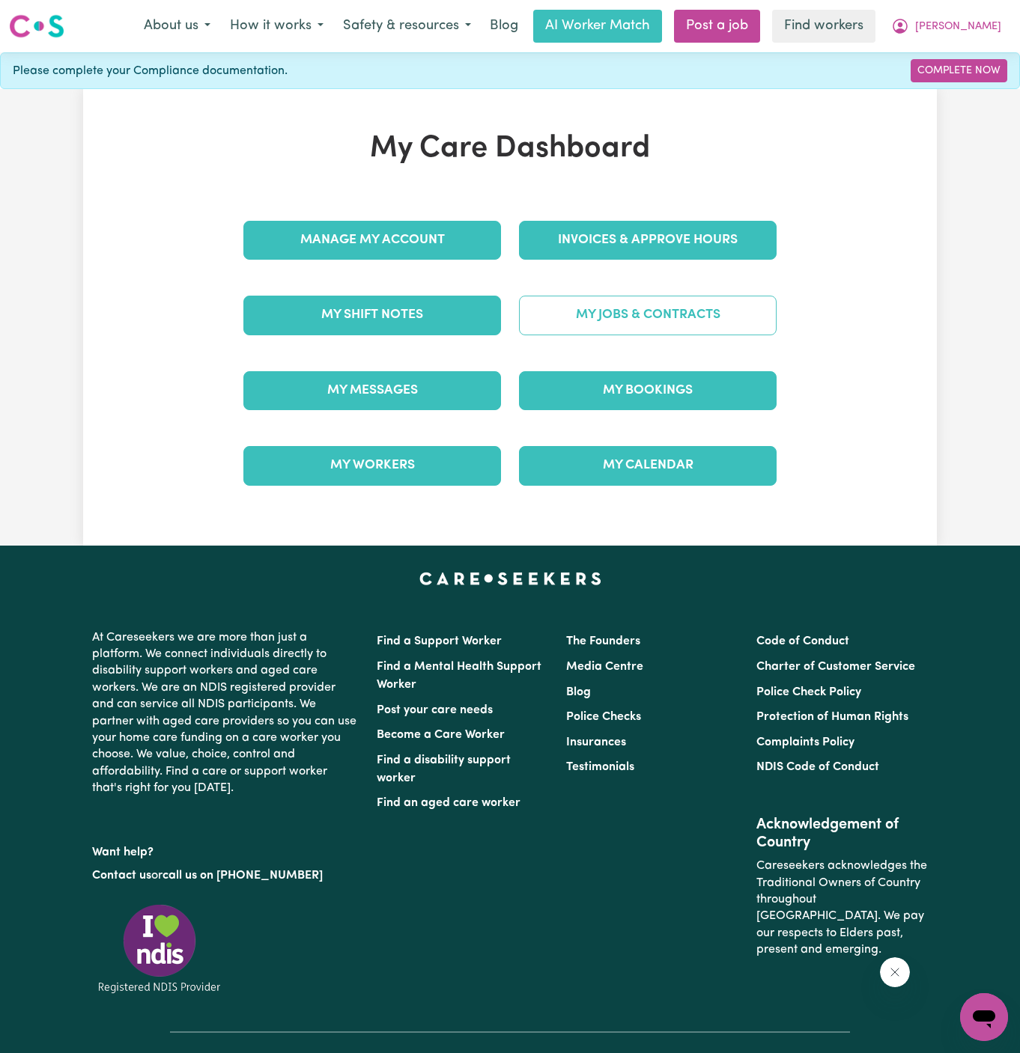
click at [599, 310] on link "My Jobs & Contracts" at bounding box center [648, 315] width 258 height 39
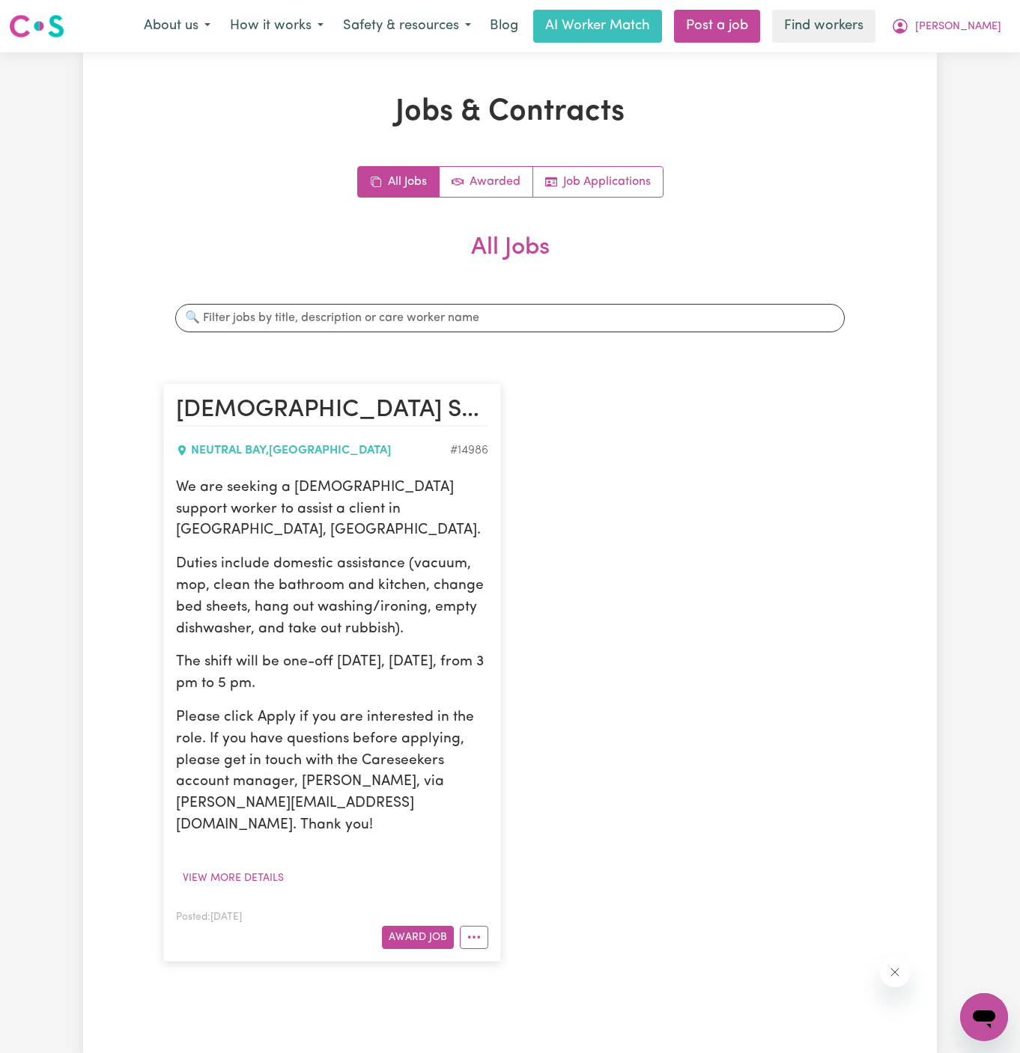
scroll to position [302, 0]
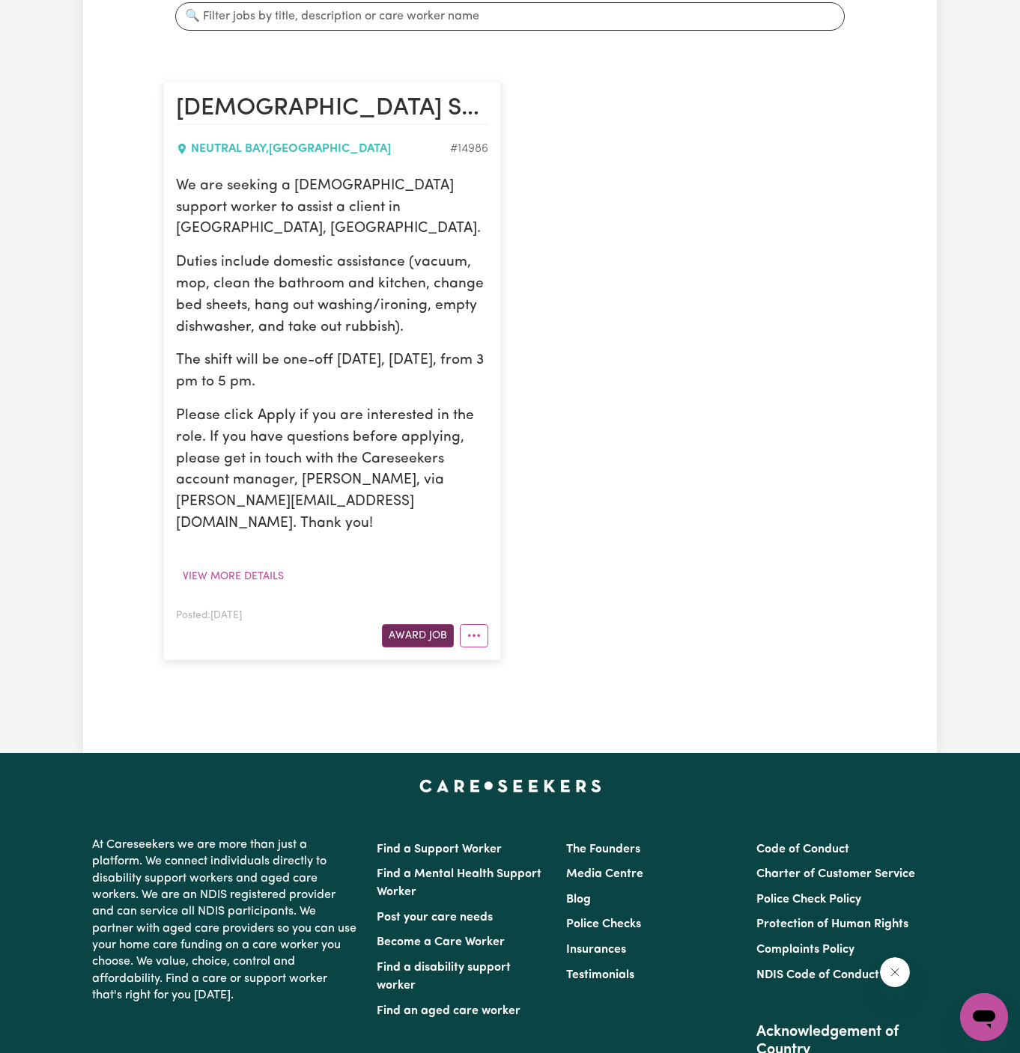
click at [425, 624] on button "Award Job" at bounding box center [418, 635] width 72 height 23
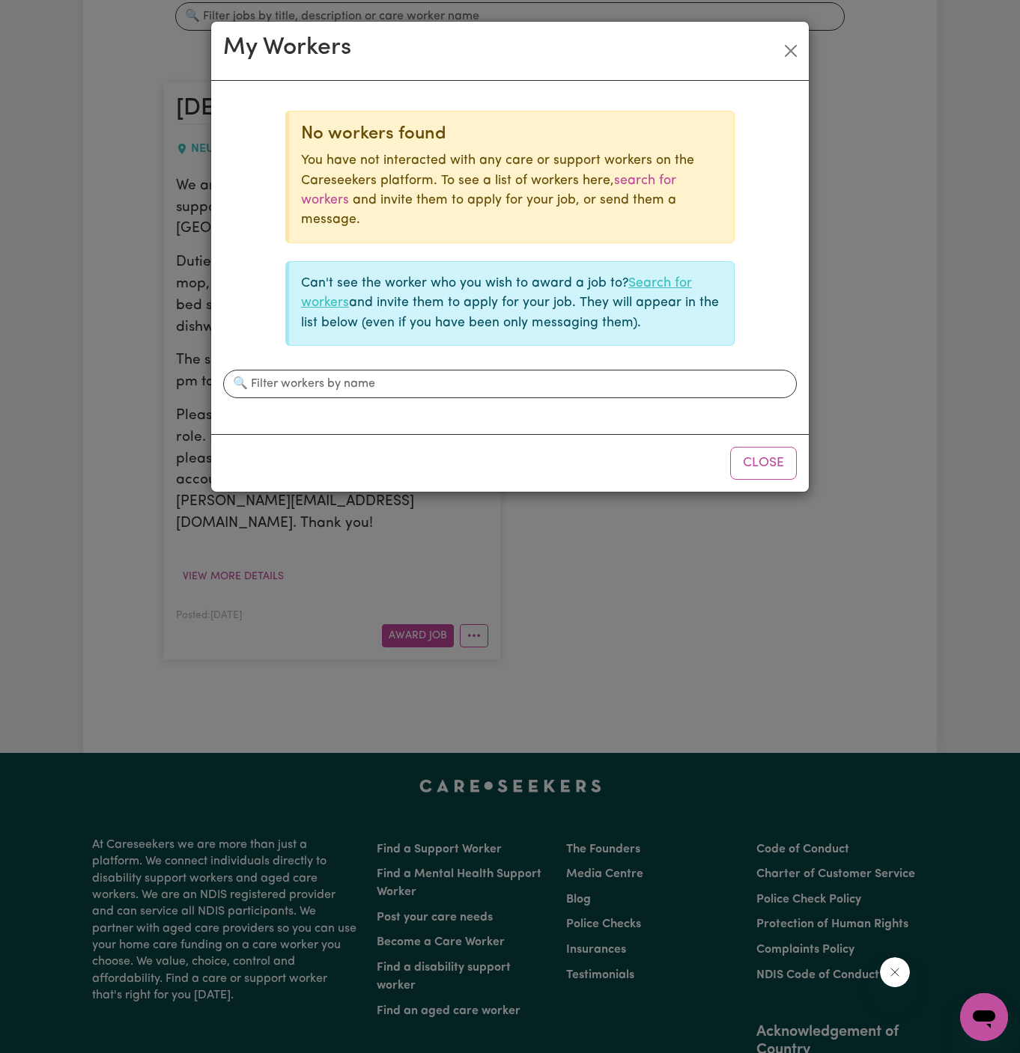
click at [651, 283] on link "Search for workers" at bounding box center [496, 293] width 391 height 32
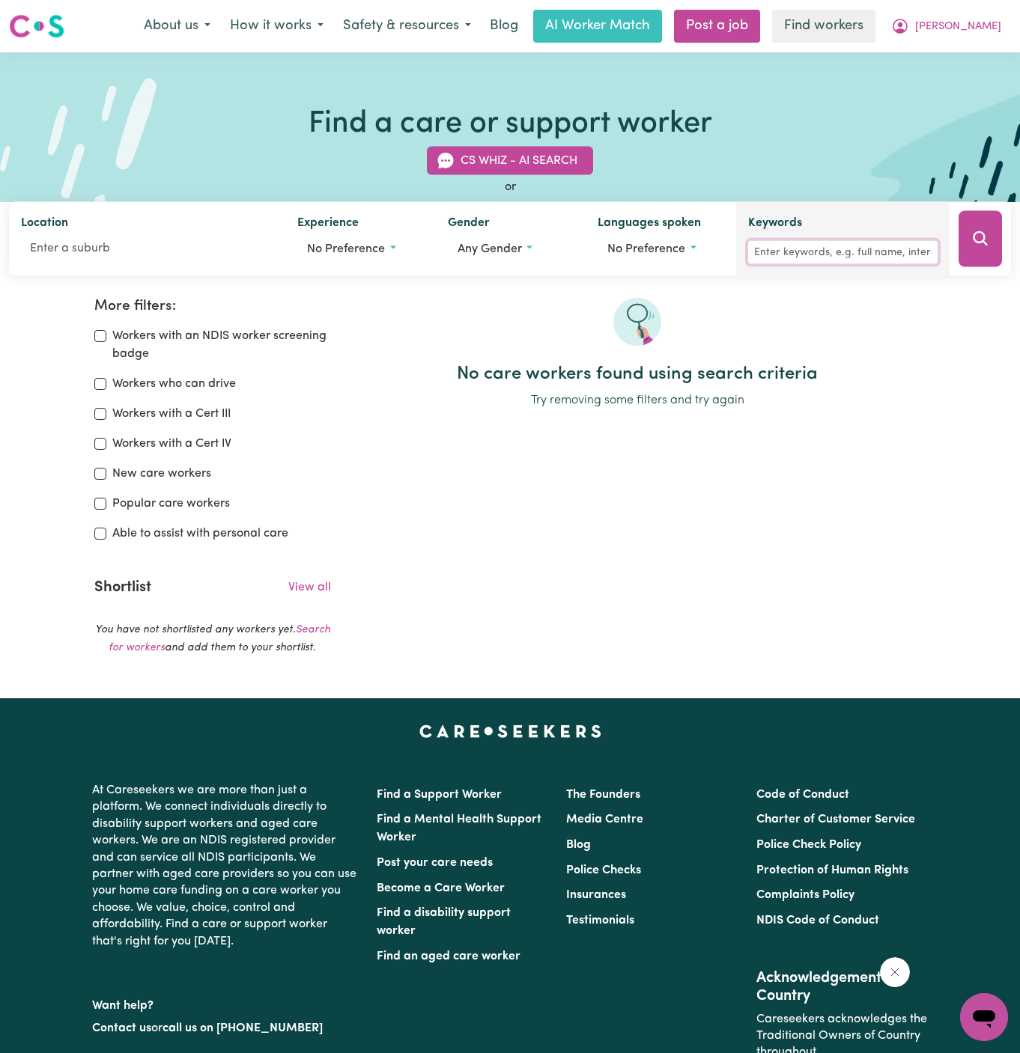
click at [895, 243] on input "Keywords" at bounding box center [842, 252] width 189 height 23
type input "[PERSON_NAME]"
click at [984, 243] on icon "Search" at bounding box center [979, 238] width 14 height 14
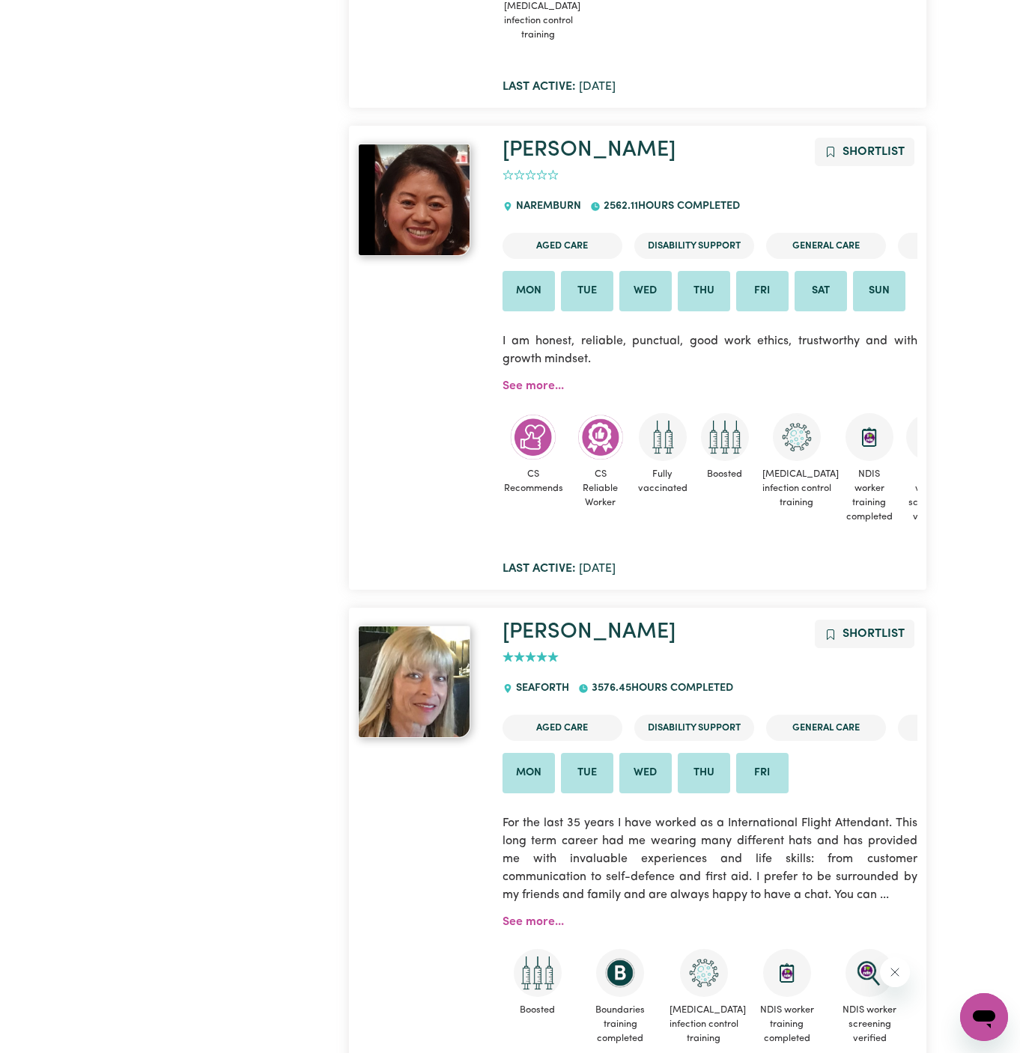
scroll to position [9311, 0]
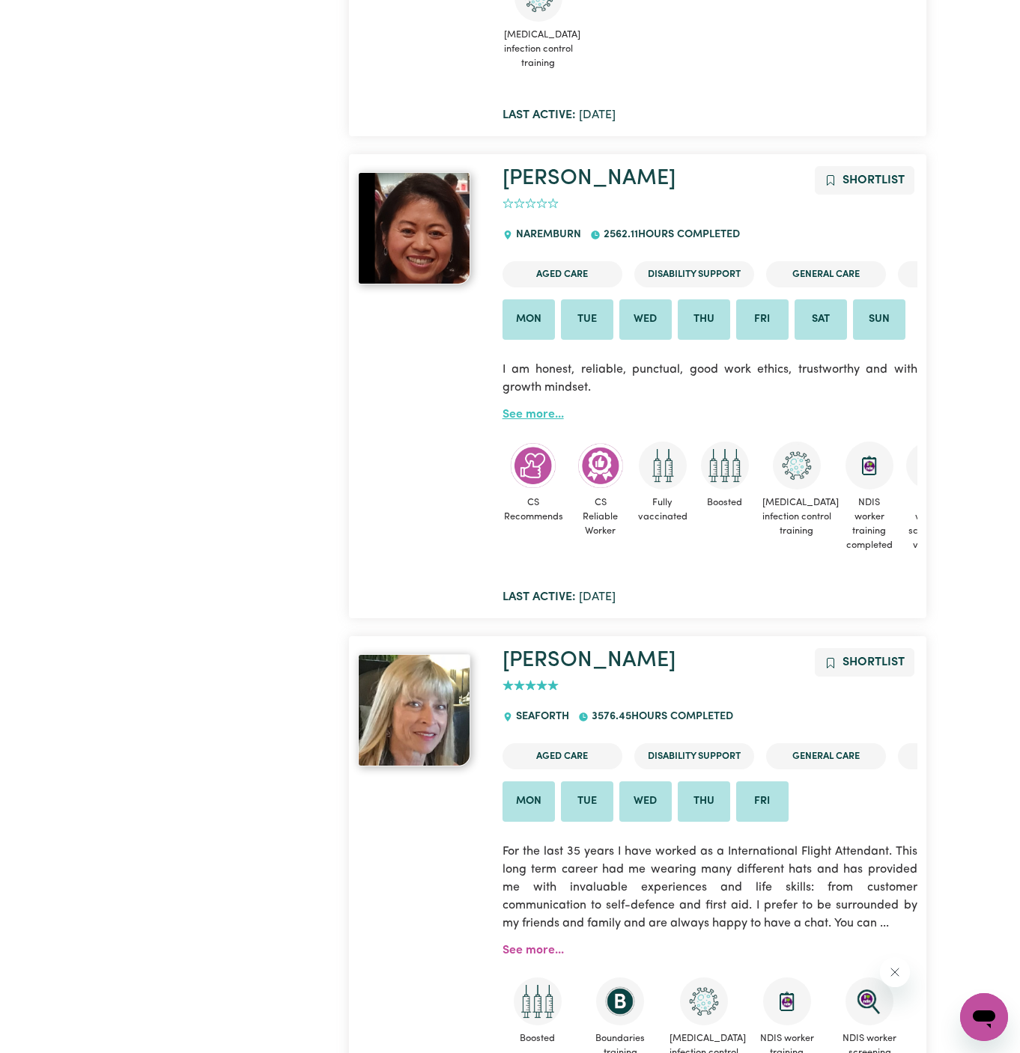
click at [541, 419] on link "See more..." at bounding box center [532, 415] width 61 height 12
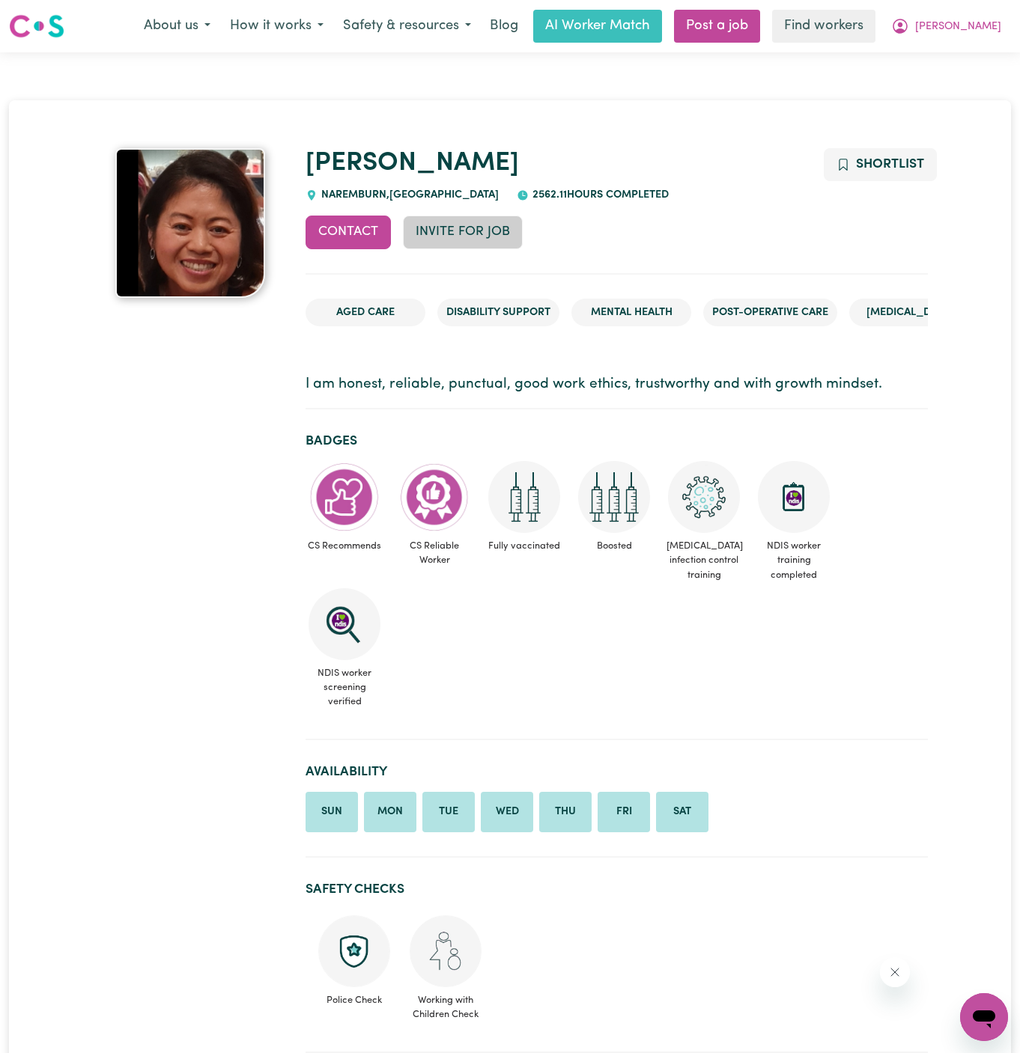
click at [475, 243] on button "Invite for Job" at bounding box center [463, 232] width 120 height 33
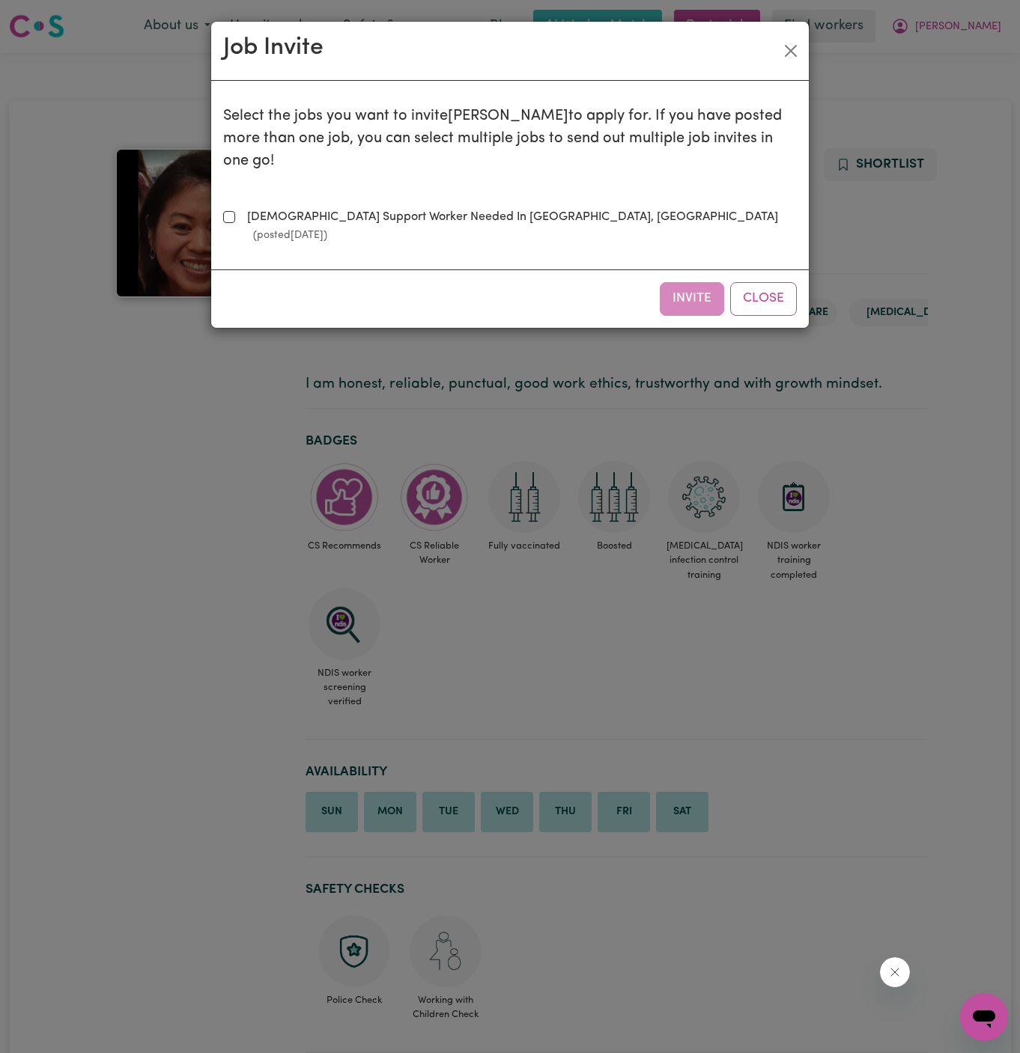
click at [454, 208] on label "[DEMOGRAPHIC_DATA] Support Worker Needed In [GEOGRAPHIC_DATA], [GEOGRAPHIC_DATA…" at bounding box center [518, 226] width 555 height 36
click at [235, 211] on input "[DEMOGRAPHIC_DATA] Support Worker Needed In [GEOGRAPHIC_DATA], [GEOGRAPHIC_DATA…" at bounding box center [229, 217] width 12 height 12
checkbox input "true"
click at [681, 282] on button "Invite" at bounding box center [691, 298] width 64 height 33
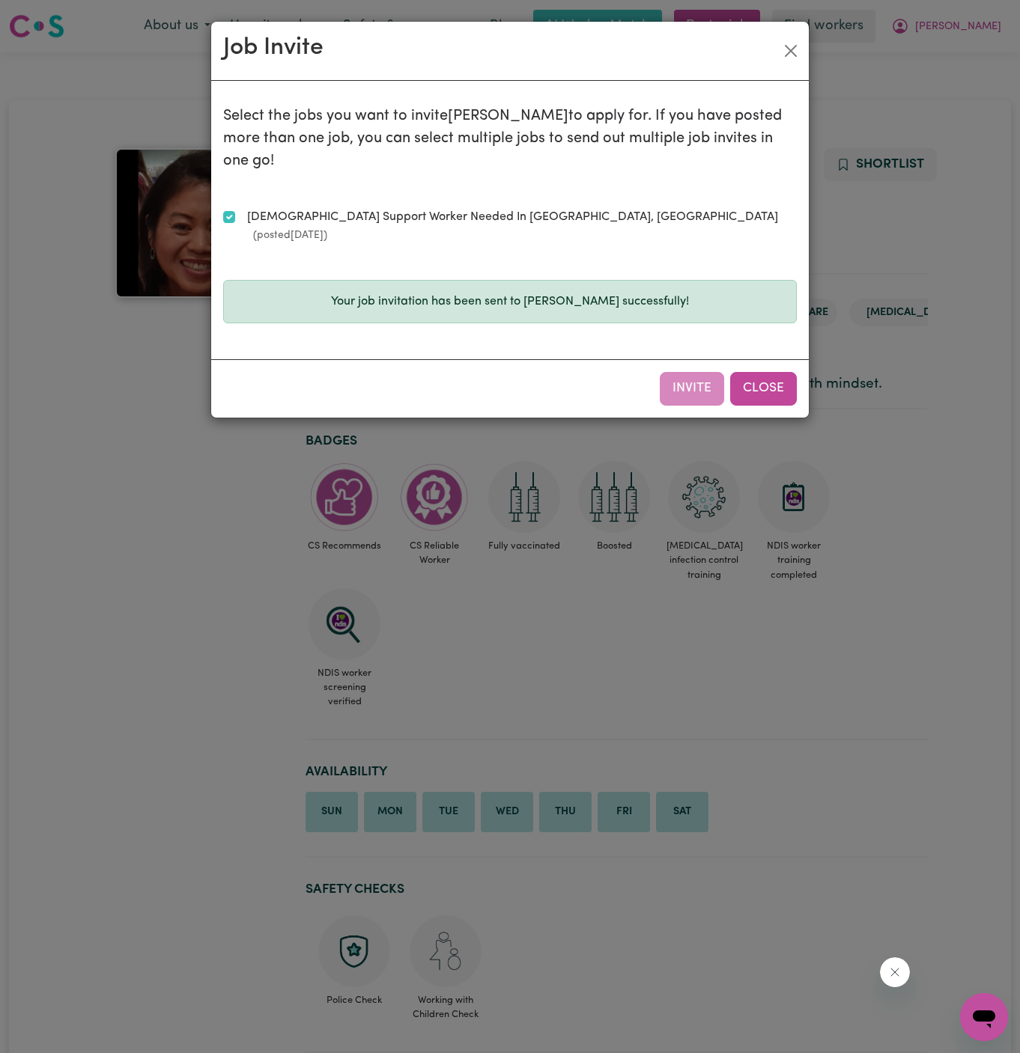
click at [771, 372] on button "Close" at bounding box center [763, 388] width 67 height 33
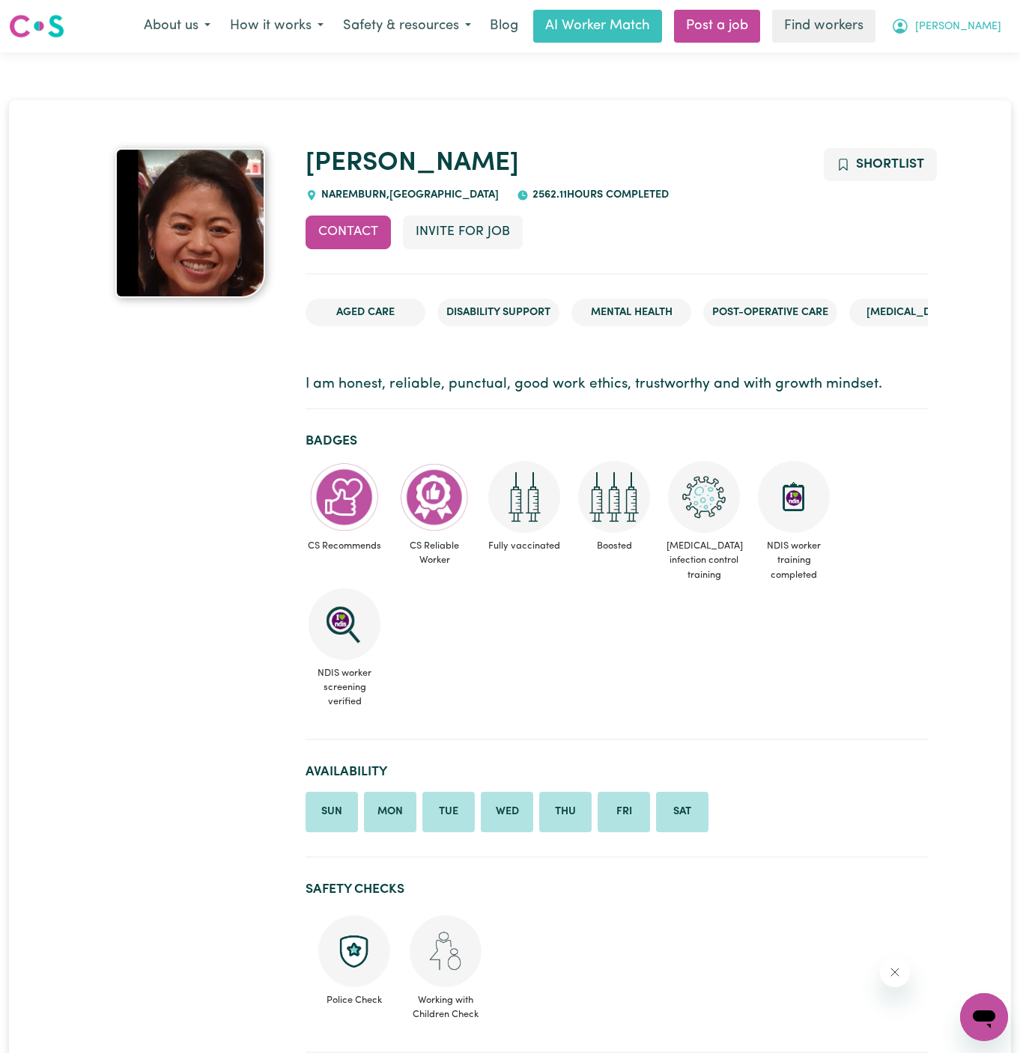
click at [980, 22] on span "[PERSON_NAME]" at bounding box center [958, 27] width 86 height 16
click at [980, 58] on link "My Dashboard" at bounding box center [951, 58] width 118 height 28
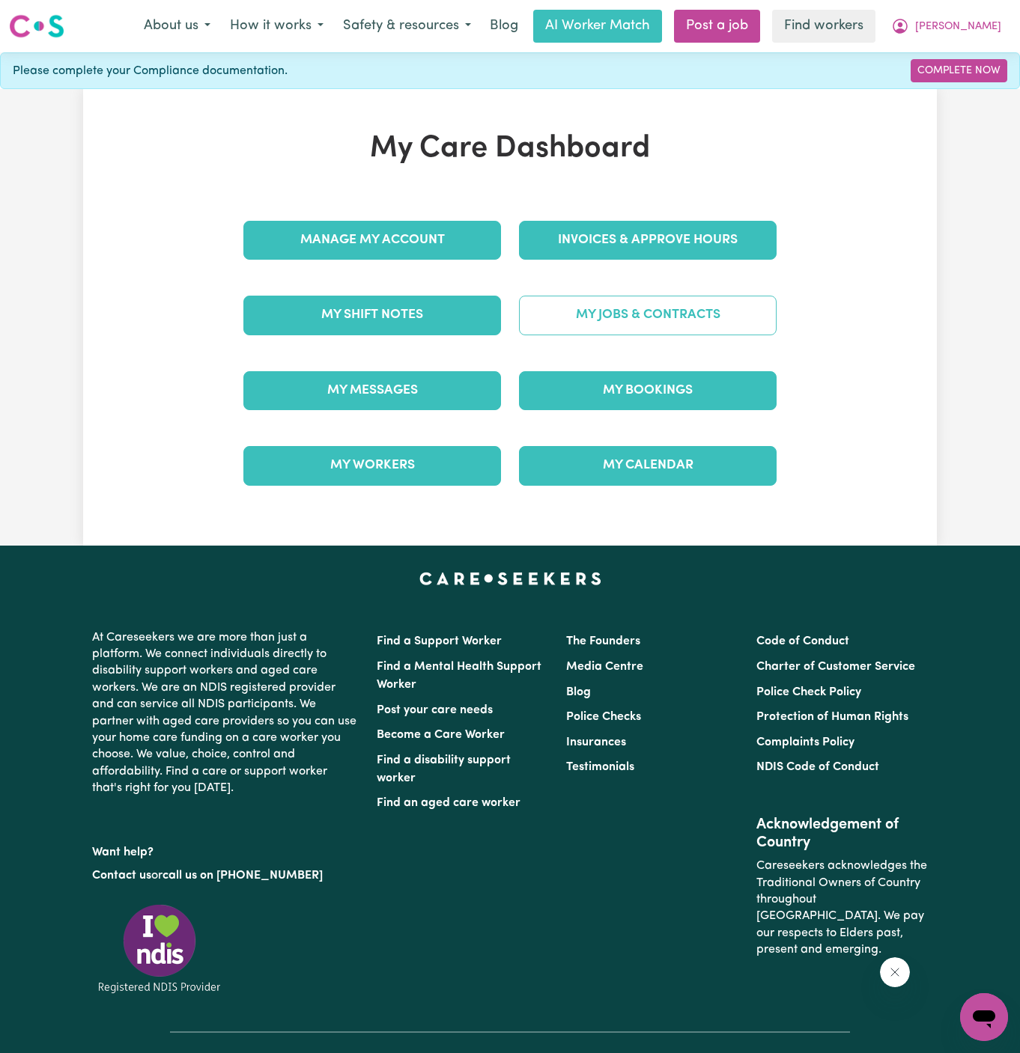
click at [705, 307] on link "My Jobs & Contracts" at bounding box center [648, 315] width 258 height 39
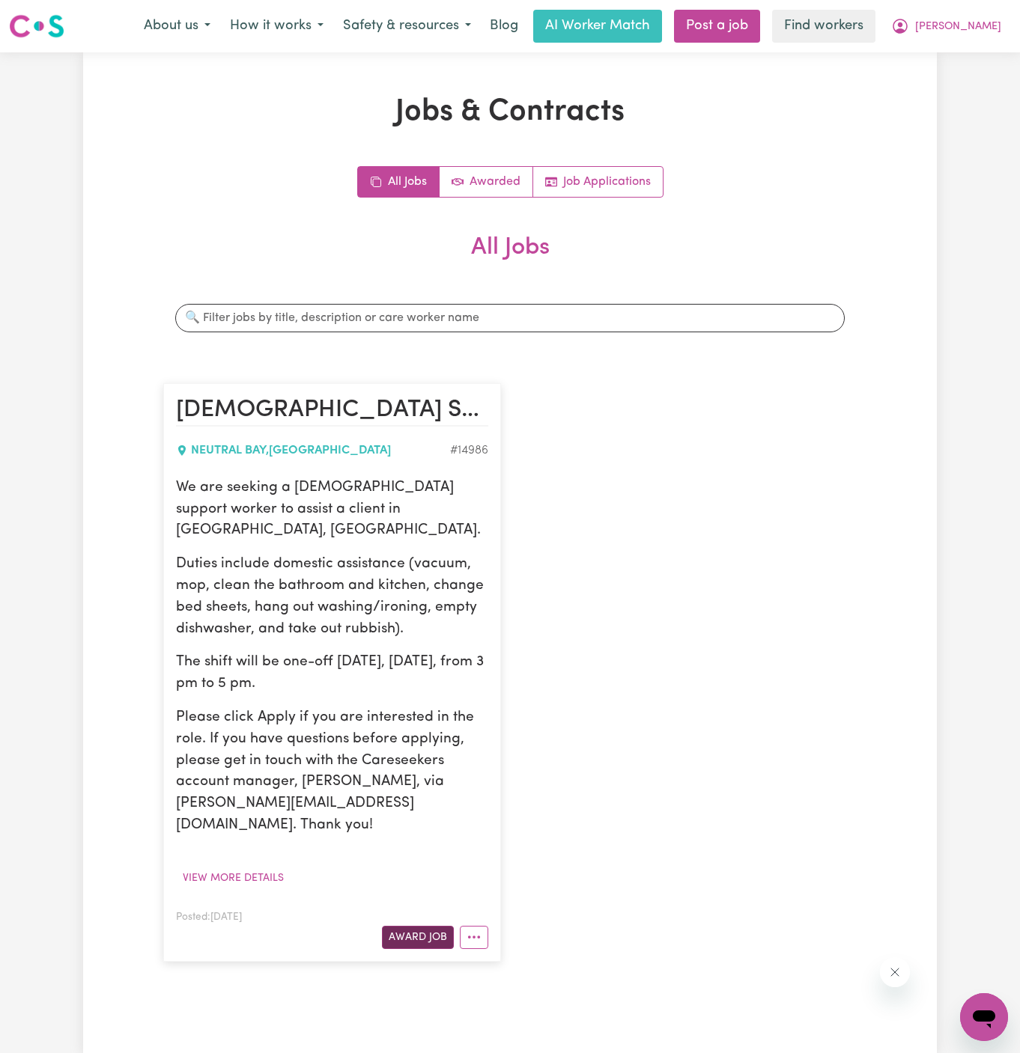
click at [433, 926] on button "Award Job" at bounding box center [418, 937] width 72 height 23
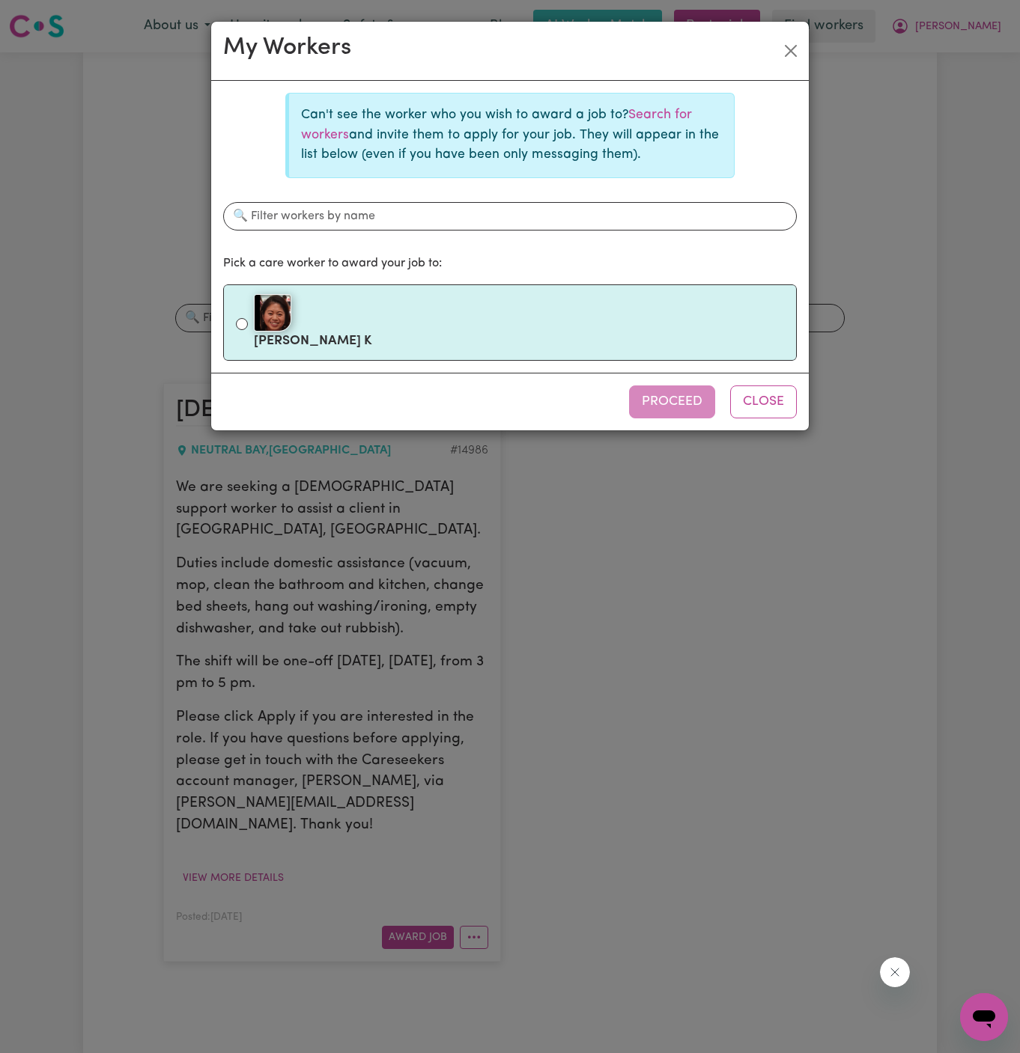
click at [522, 347] on label "[PERSON_NAME]" at bounding box center [519, 322] width 530 height 63
click at [248, 330] on input "[PERSON_NAME]" at bounding box center [242, 324] width 12 height 12
radio input "true"
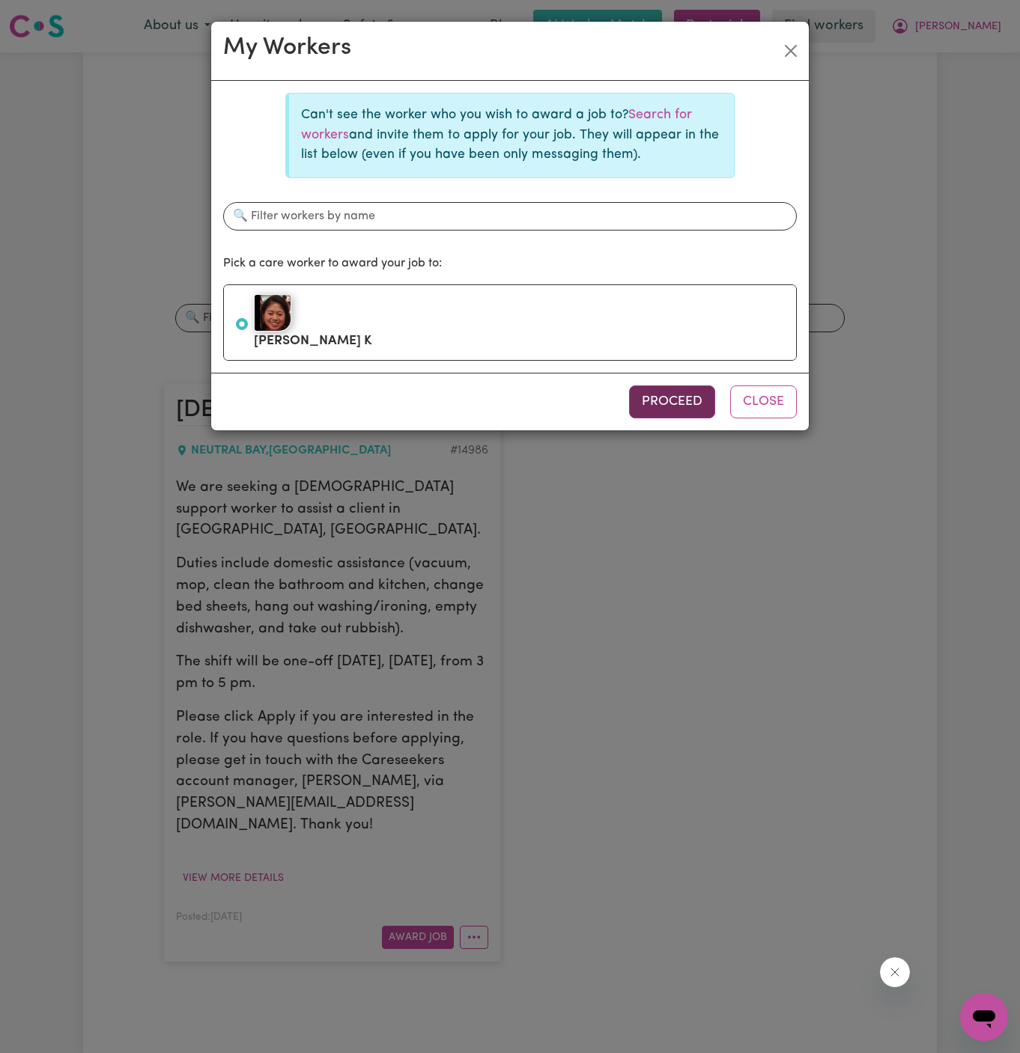
click at [684, 408] on button "Proceed" at bounding box center [672, 402] width 86 height 33
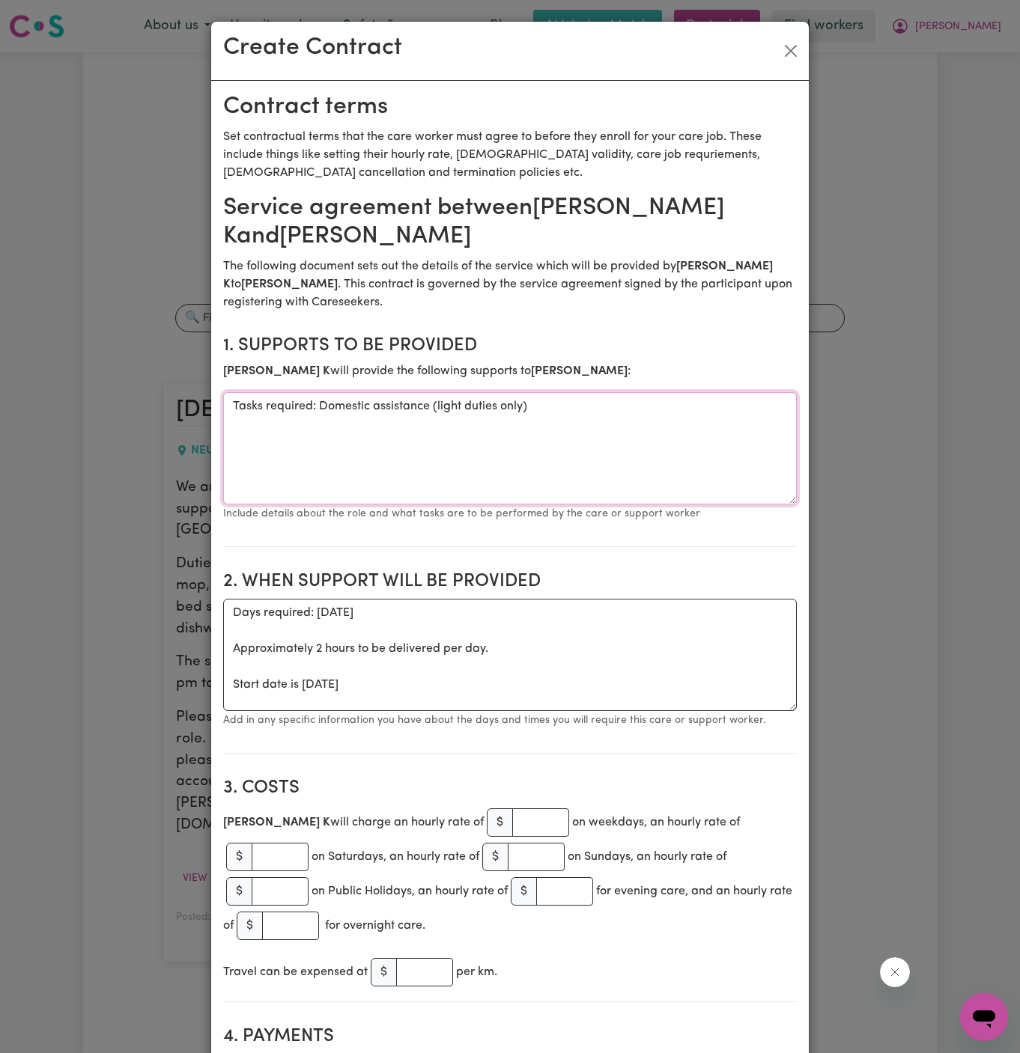
drag, startPoint x: 318, startPoint y: 412, endPoint x: 240, endPoint y: 412, distance: 78.6
click at [240, 412] on textarea "Tasks required: Domestic assistance (light duties only)" at bounding box center [509, 448] width 573 height 112
click at [565, 412] on textarea "Domestic assistance (light duties only)" at bounding box center [509, 448] width 573 height 112
paste textarea "Service tasks: Vacuum, Mop Clean bathroom and kitchen Change bed sheets Hang ou…"
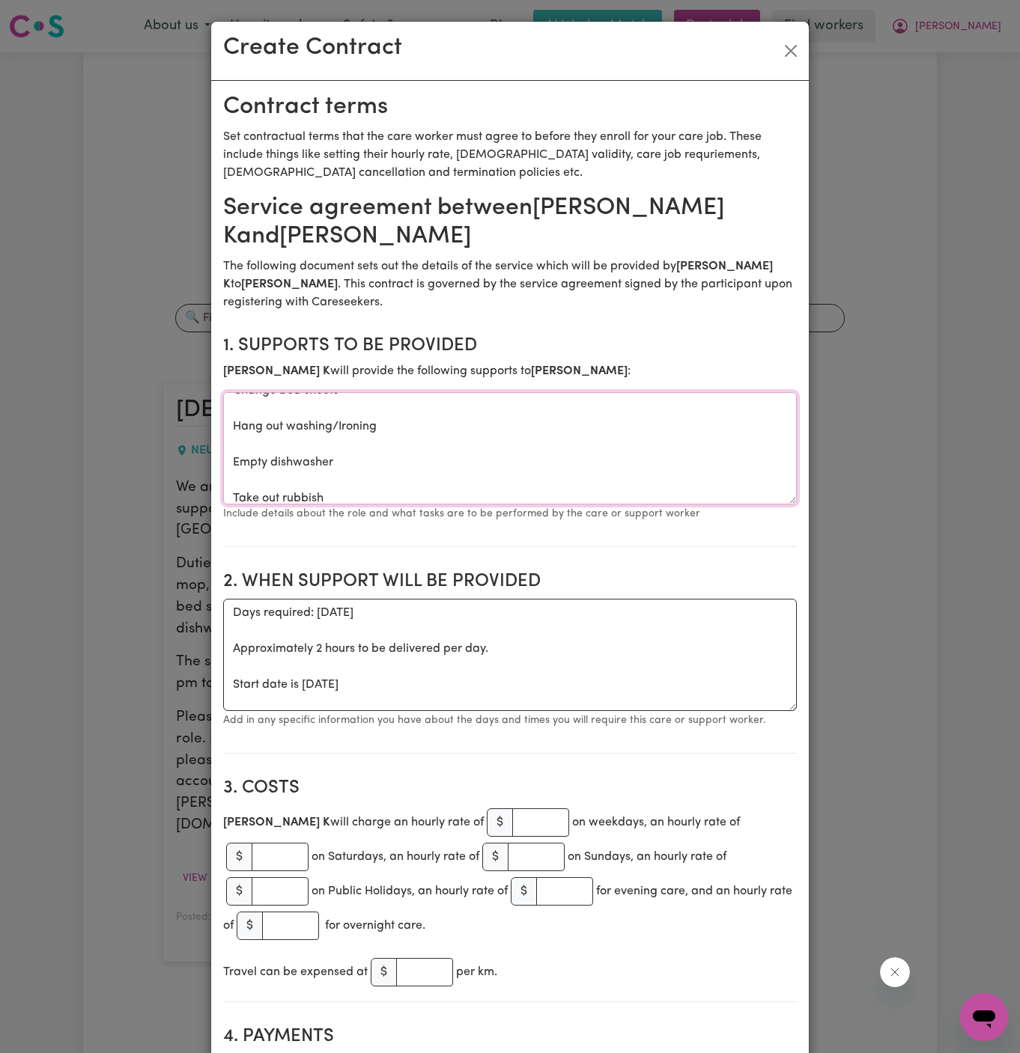
click at [269, 475] on textarea "Domestic assistance (light duties only) Service tasks: Vacuum, Mop Clean bathro…" at bounding box center [509, 448] width 573 height 112
click at [273, 447] on textarea "Domestic assistance (light duties only) Service tasks: Vacuum, Mop Clean bathro…" at bounding box center [509, 448] width 573 height 112
click at [268, 427] on textarea "Domestic assistance (light duties only) Service tasks: Vacuum, Mop Clean bathro…" at bounding box center [509, 448] width 573 height 112
click at [267, 430] on textarea "Domestic assistance (light duties only) Service tasks: Vacuum, Mop Clean bathro…" at bounding box center [509, 448] width 573 height 112
click at [267, 432] on textarea "Domestic assistance (light duties only) Service tasks: Vacuum, Mop Clean bathro…" at bounding box center [509, 448] width 573 height 112
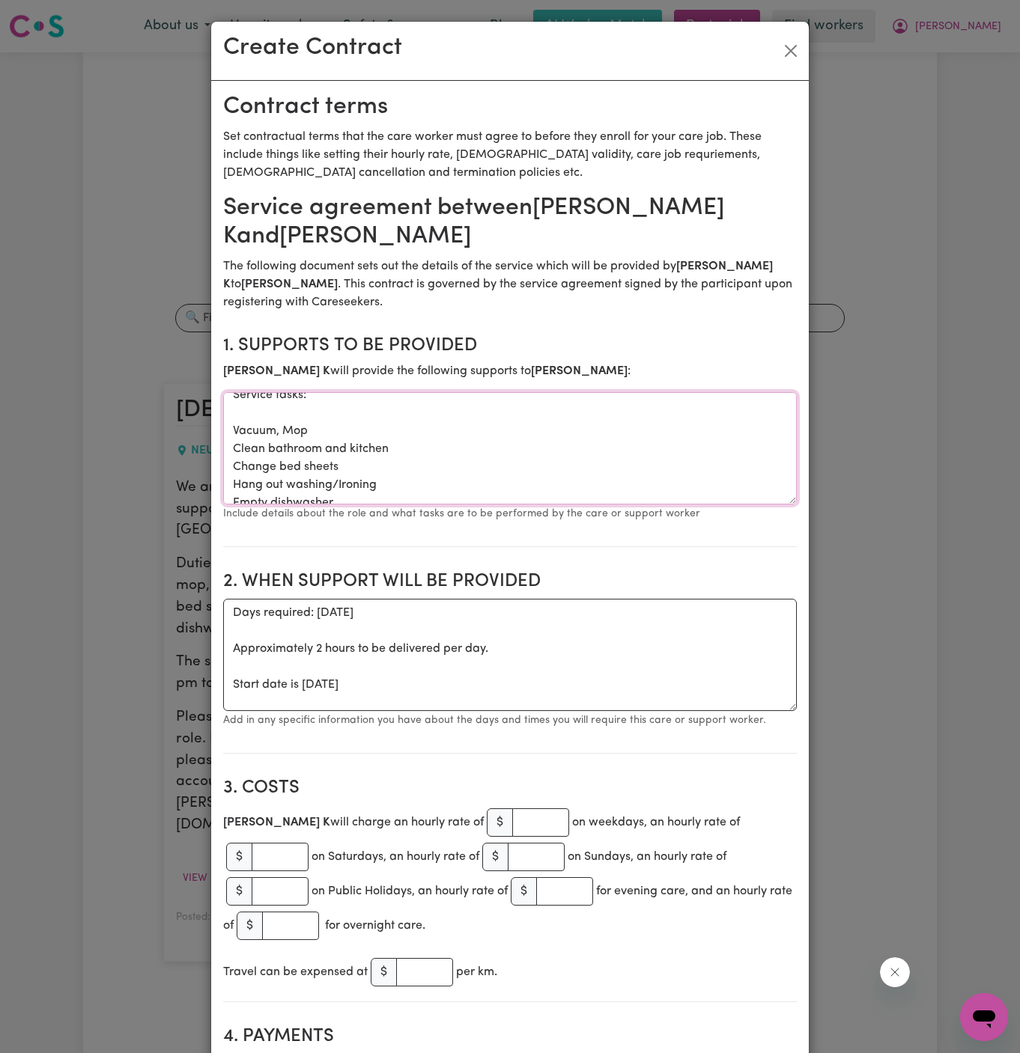
scroll to position [25, 0]
click at [263, 414] on textarea "Domestic assistance (light duties only) Service tasks: Vacuum, Mop Clean bathro…" at bounding box center [509, 448] width 573 height 112
drag, startPoint x: 263, startPoint y: 414, endPoint x: 337, endPoint y: 420, distance: 73.6
click at [337, 420] on textarea "Domestic assistance (light duties only) Service tasks: Vacuum, Mop Clean bathro…" at bounding box center [509, 448] width 573 height 112
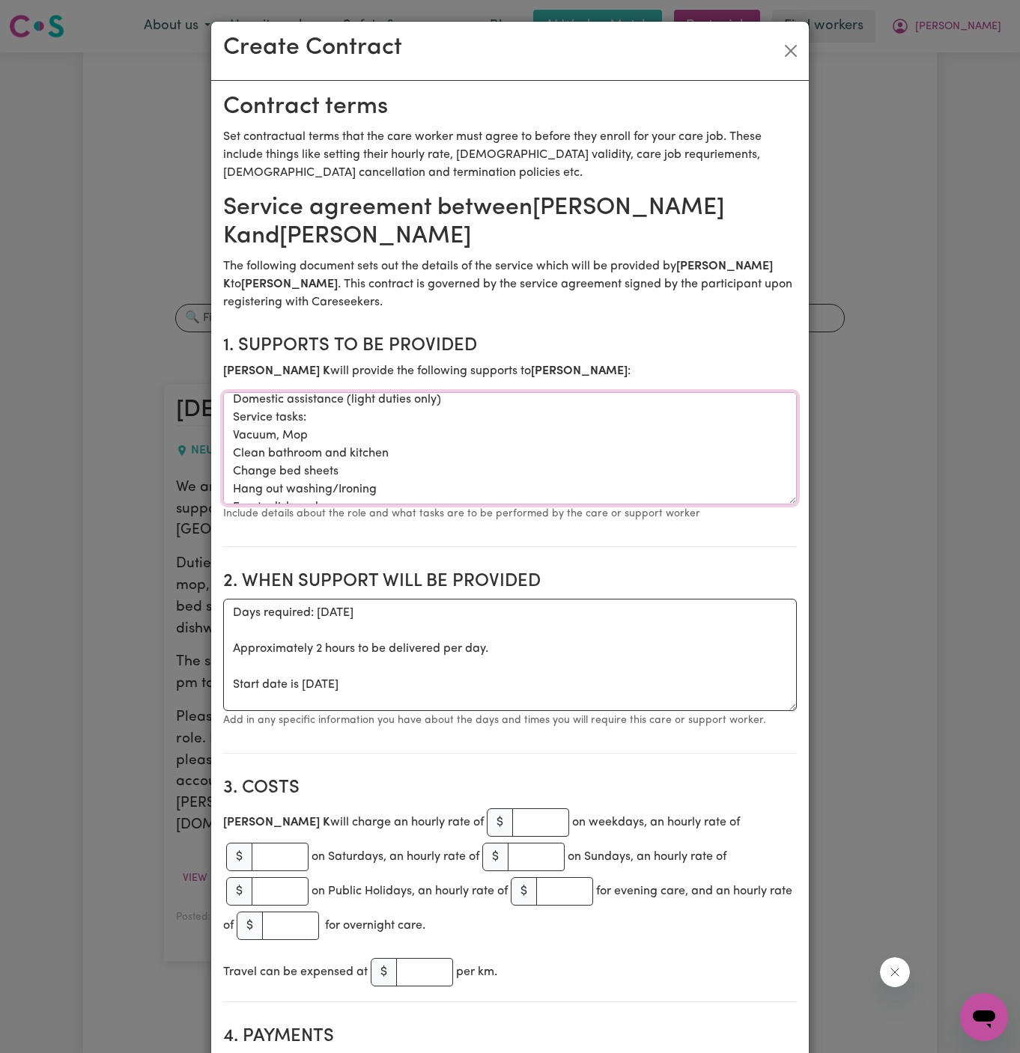
drag, startPoint x: 337, startPoint y: 420, endPoint x: 194, endPoint y: 416, distance: 143.0
click at [194, 416] on div "Create Contract Contract terms Set contractual terms that the care worker must …" at bounding box center [510, 526] width 1020 height 1053
click at [315, 454] on textarea "Domestic assistance (light duties only) Vacuum, Mop Clean bathroom and kitchen …" at bounding box center [509, 448] width 573 height 112
click at [304, 445] on textarea "Domestic assistance (light duties only) Vacuum, Mop Clean bathroom and kitchen …" at bounding box center [509, 448] width 573 height 112
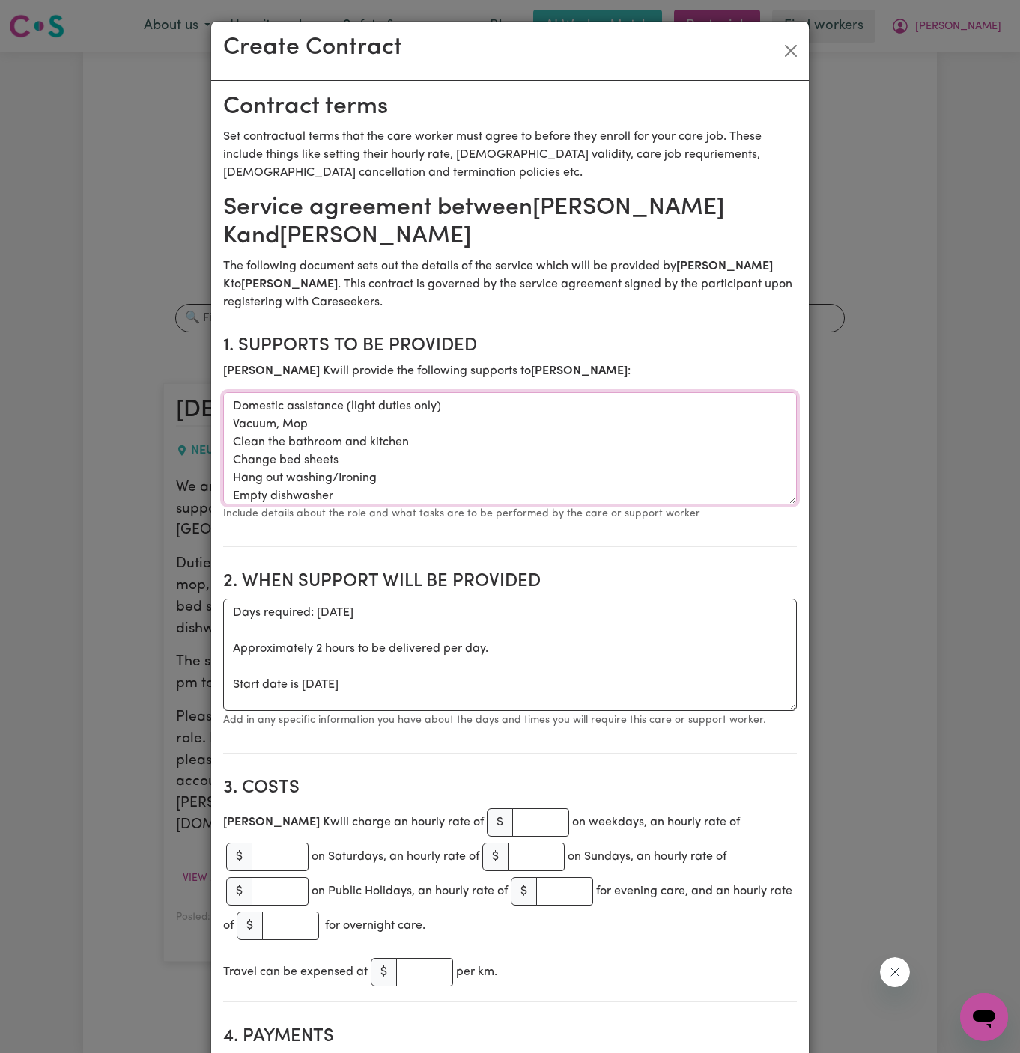
click at [406, 472] on textarea "Domestic assistance (light duties only) Vacuum, Mop Clean the bathroom and kitc…" at bounding box center [509, 448] width 573 height 112
click at [431, 463] on textarea "Domestic assistance (light duties only) Vacuum, Mop Clean the bathroom and kitc…" at bounding box center [509, 448] width 573 height 112
click at [429, 477] on textarea "Domestic assistance (light duties only) Vacuum, Mop Clean the bathroom and kitc…" at bounding box center [509, 448] width 573 height 112
type textarea "Domestic assistance (light duties only) Vacuum, Mop Clean the bathroom and kitc…"
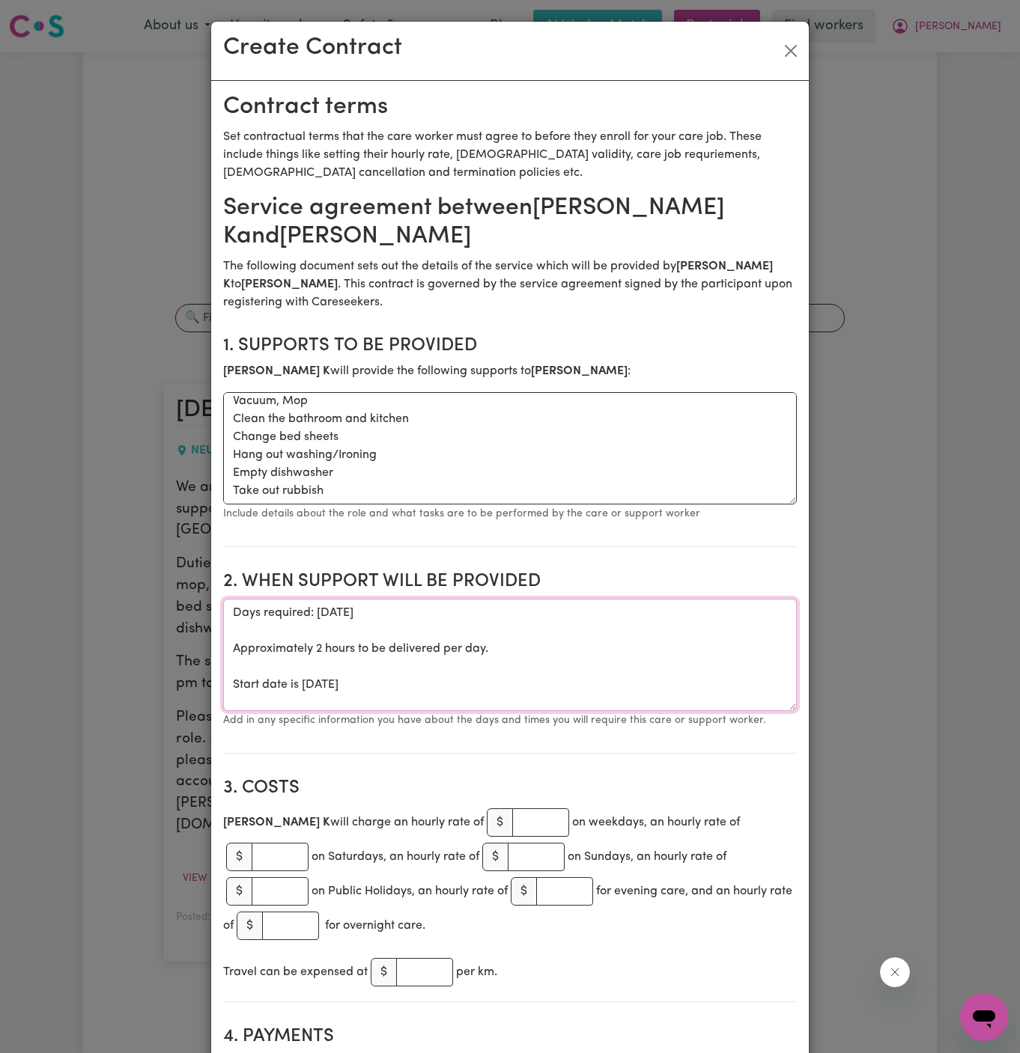
click at [488, 660] on textarea "Days required: [DATE] Approximately 2 hours to be delivered per day. Start date…" at bounding box center [509, 655] width 573 height 112
drag, startPoint x: 305, startPoint y: 688, endPoint x: 220, endPoint y: 589, distance: 130.6
click at [498, 603] on textarea "ONE OFF [DATE]" at bounding box center [509, 655] width 573 height 112
click at [514, 624] on textarea "ONE OFF [DATE]" at bounding box center [509, 655] width 573 height 112
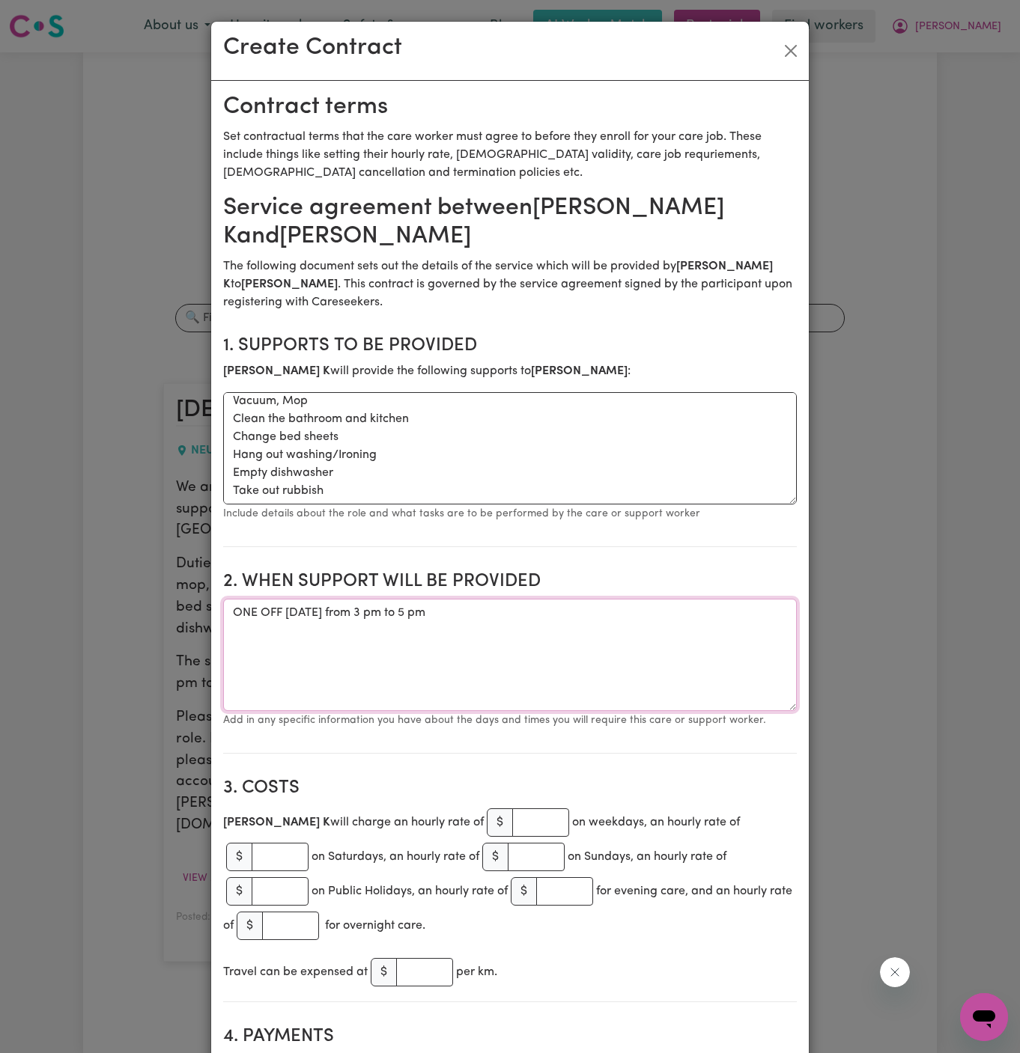
drag, startPoint x: 603, startPoint y: 657, endPoint x: 576, endPoint y: 734, distance: 80.7
click at [597, 666] on textarea "ONE OFF [DATE] from 3 pm to 5 pm" at bounding box center [509, 655] width 573 height 112
type textarea "ONE OFF [DATE] from 3 pm to 5 pm"
click at [512, 826] on input "number" at bounding box center [540, 822] width 57 height 28
type input "60"
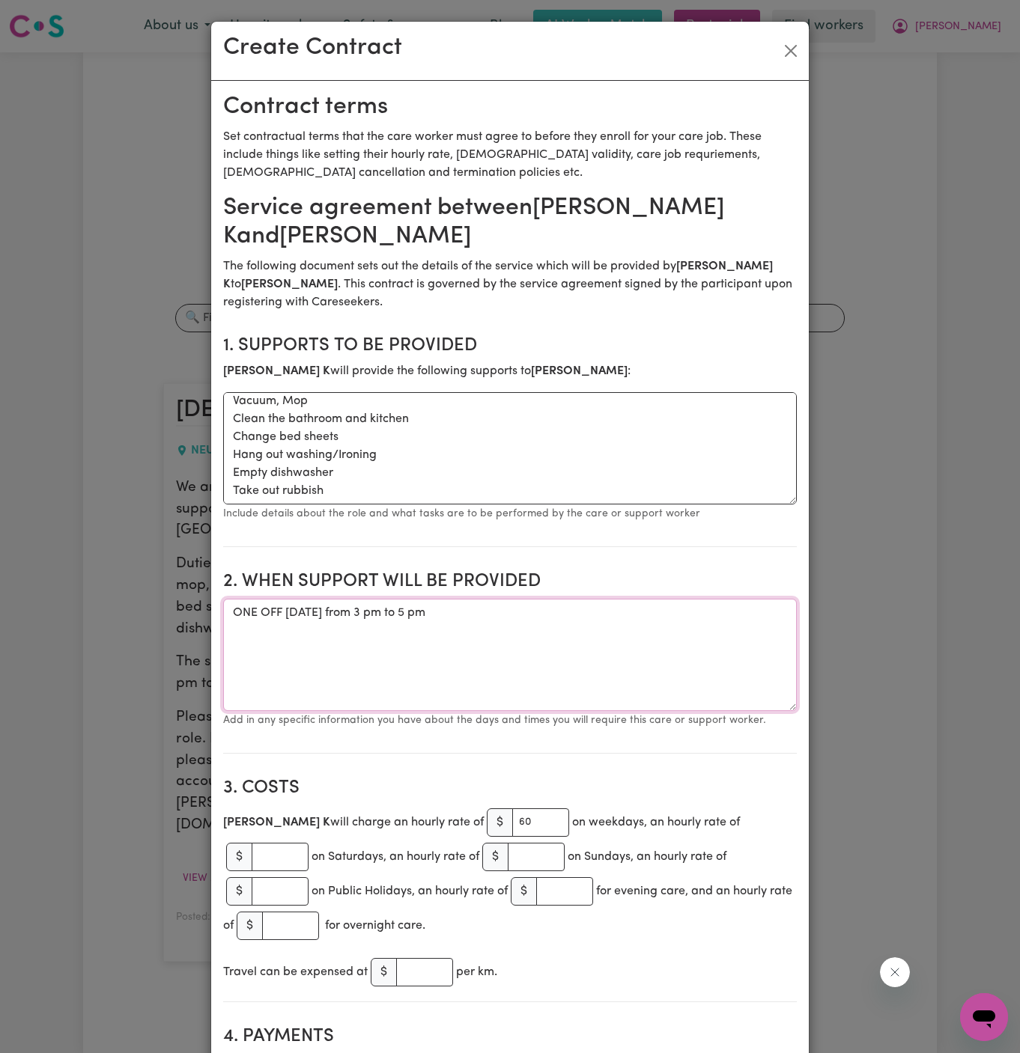
click at [544, 699] on textarea "ONE OFF [DATE] from 3 pm to 5 pm" at bounding box center [509, 655] width 573 height 112
click at [638, 632] on textarea "ONE OFF [DATE] from 3 pm to 5 pm" at bounding box center [509, 655] width 573 height 112
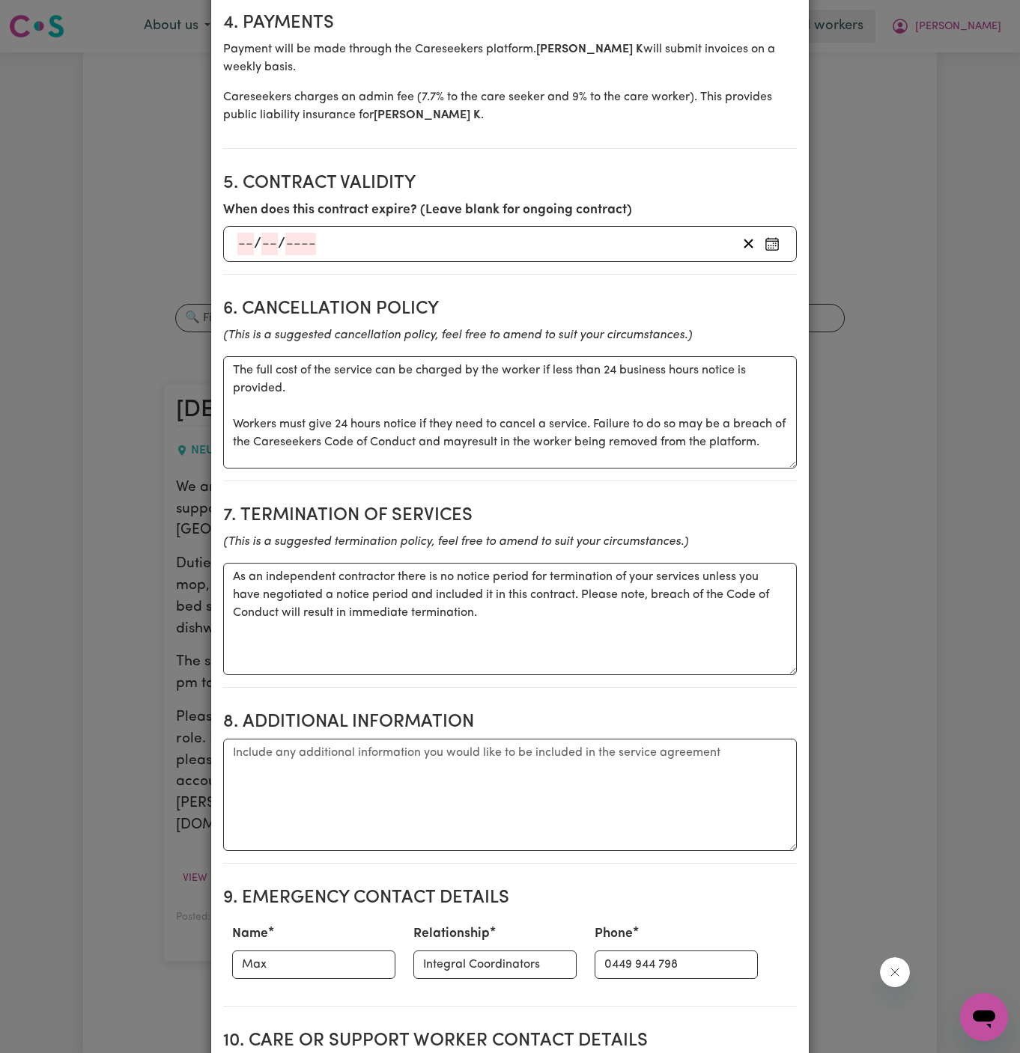
scroll to position [1018, 0]
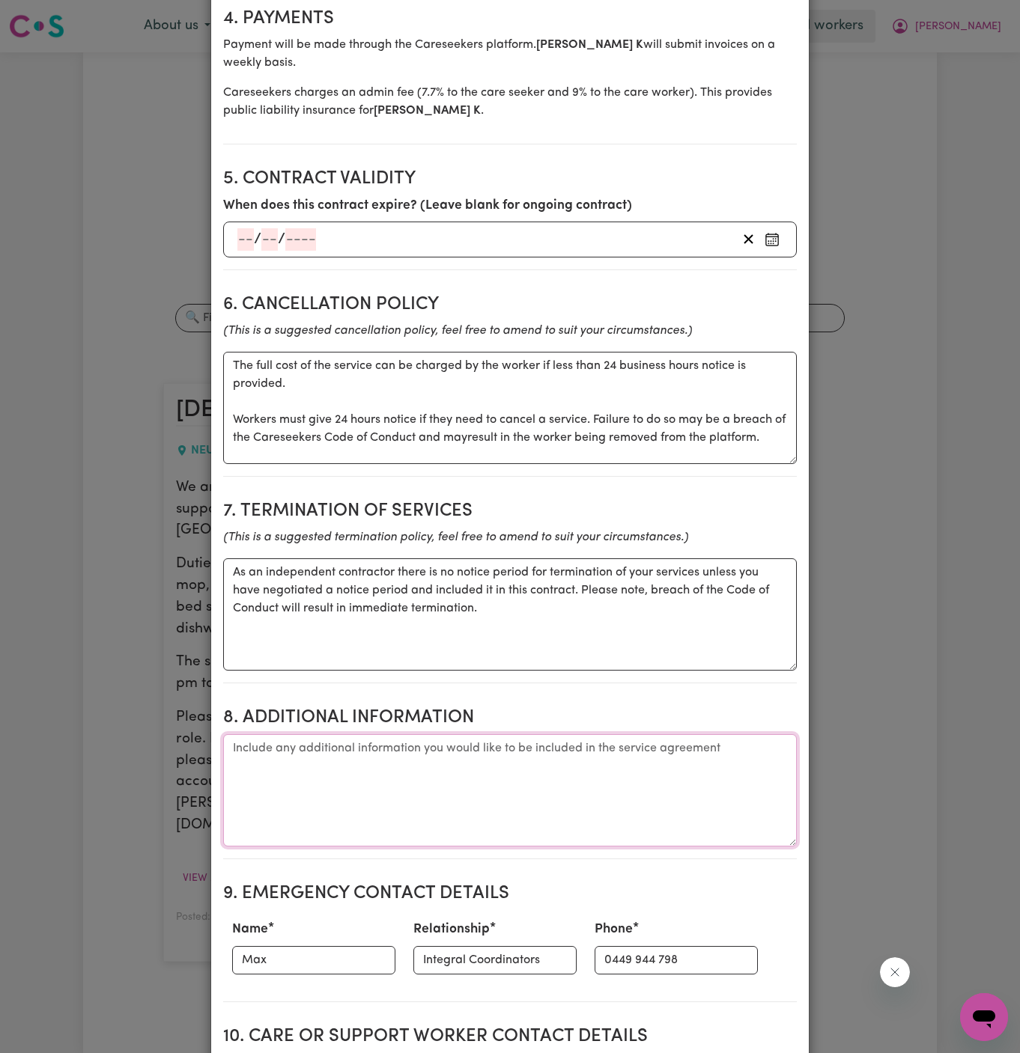
click at [368, 736] on textarea "Additional information" at bounding box center [509, 790] width 573 height 112
paste textarea "Address: [STREET_ADDRESS]"
type textarea "Client's Address: [STREET_ADDRESS]"
click at [301, 946] on input "Max" at bounding box center [313, 960] width 163 height 28
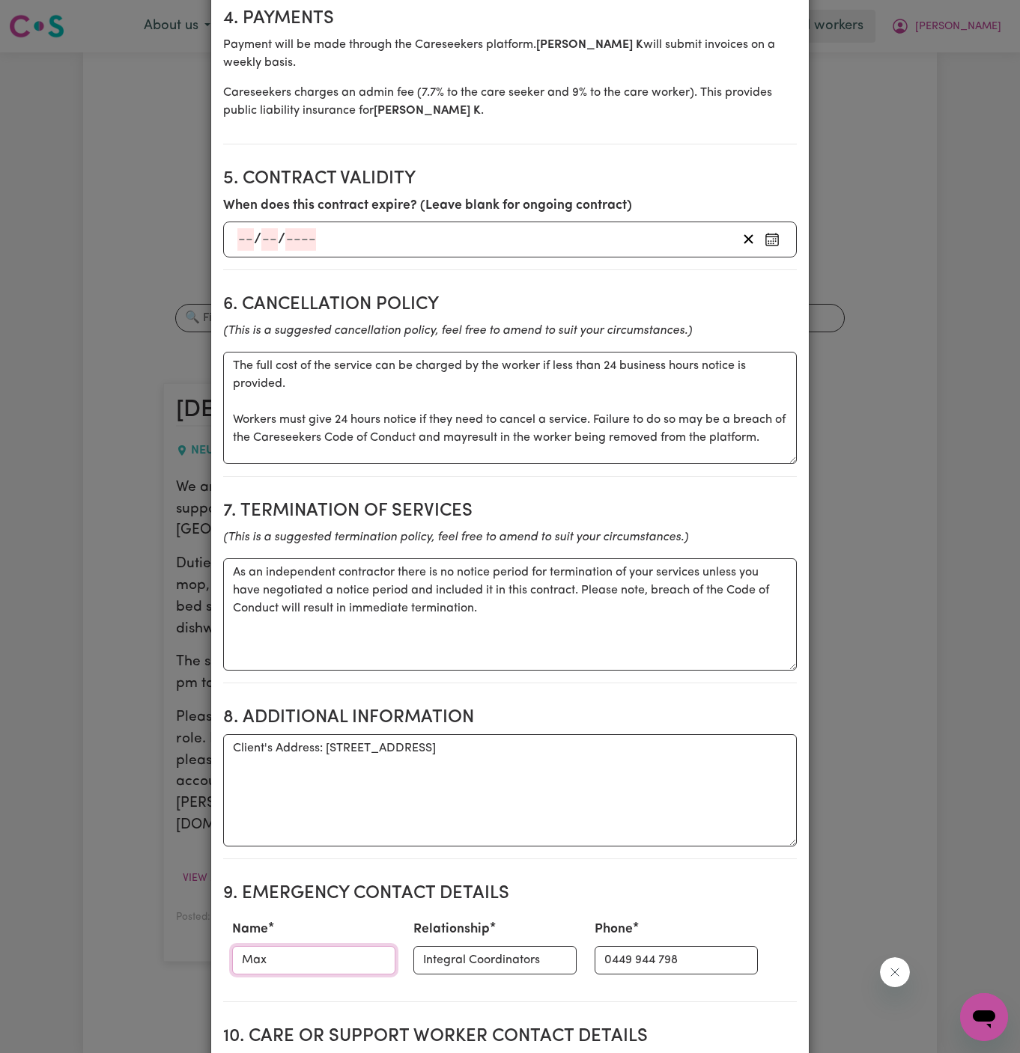
click at [301, 946] on input "Max" at bounding box center [313, 960] width 163 height 28
type input "[PERSON_NAME]"
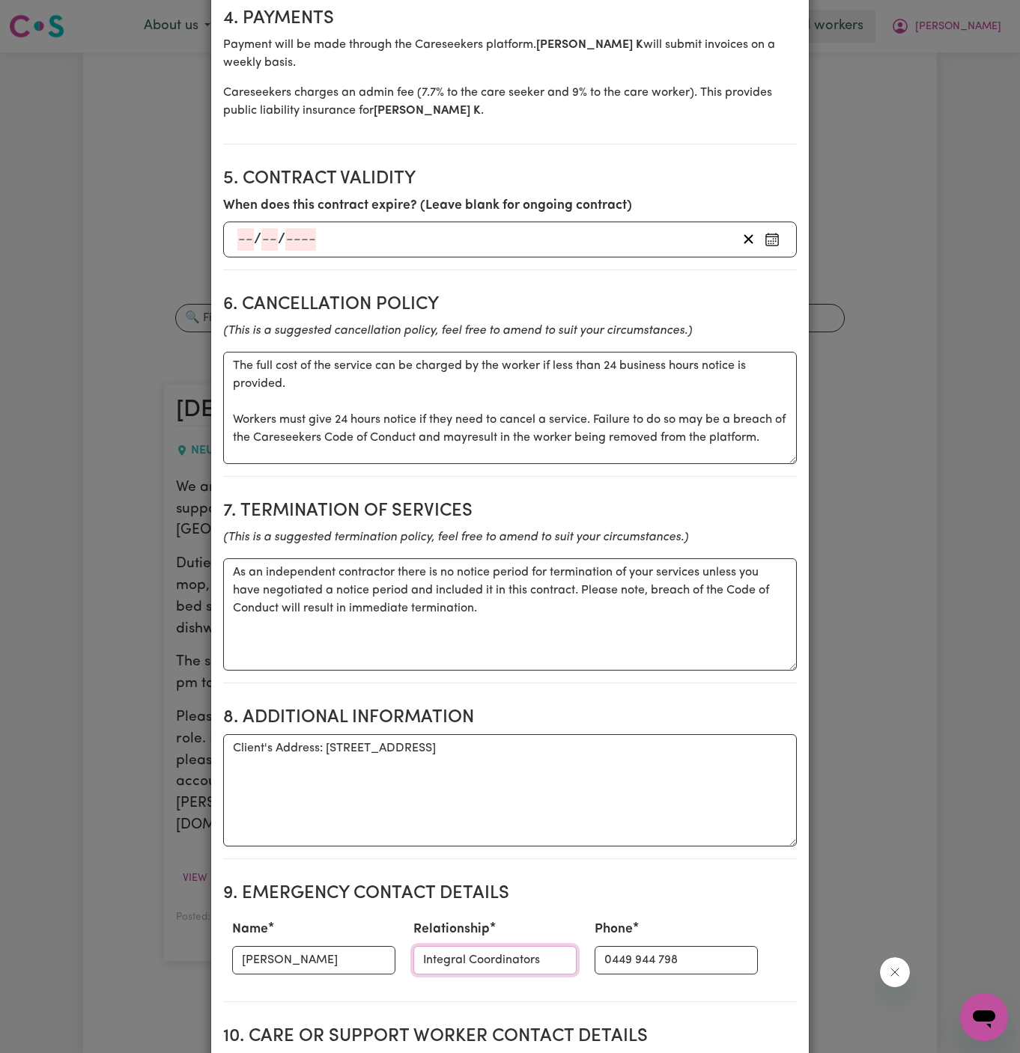
click at [449, 946] on input "Integral Coordinators" at bounding box center [494, 960] width 163 height 28
click at [451, 946] on input "YS CG Scheduler" at bounding box center [494, 960] width 163 height 28
click at [444, 946] on input "YS CG Scheduler" at bounding box center [494, 960] width 163 height 28
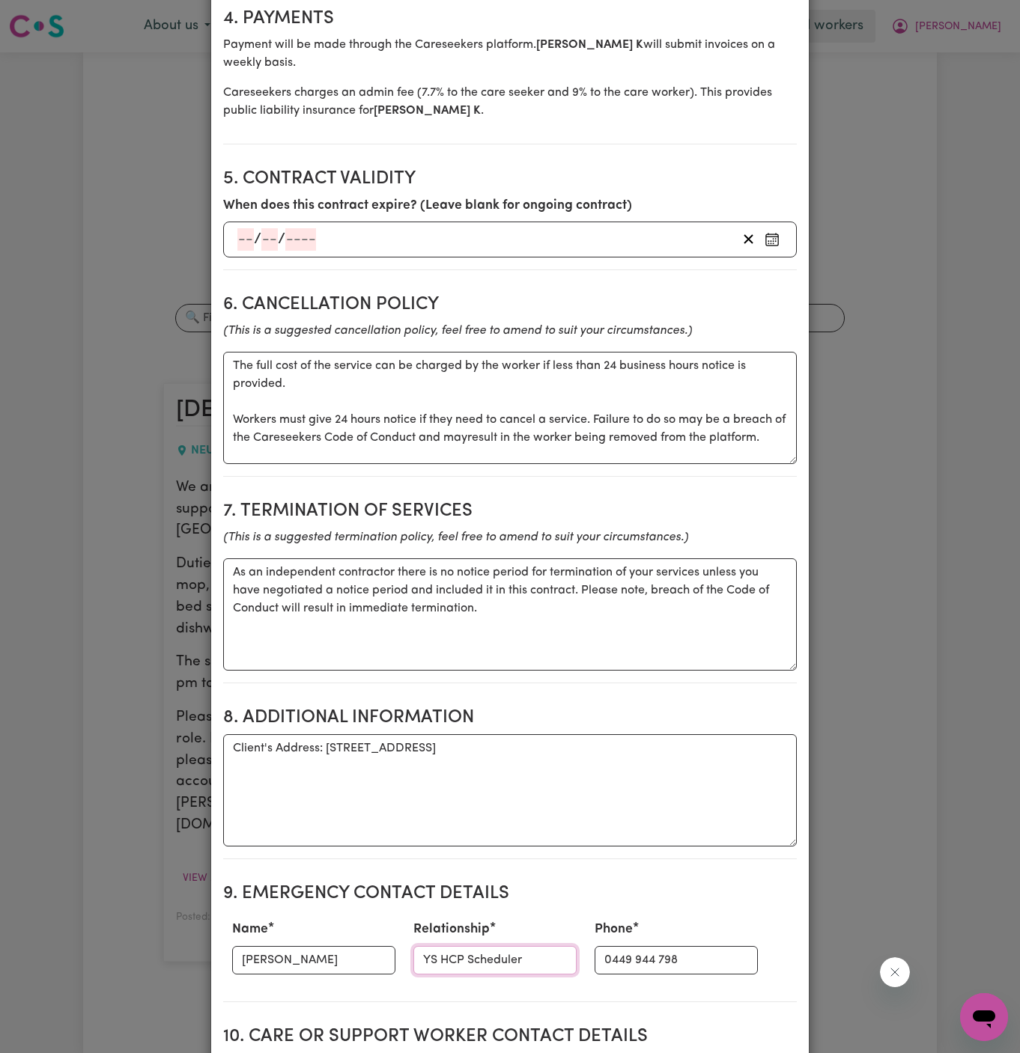
type input "YS HCP Scheduler"
click at [612, 946] on input "0449 944 798" at bounding box center [675, 960] width 163 height 28
paste input "during work hours 1300 134 332; After hours 0402 357 994."
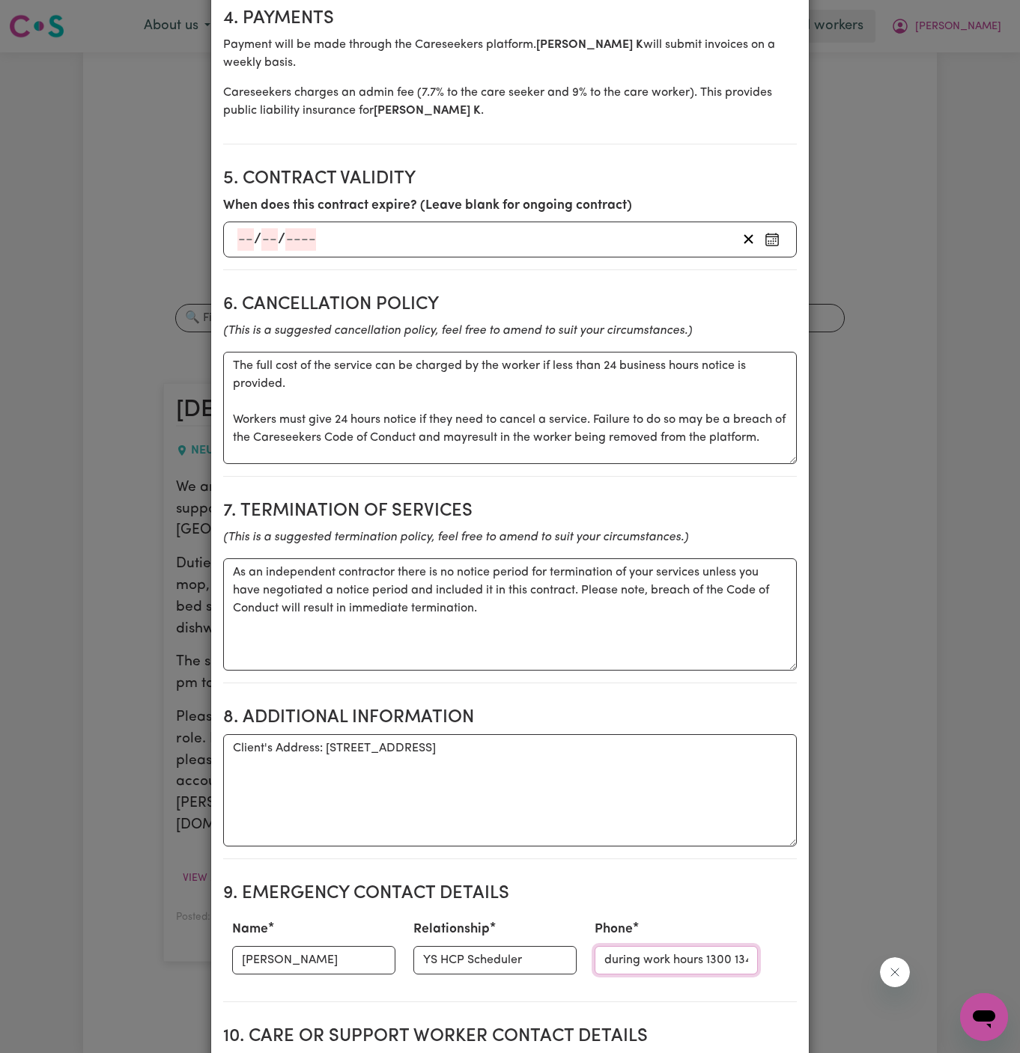
scroll to position [0, 191]
type input "during work hours 1300 134 332; After hours 0402 357 994."
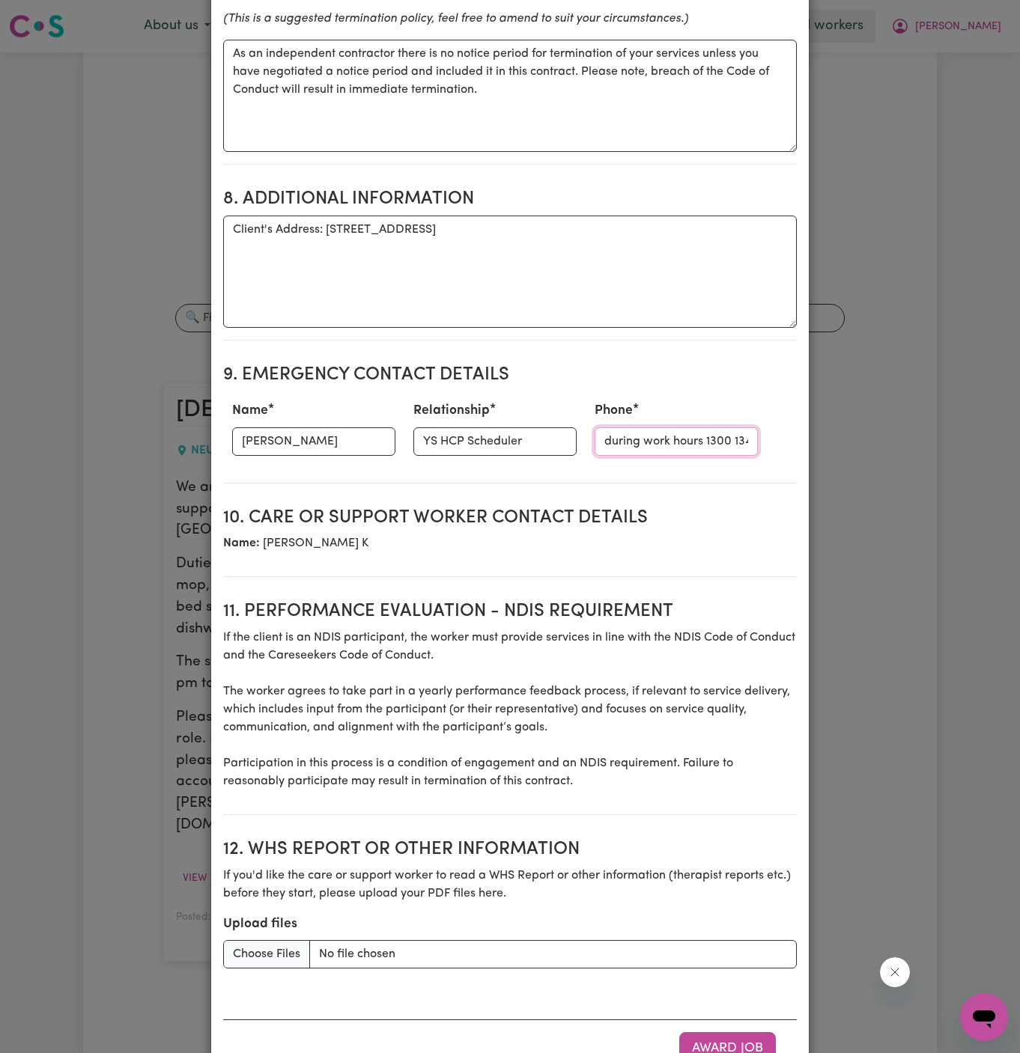
scroll to position [1554, 0]
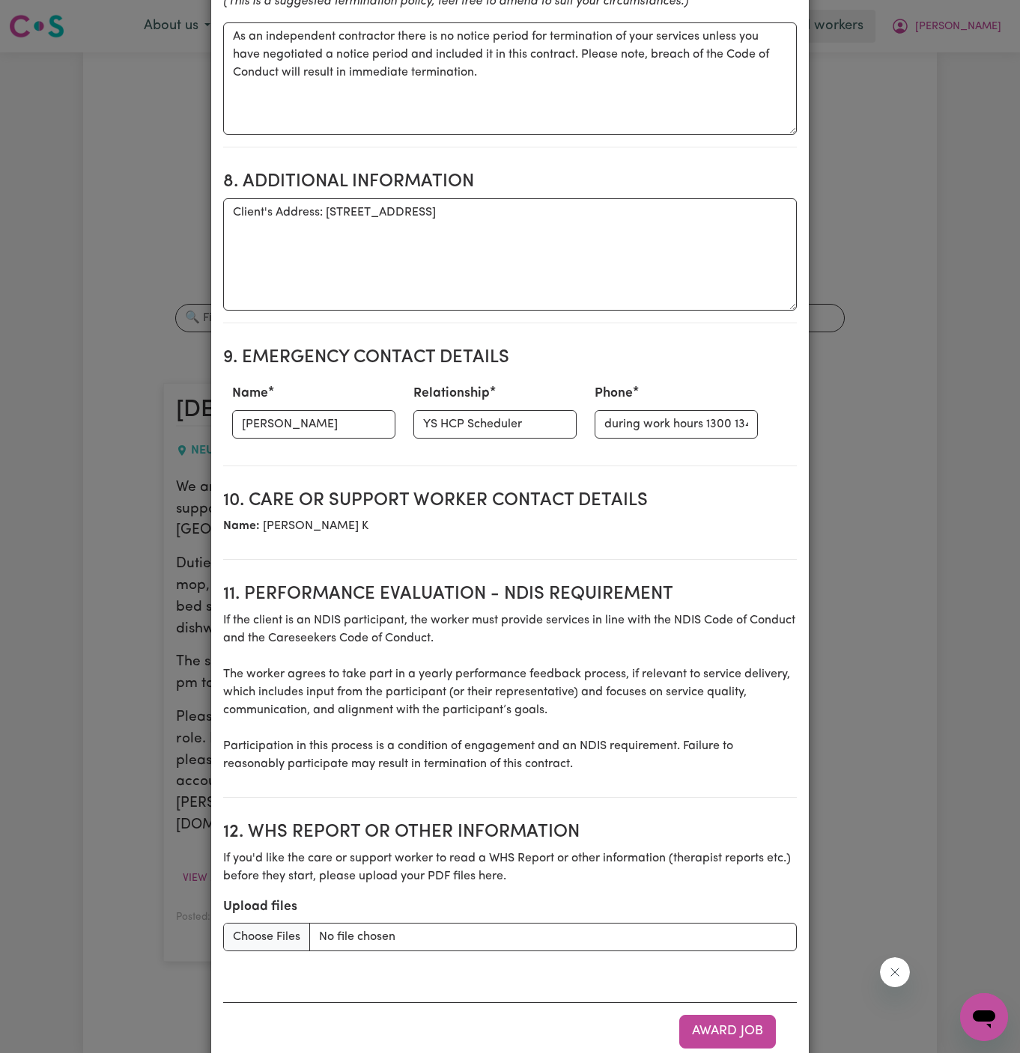
click at [593, 612] on p "If the client is an NDIS participant, the worker must provide services in line …" at bounding box center [509, 693] width 573 height 162
click at [746, 1015] on button "Award Job" at bounding box center [727, 1031] width 97 height 33
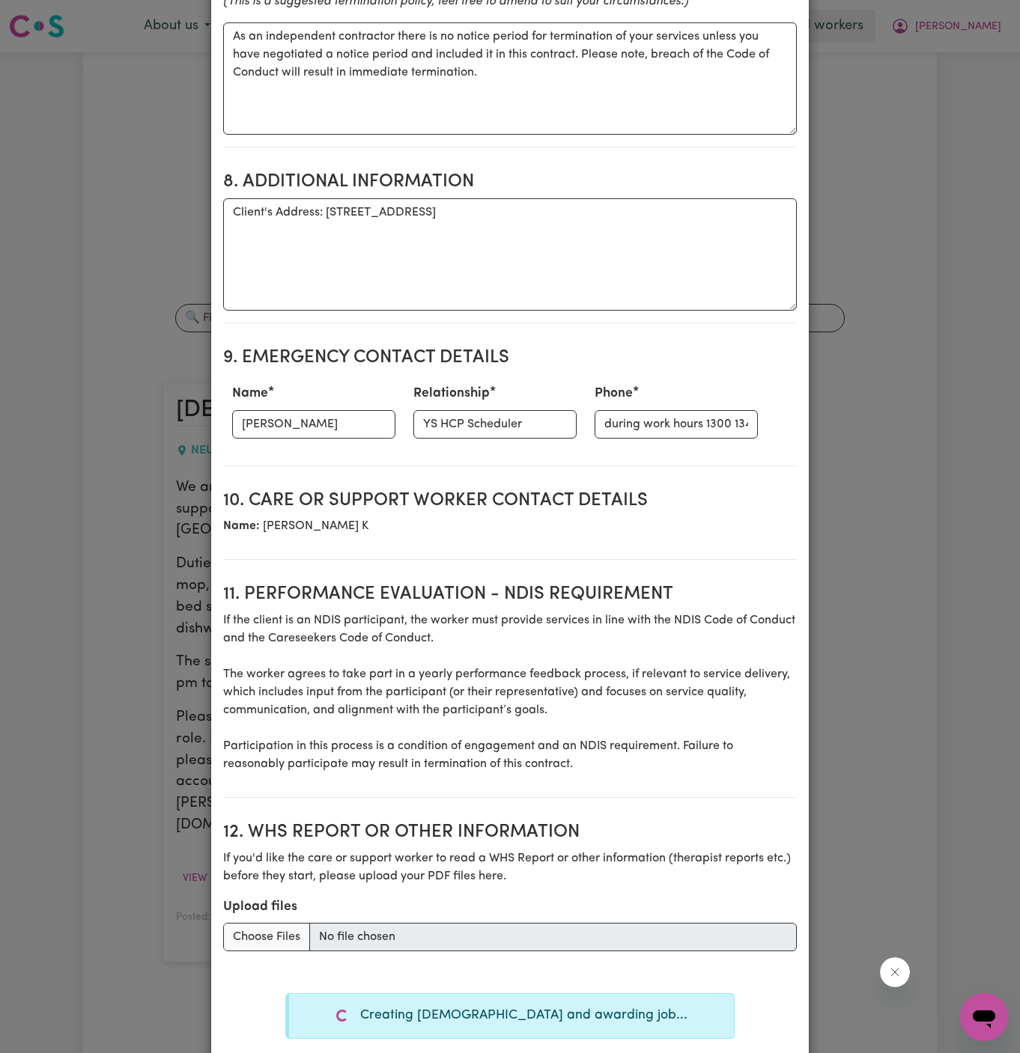
type textarea "Tasks required: Domestic assistance (light duties only)"
type textarea "Days required: [DATE] Approximately 2 hours to be delivered per day. Start date…"
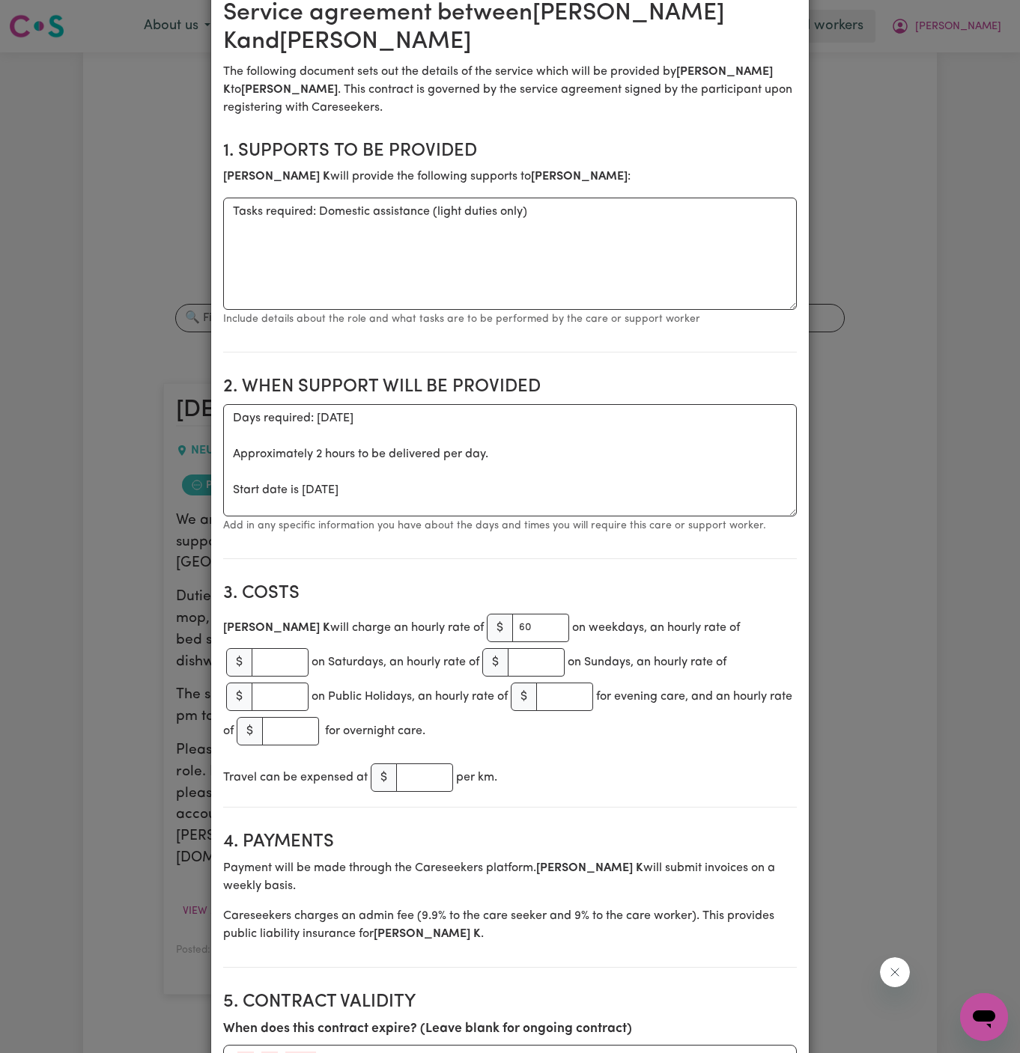
scroll to position [0, 0]
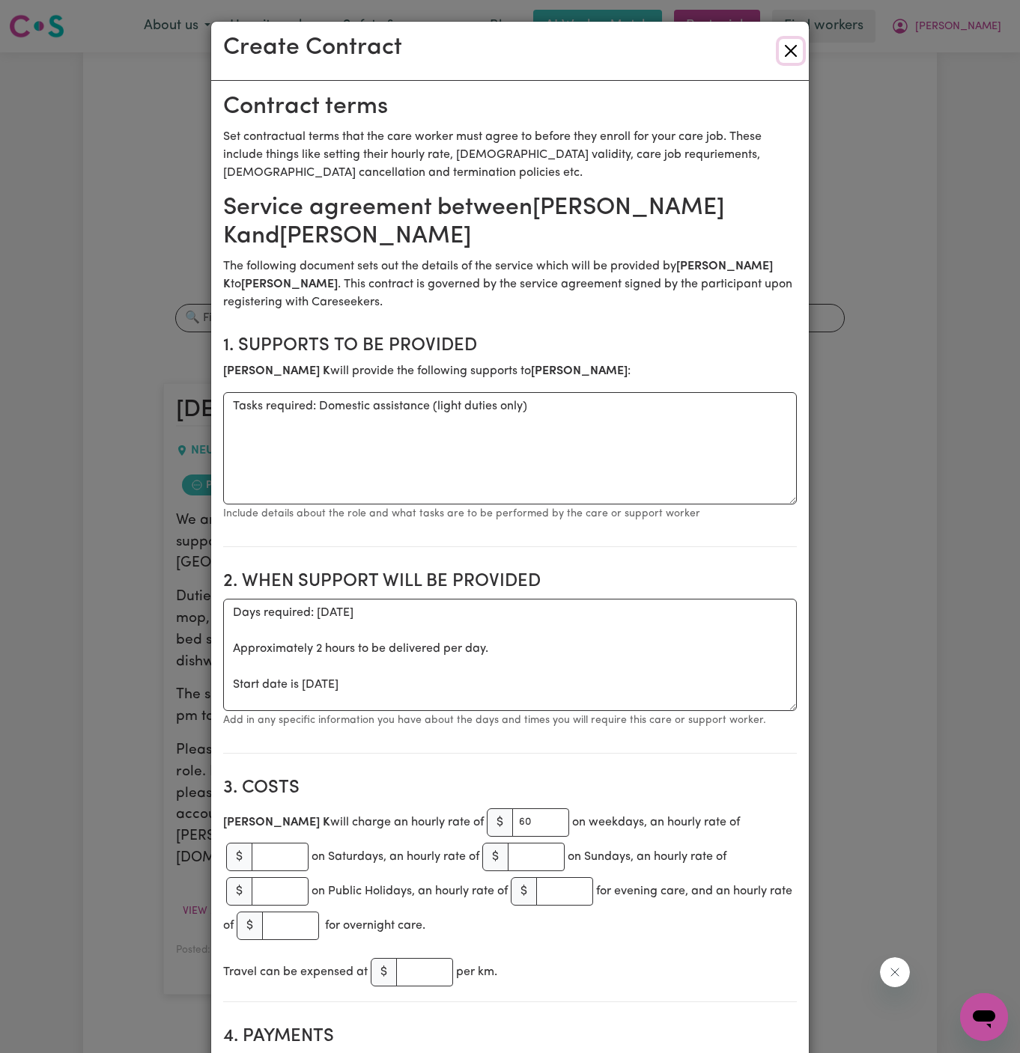
click at [791, 46] on button "Close" at bounding box center [791, 51] width 24 height 24
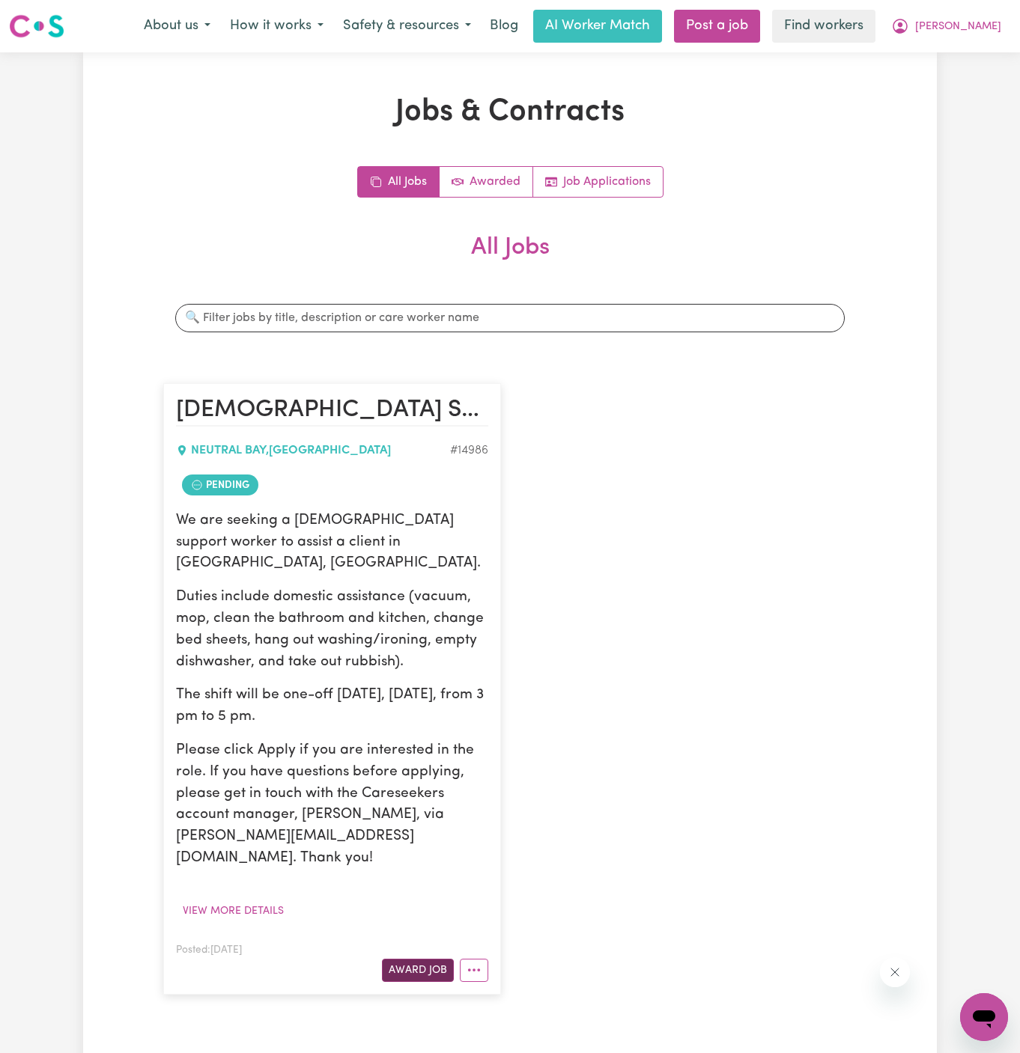
click at [429, 959] on button "Award Job" at bounding box center [418, 970] width 72 height 23
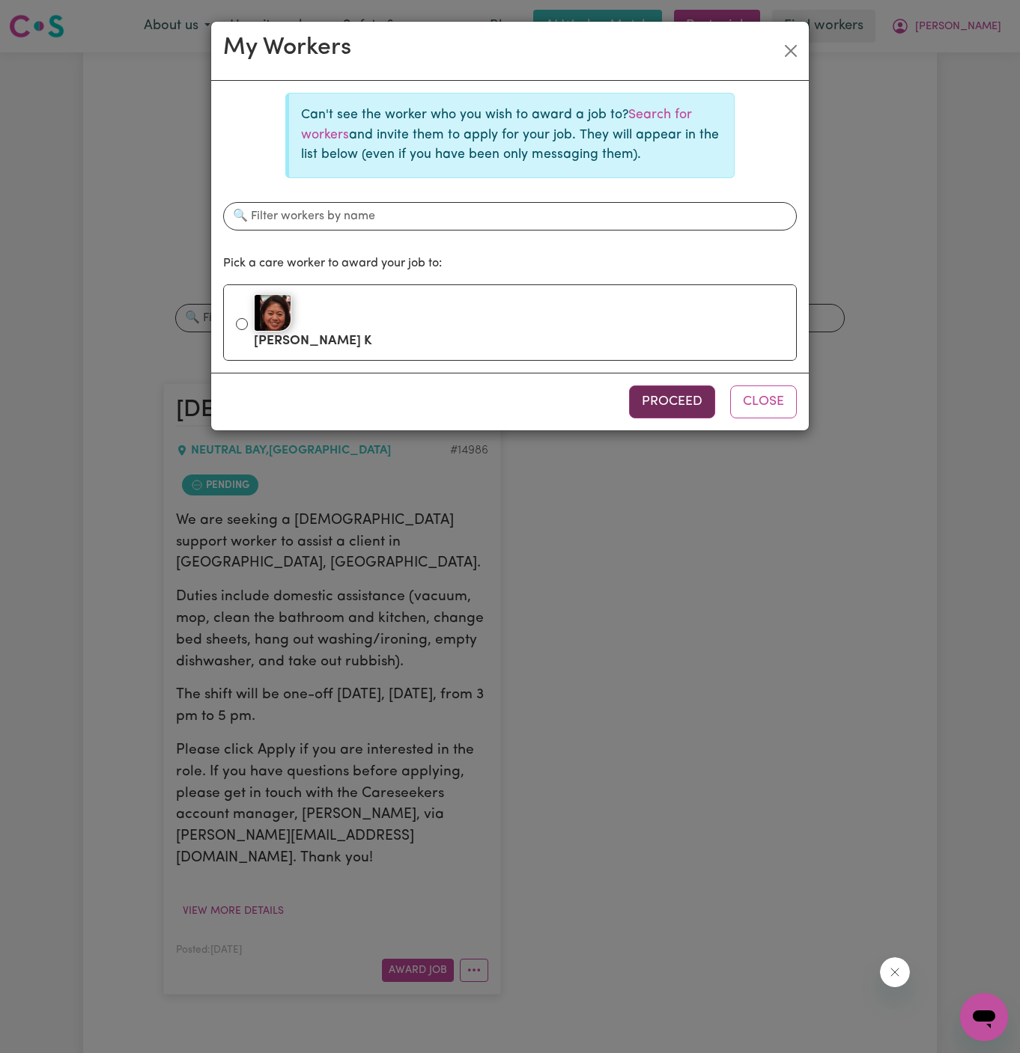
click at [665, 393] on button "Proceed" at bounding box center [672, 402] width 86 height 33
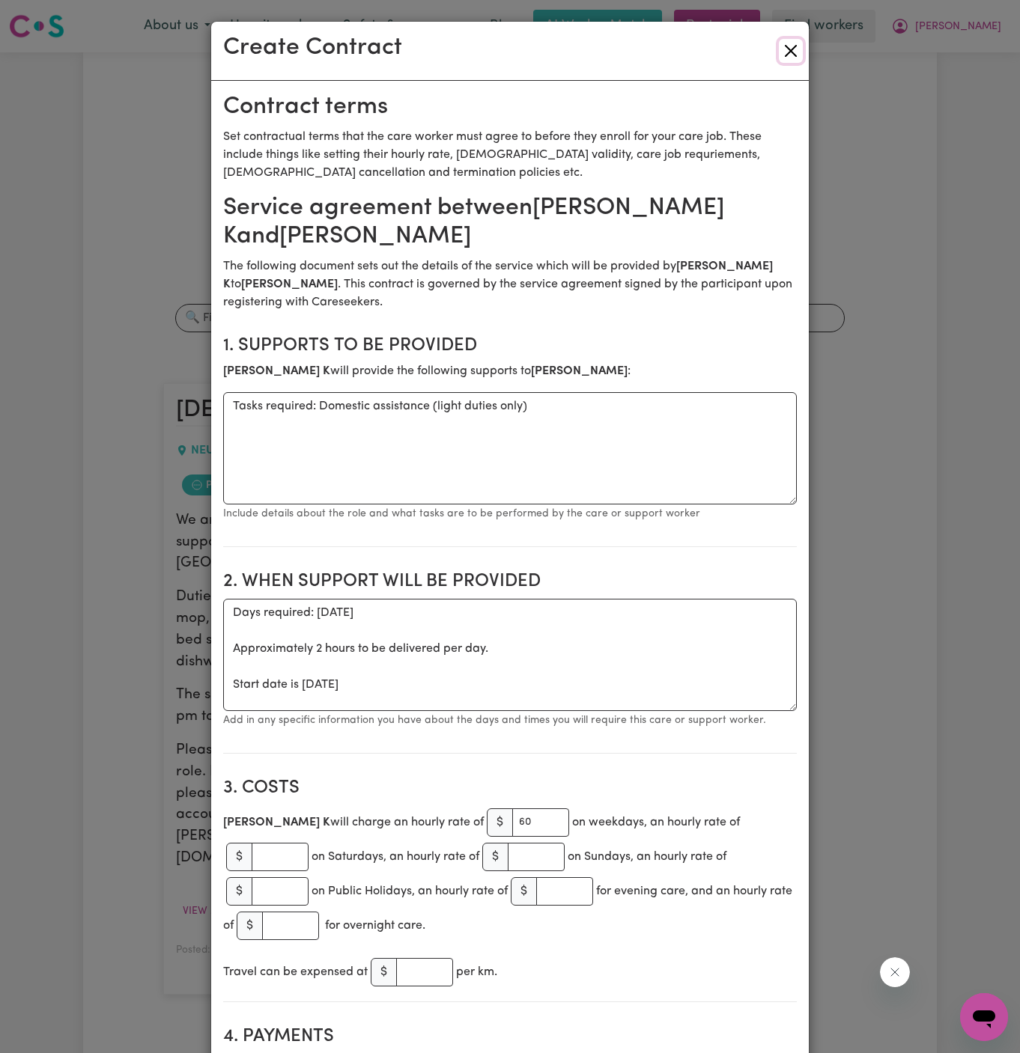
click at [795, 43] on button "Close" at bounding box center [791, 51] width 24 height 24
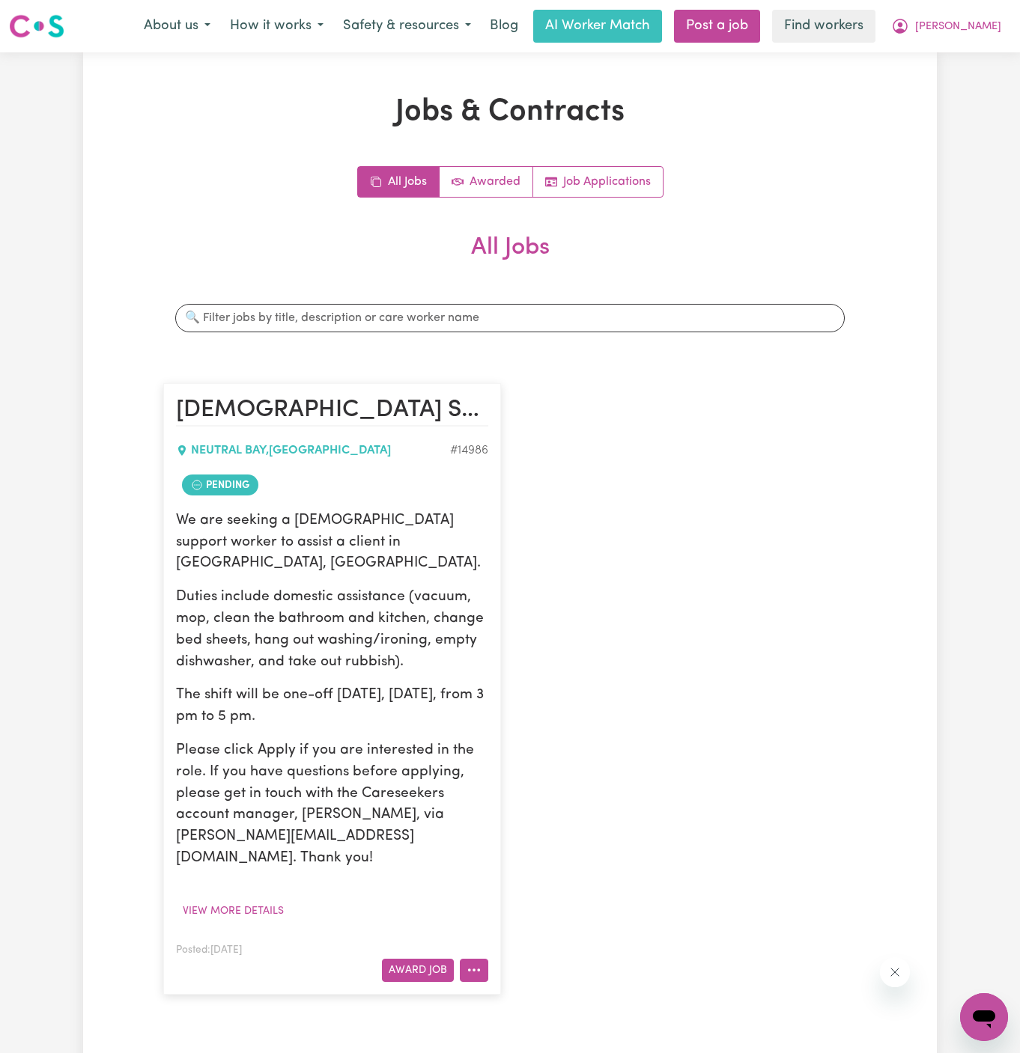
click at [473, 963] on icon "More options" at bounding box center [473, 970] width 15 height 15
click at [546, 801] on link "Make Booking" at bounding box center [532, 816] width 145 height 30
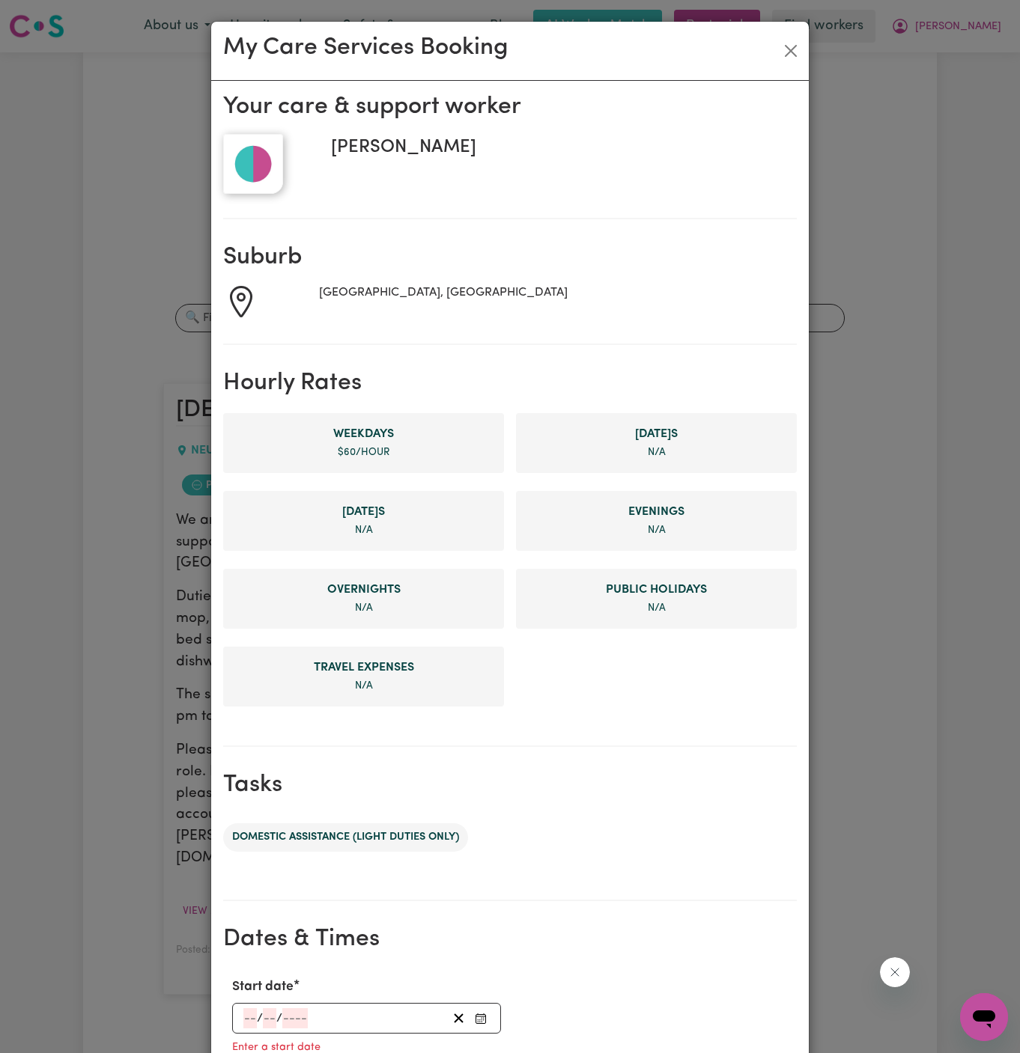
scroll to position [343, 0]
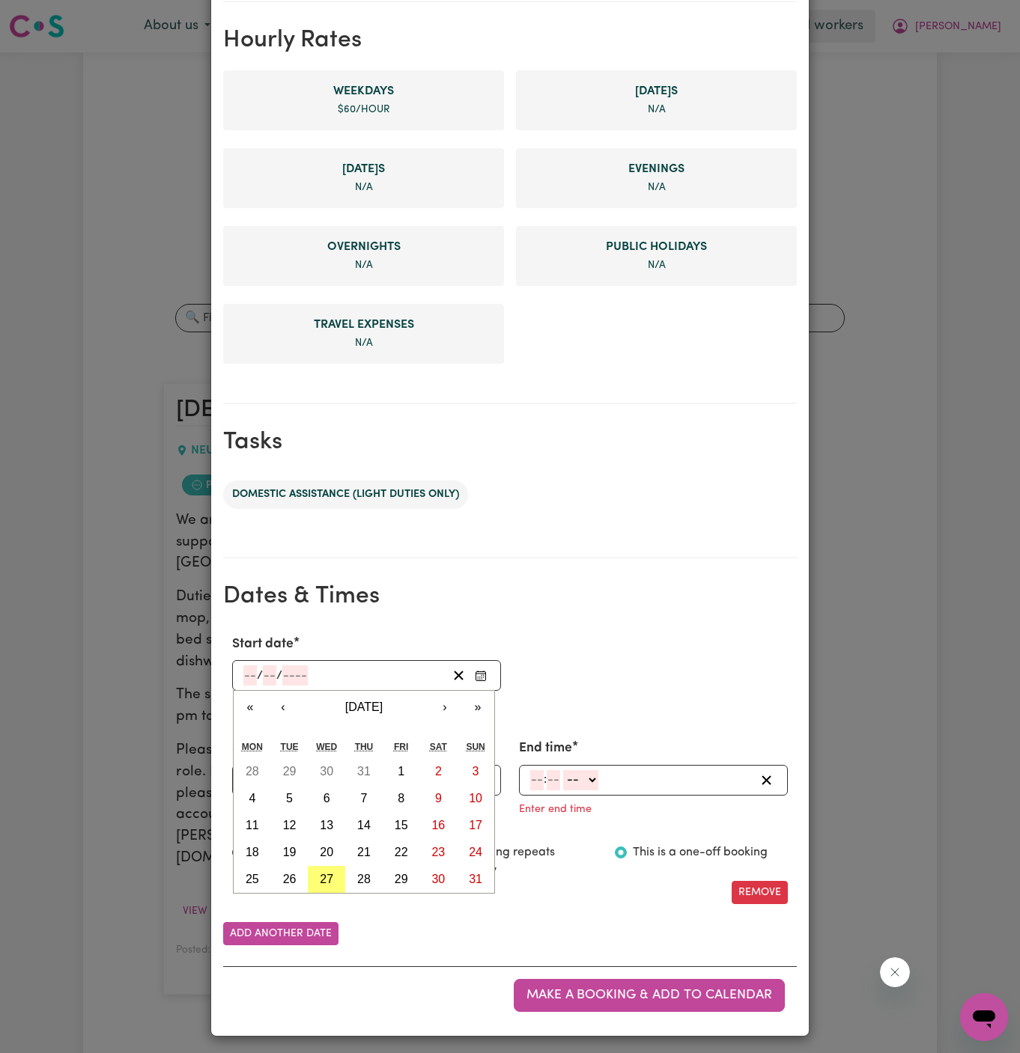
click at [246, 678] on input "number" at bounding box center [249, 675] width 13 height 20
click at [334, 877] on button "27" at bounding box center [326, 879] width 37 height 27
type input "[DATE]"
type input "27"
type input "8"
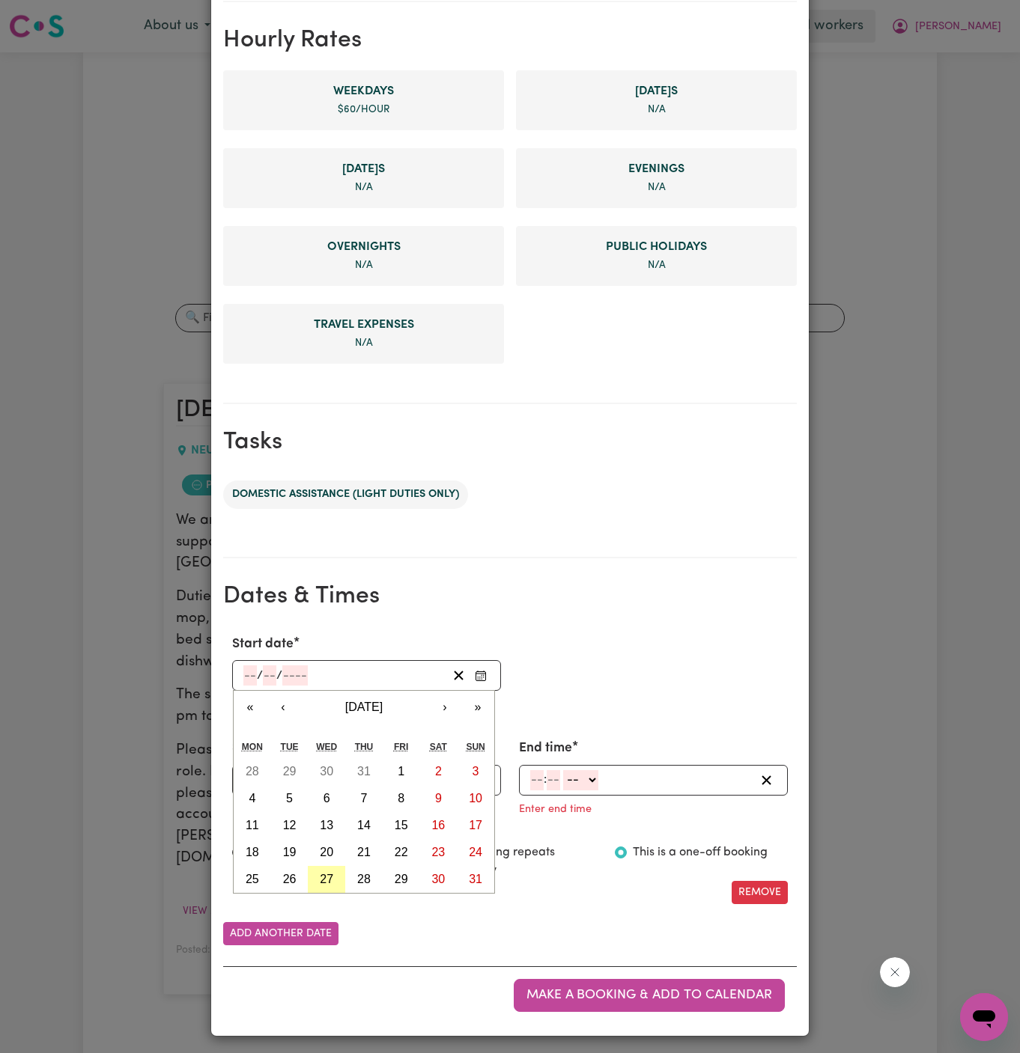
type input "2025"
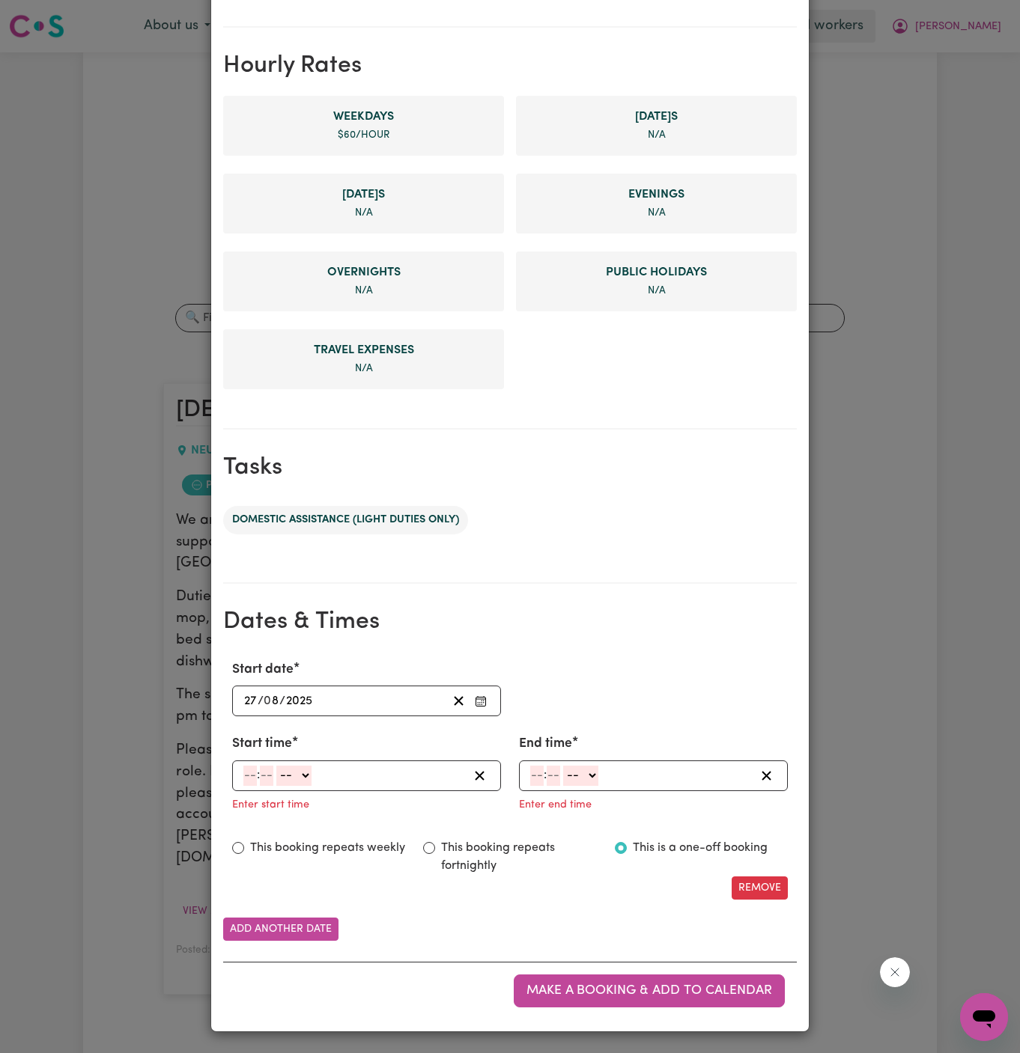
scroll to position [313, 0]
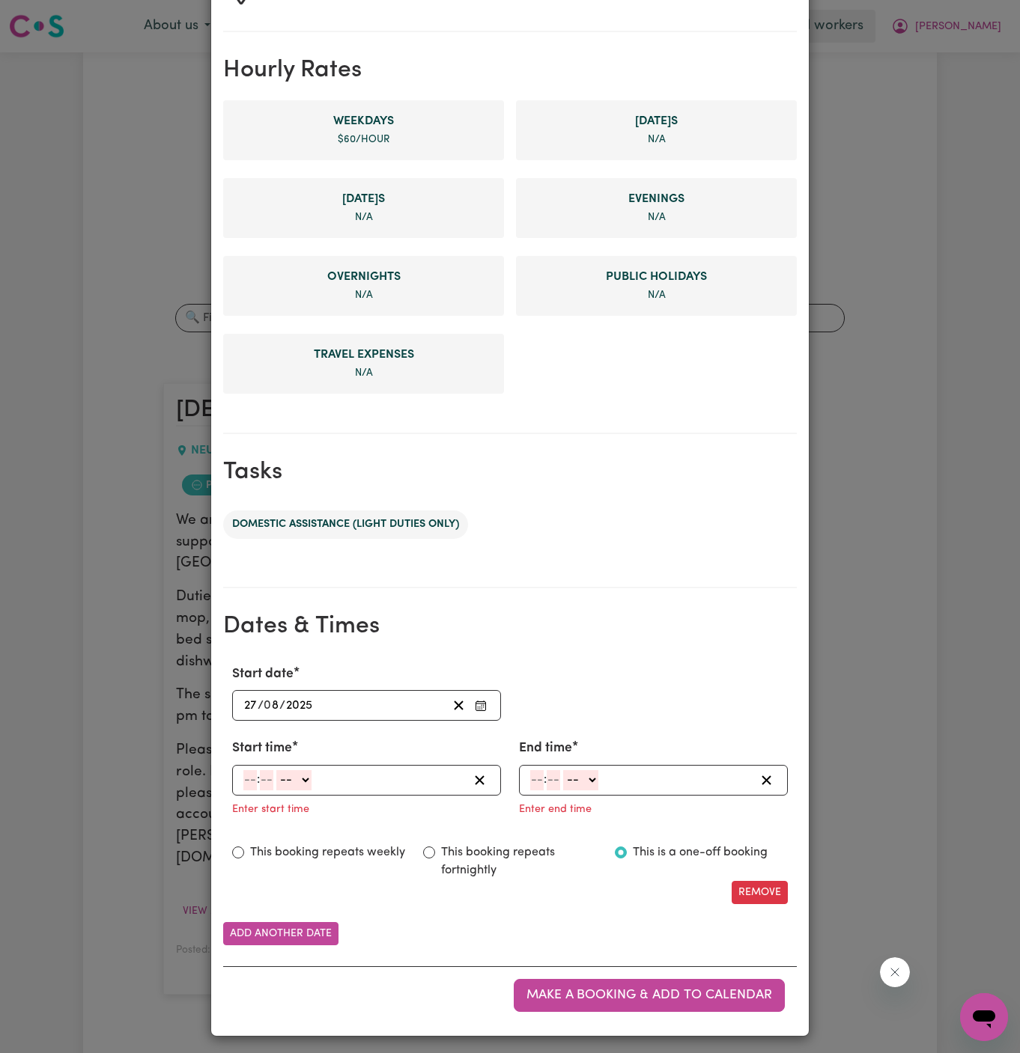
click at [254, 770] on input "number" at bounding box center [249, 780] width 13 height 20
type input "3"
type input "00"
click at [289, 783] on select "-- AM PM" at bounding box center [291, 780] width 35 height 20
select select "pm"
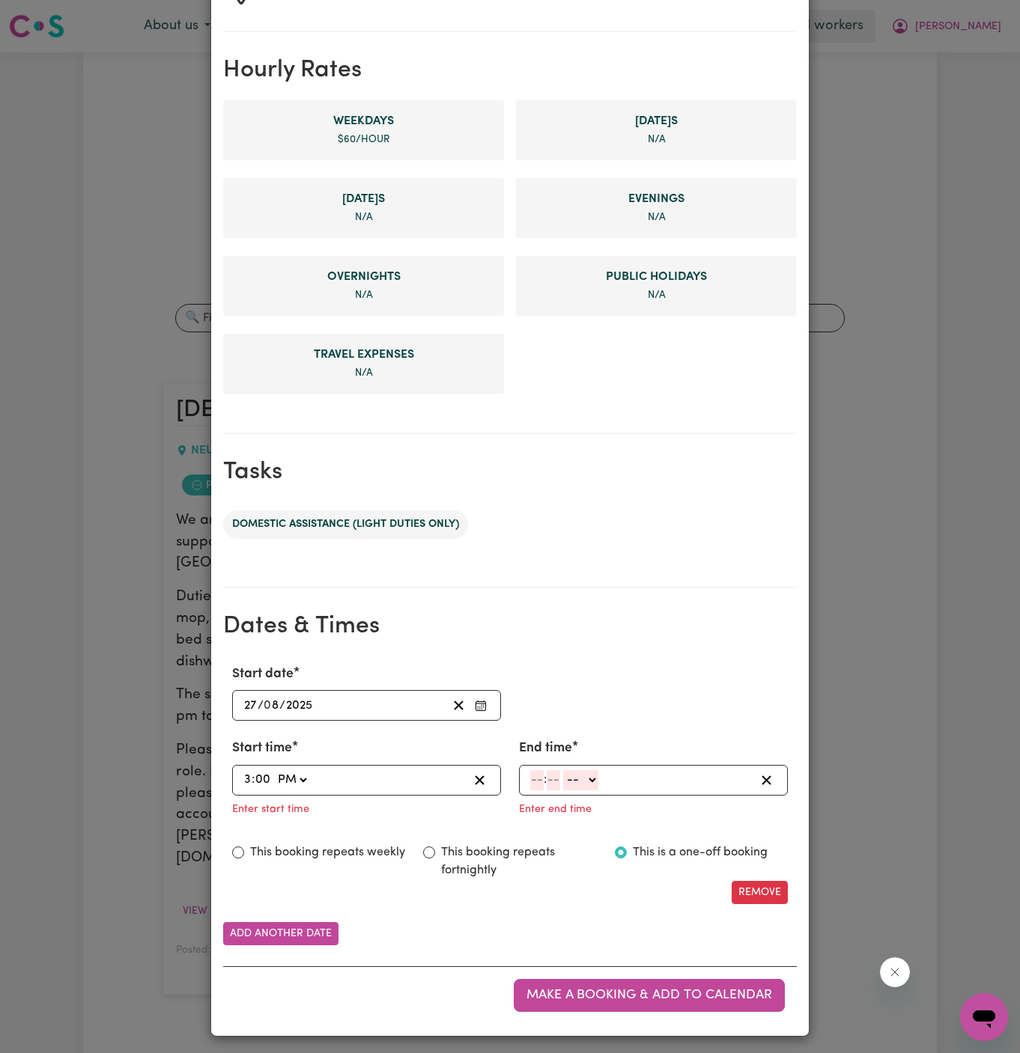
click at [274, 770] on select "-- AM PM" at bounding box center [291, 780] width 35 height 20
type input "15:00"
type input "0"
click at [539, 779] on input "number" at bounding box center [536, 780] width 13 height 20
type input "5"
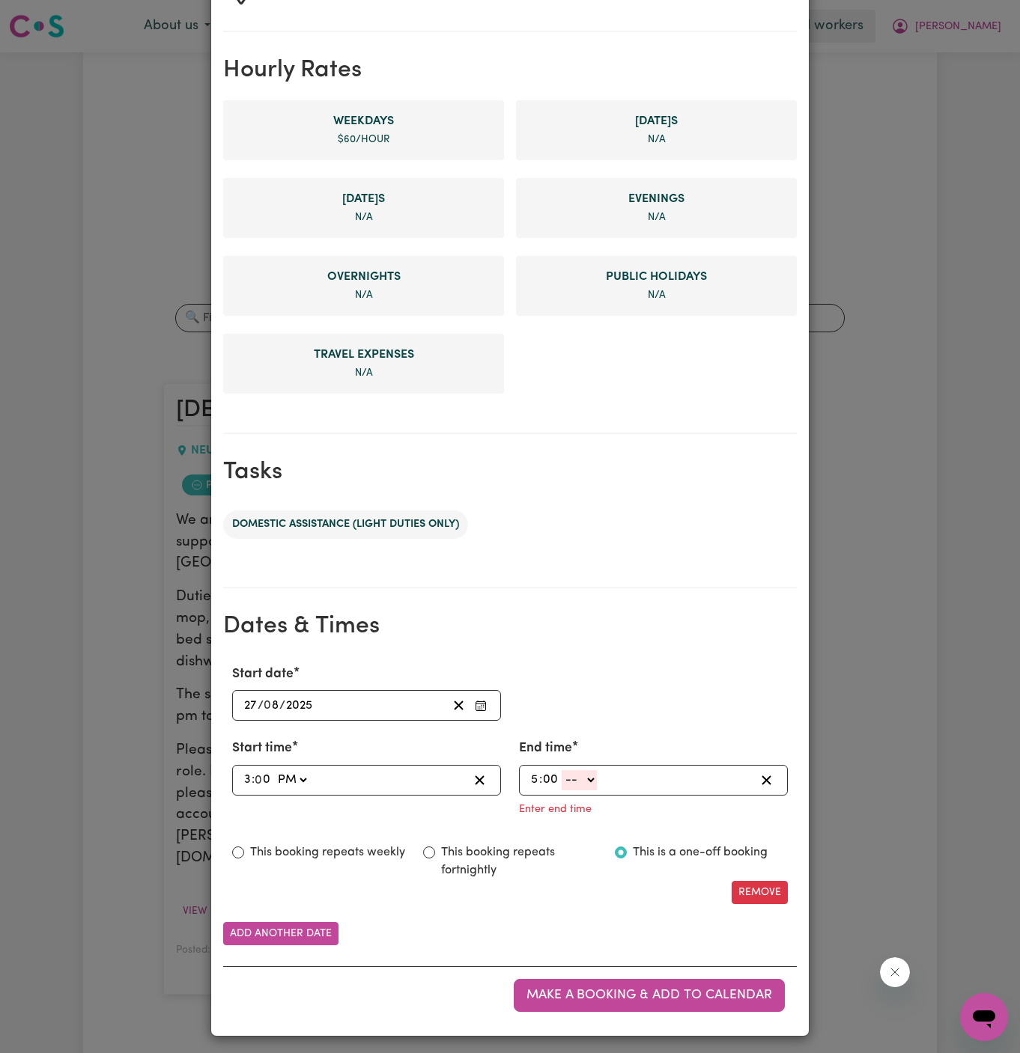
type input "00"
click at [597, 770] on select "-- AM PM" at bounding box center [578, 780] width 35 height 20
select select "pm"
click at [561, 790] on select "-- AM PM" at bounding box center [578, 780] width 35 height 20
type input "17:00"
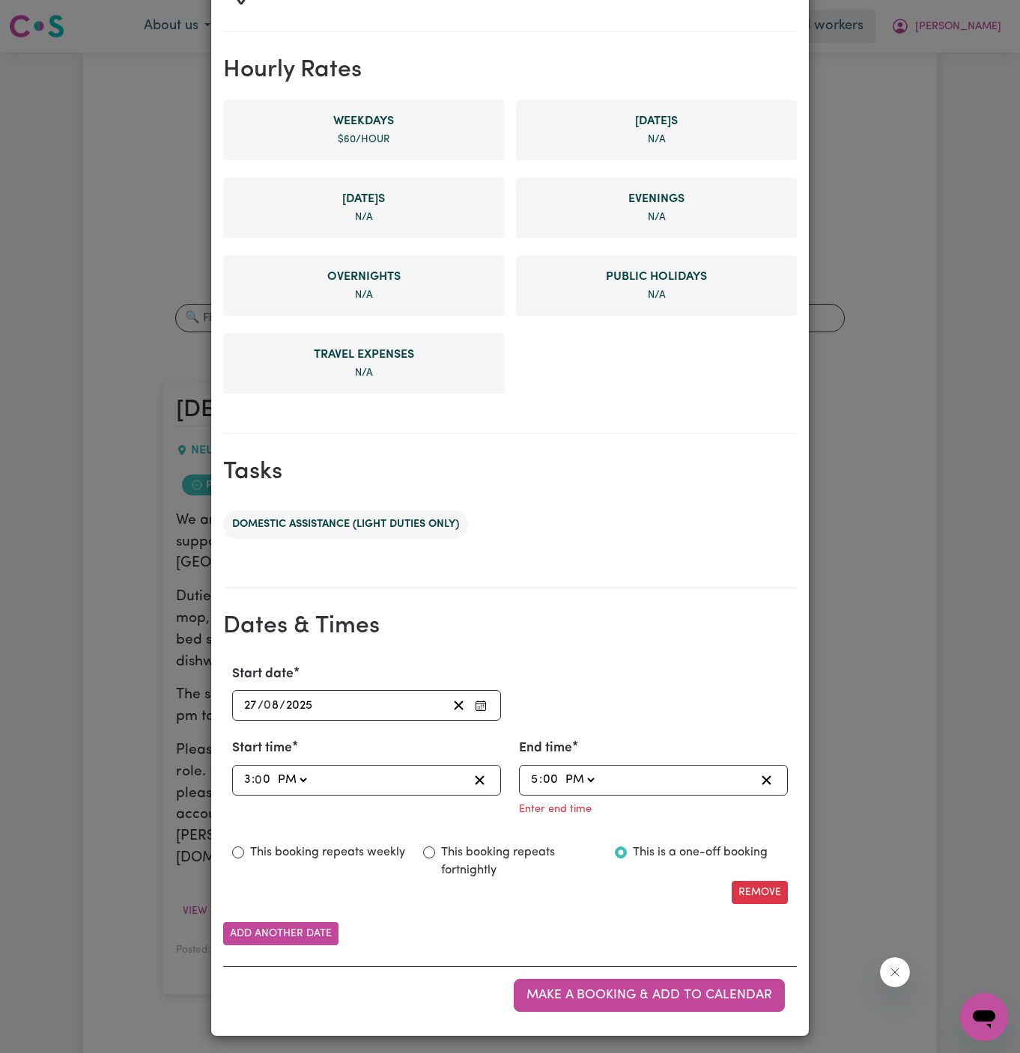
type input "0"
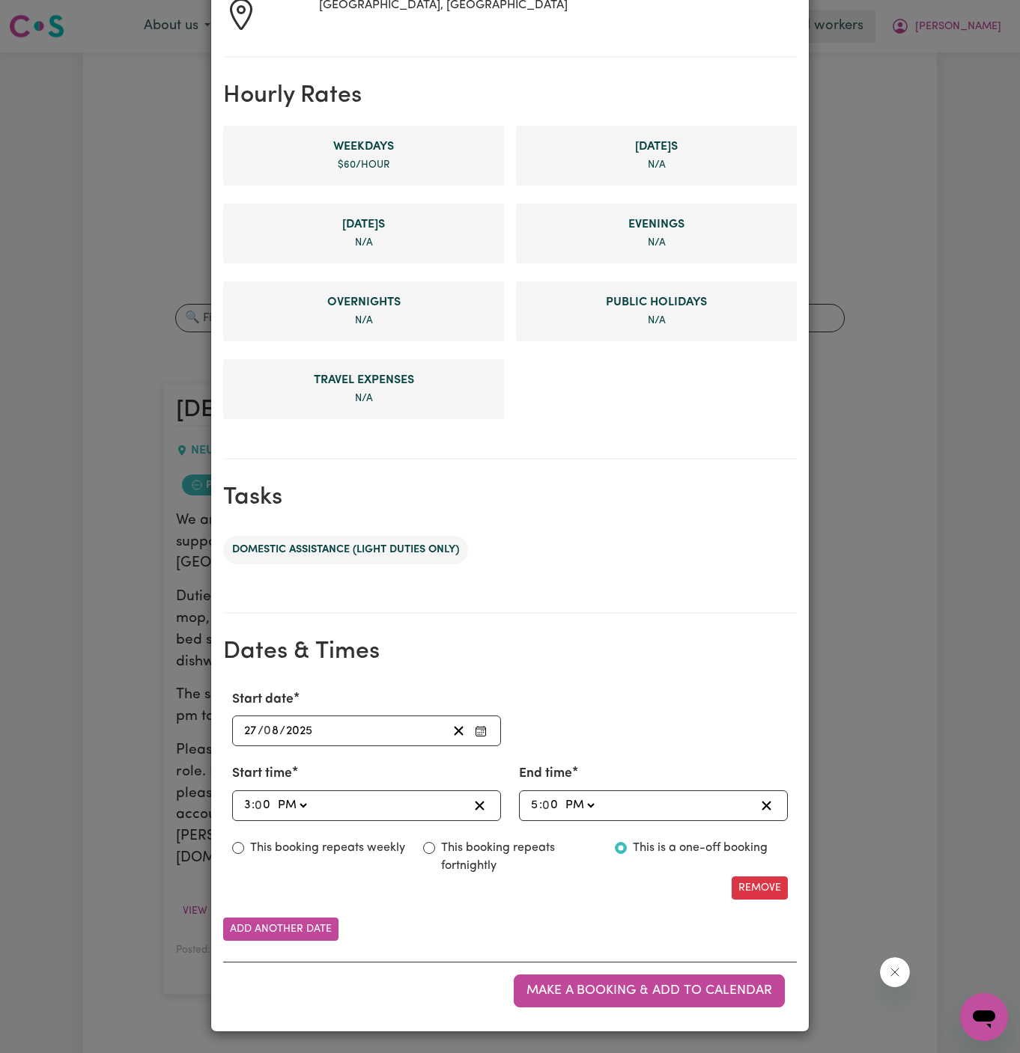
scroll to position [283, 0]
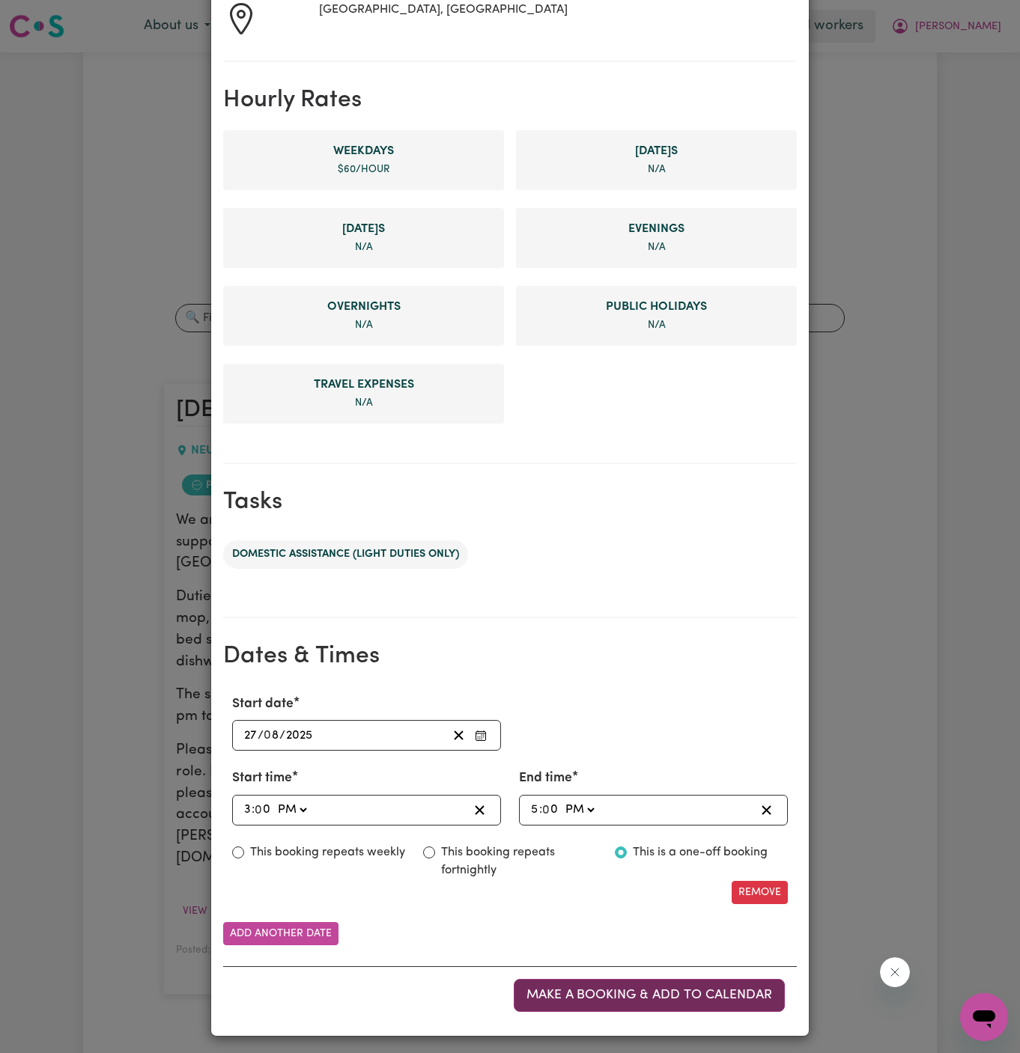
click at [650, 999] on button "Make a booking & add to calendar" at bounding box center [649, 995] width 271 height 33
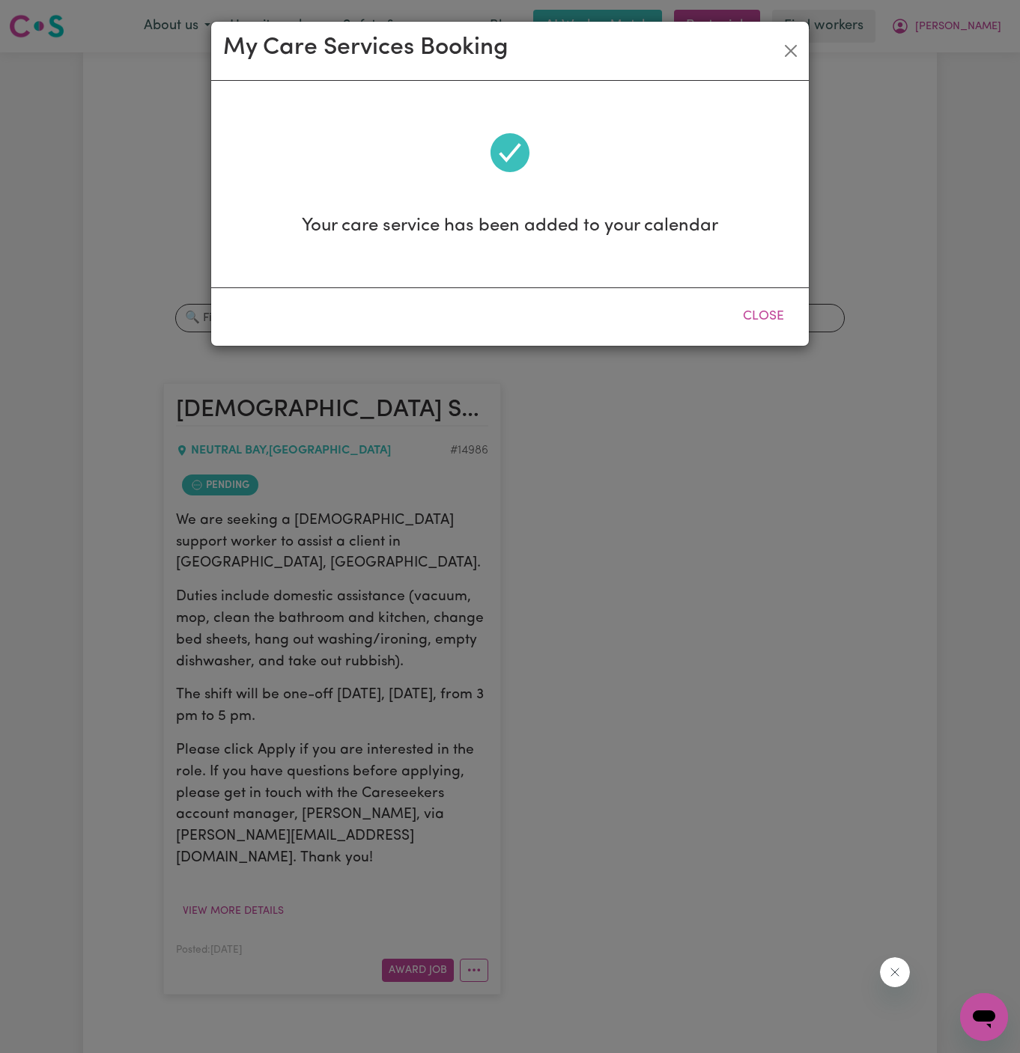
scroll to position [0, 0]
click at [771, 317] on button "Close" at bounding box center [763, 316] width 67 height 33
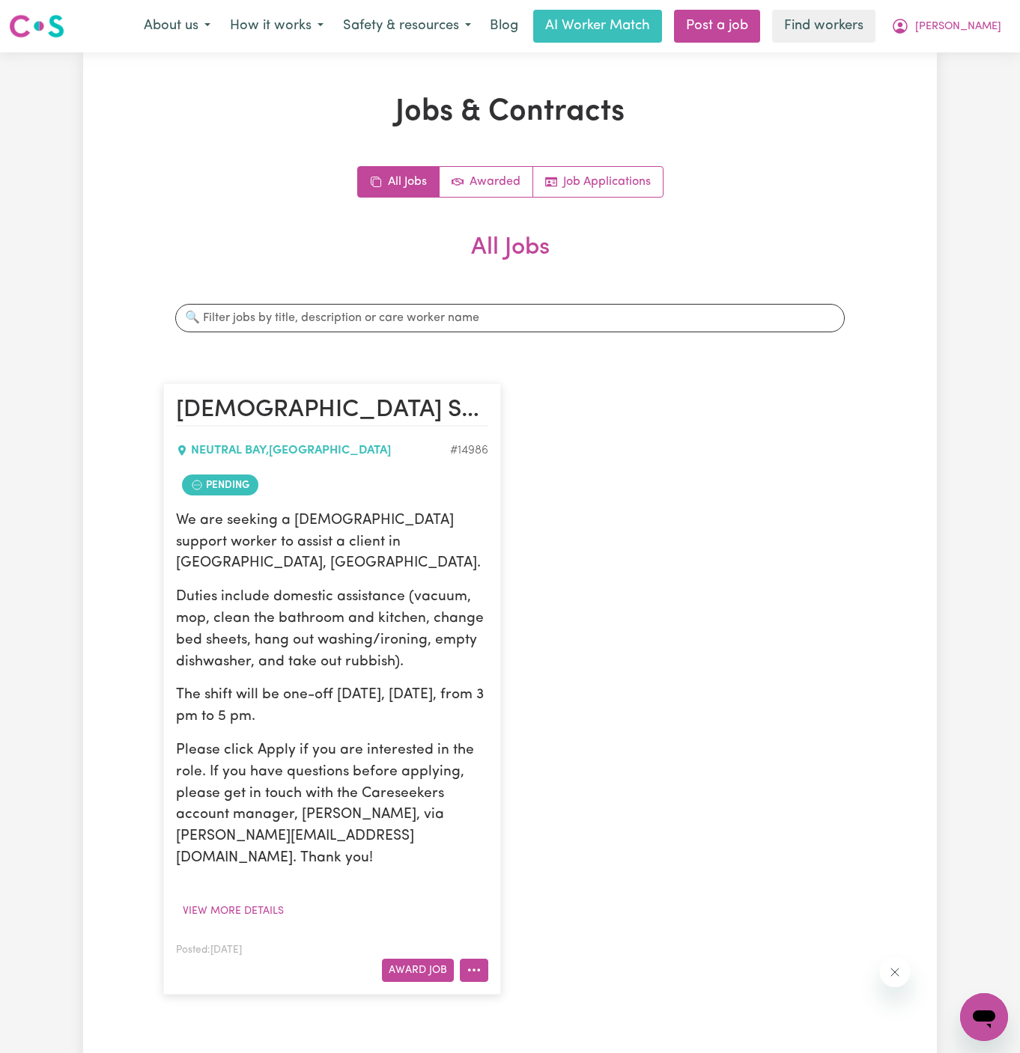
click at [485, 959] on button "More options" at bounding box center [474, 970] width 28 height 23
click at [537, 831] on link "Hide Job" at bounding box center [532, 846] width 145 height 30
click at [478, 959] on button "More options" at bounding box center [474, 970] width 28 height 23
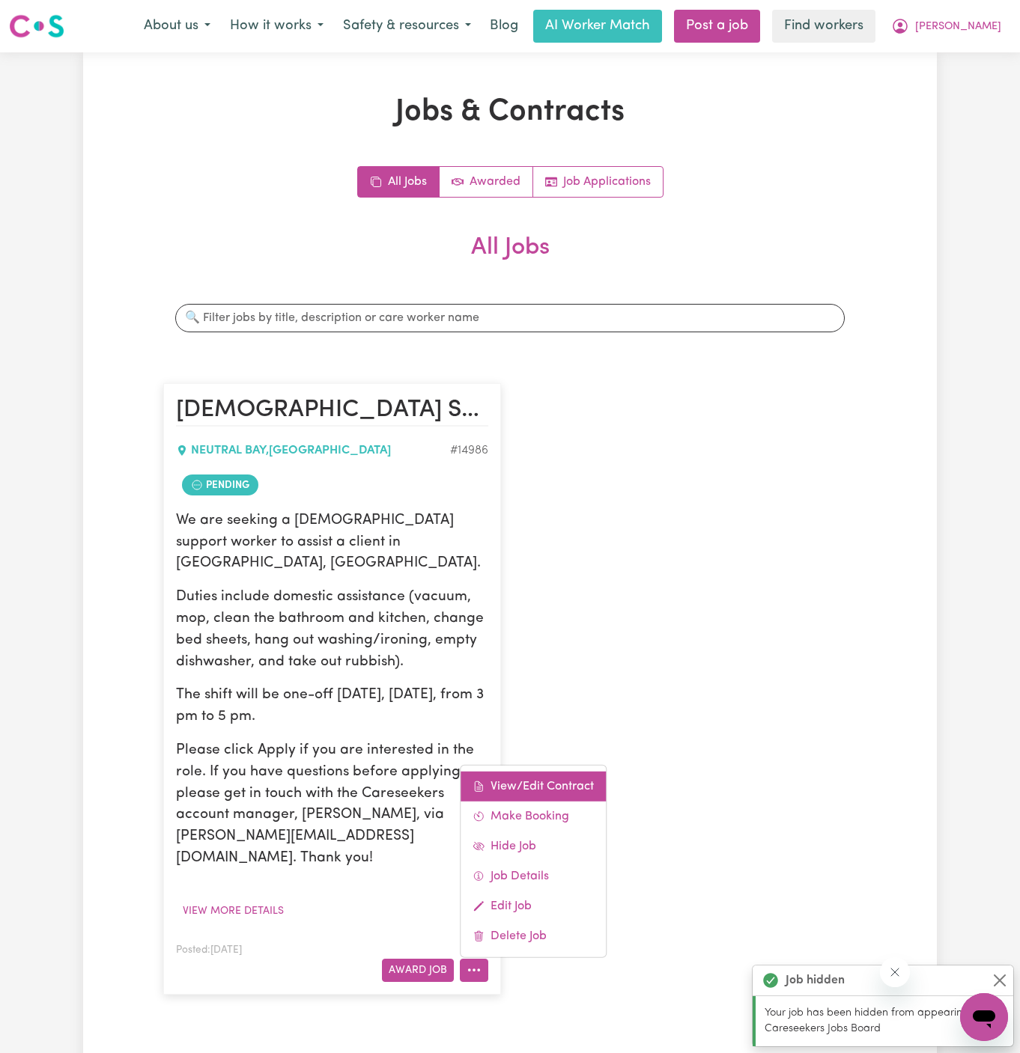
click at [540, 771] on link "View/Edit Contract" at bounding box center [532, 786] width 145 height 30
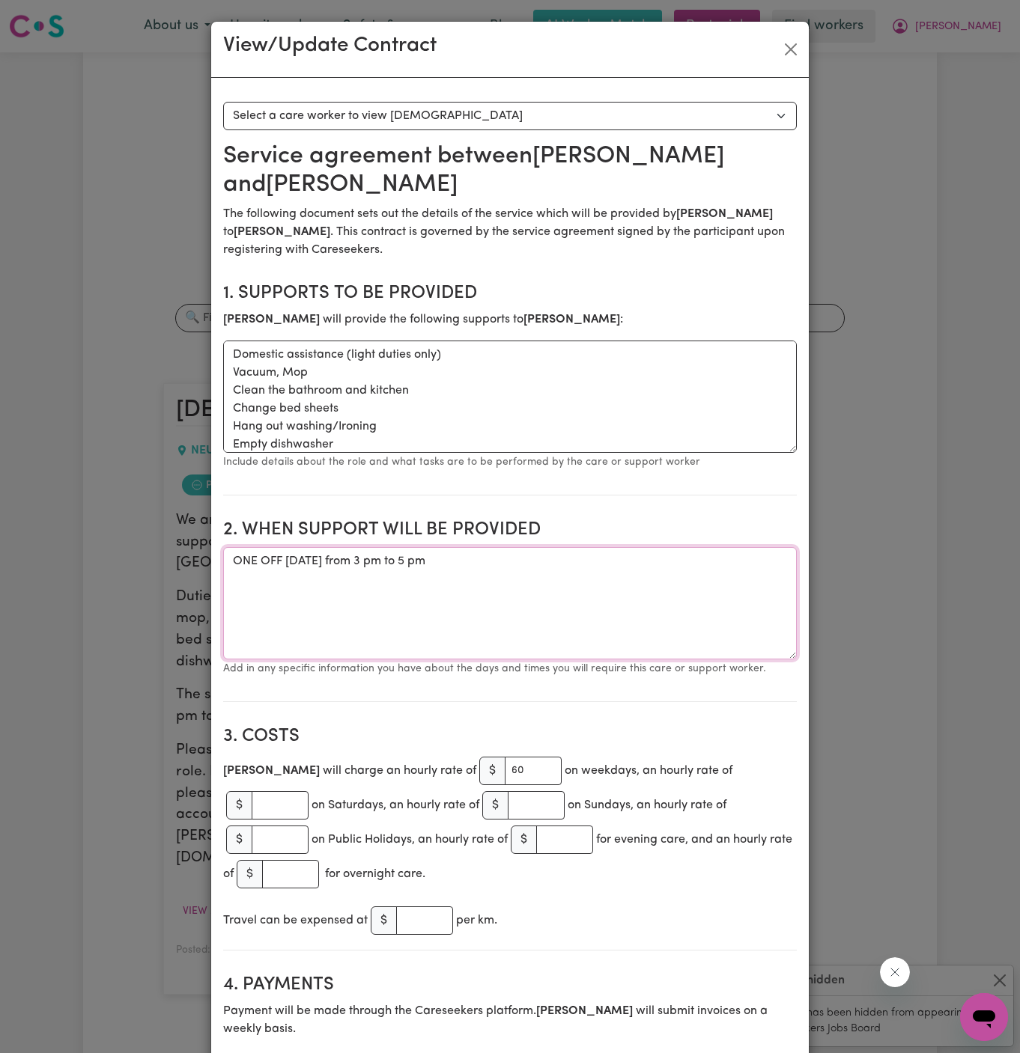
click at [380, 558] on textarea "ONE OFF [DATE] from 3 pm to 5 pm" at bounding box center [509, 603] width 573 height 112
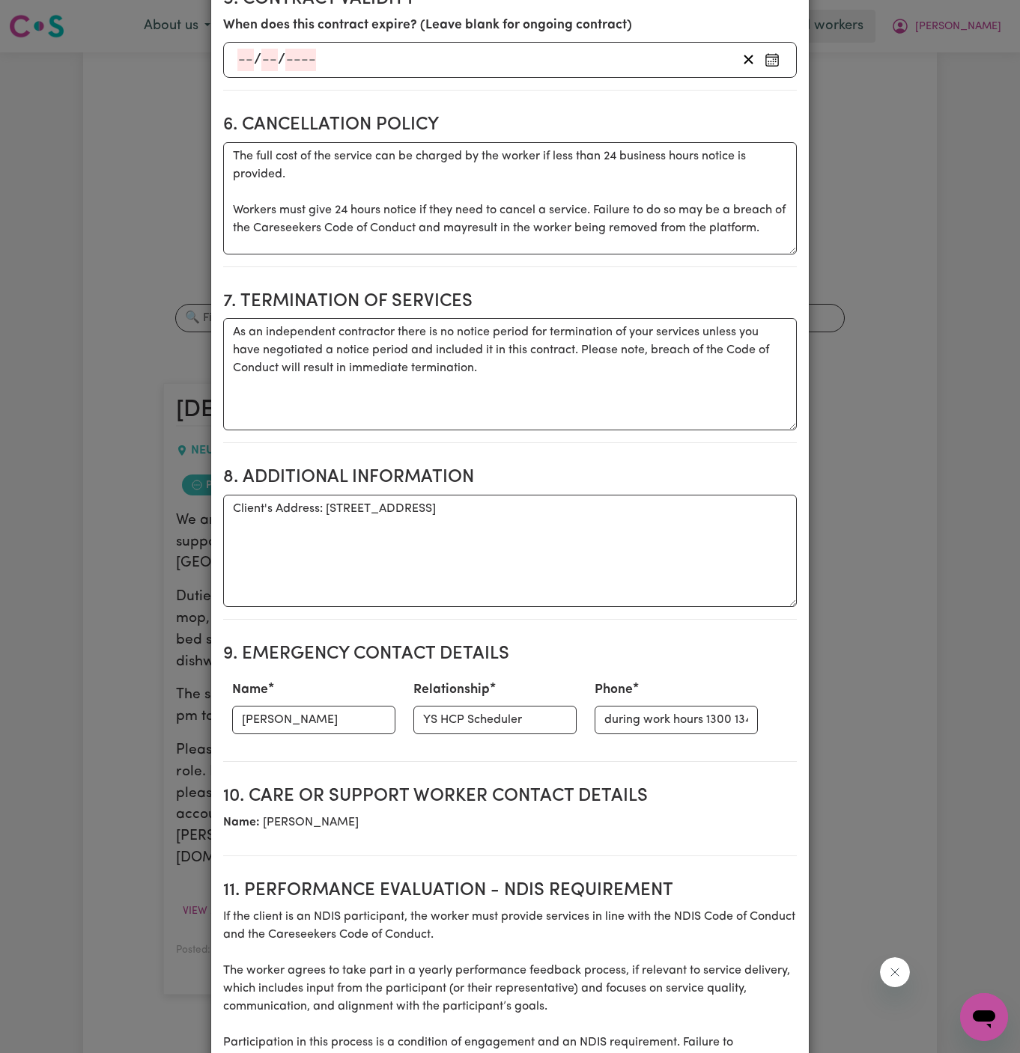
scroll to position [1269, 0]
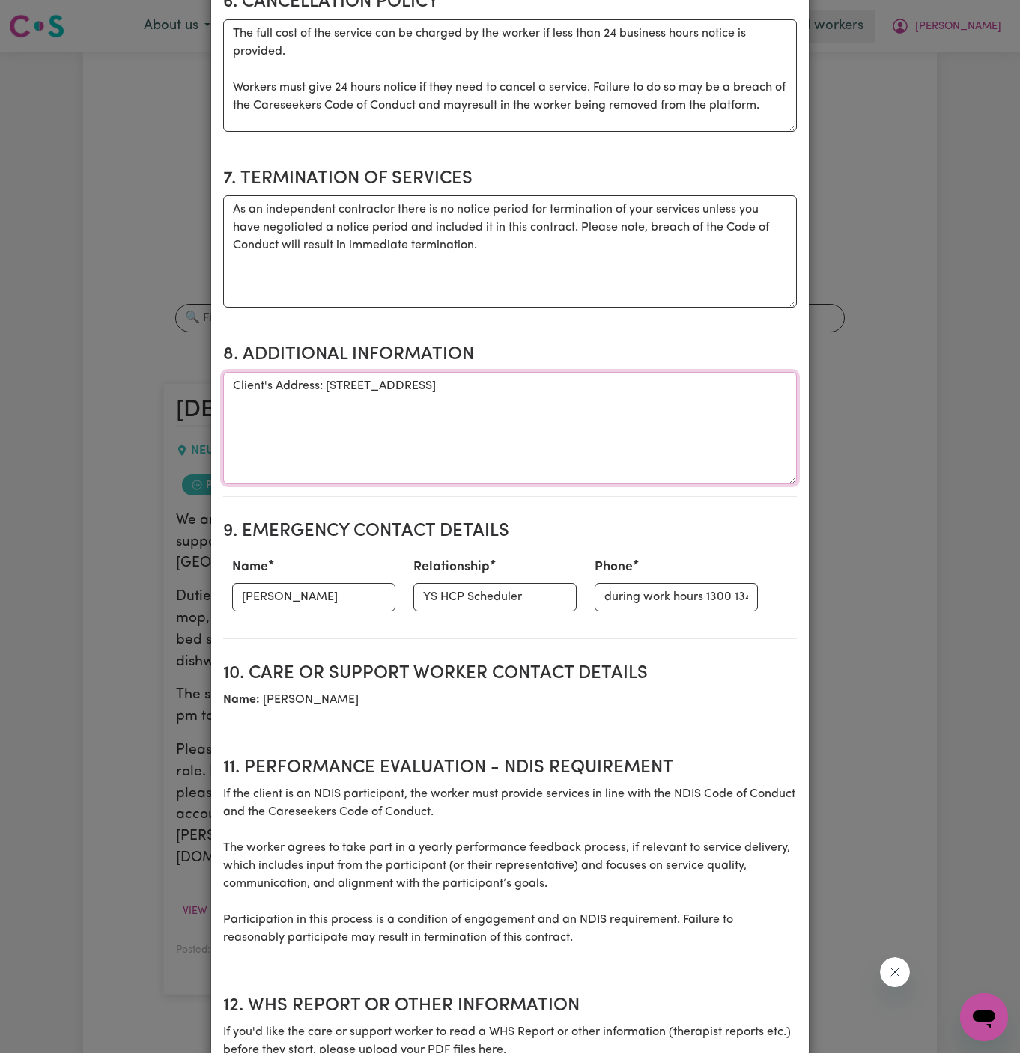
click at [330, 372] on textarea "Client's Address: [STREET_ADDRESS]" at bounding box center [509, 428] width 573 height 112
drag, startPoint x: 325, startPoint y: 352, endPoint x: 668, endPoint y: 350, distance: 342.8
click at [668, 372] on textarea "Client's Address: [STREET_ADDRESS]" at bounding box center [509, 428] width 573 height 112
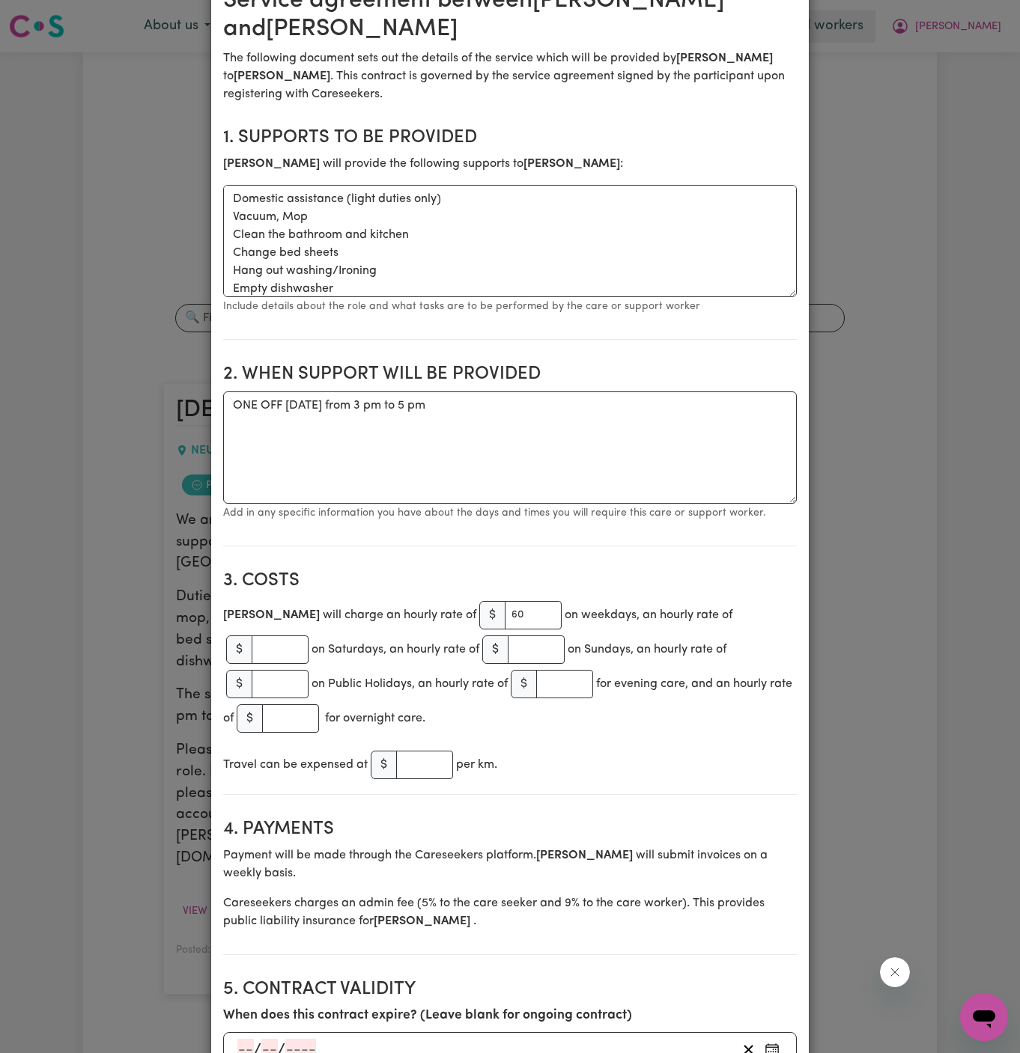
scroll to position [0, 0]
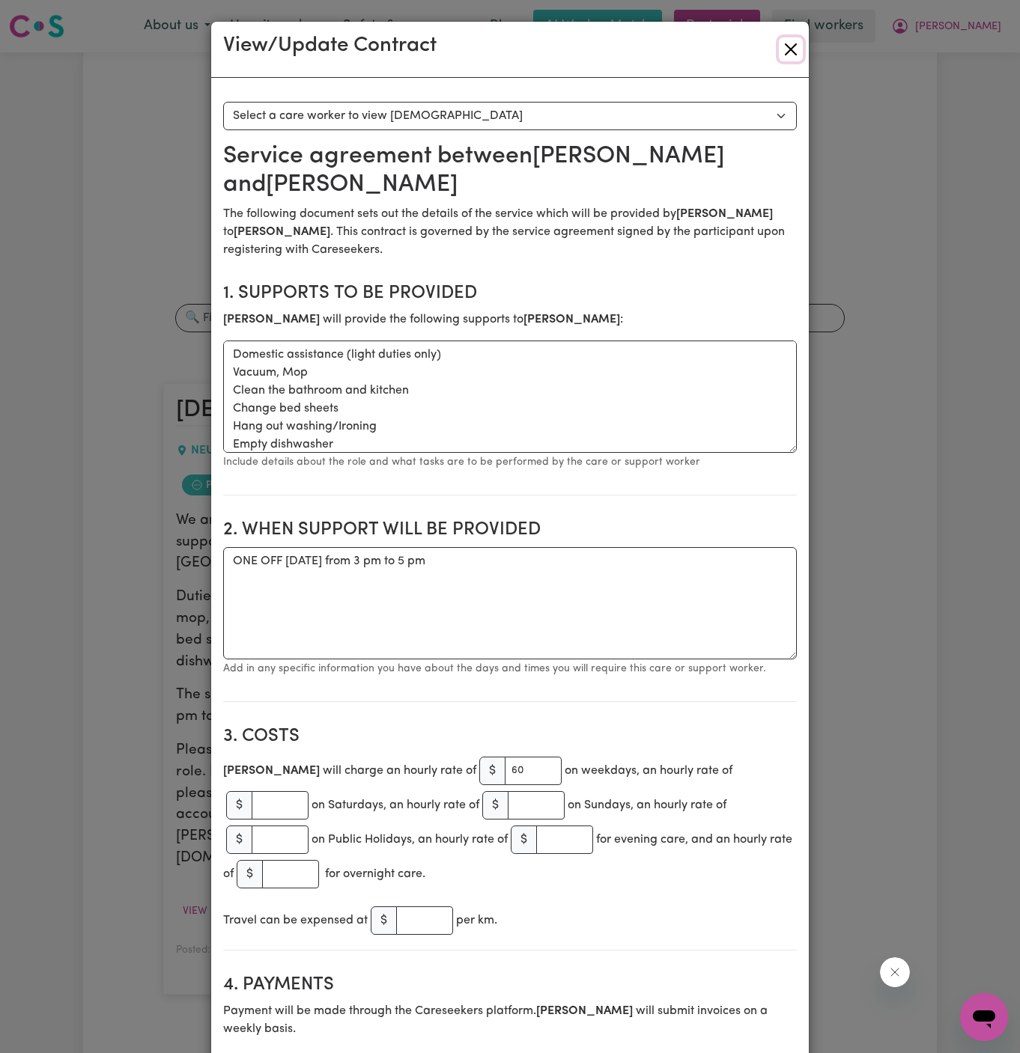
click at [793, 52] on button "Close" at bounding box center [791, 49] width 24 height 24
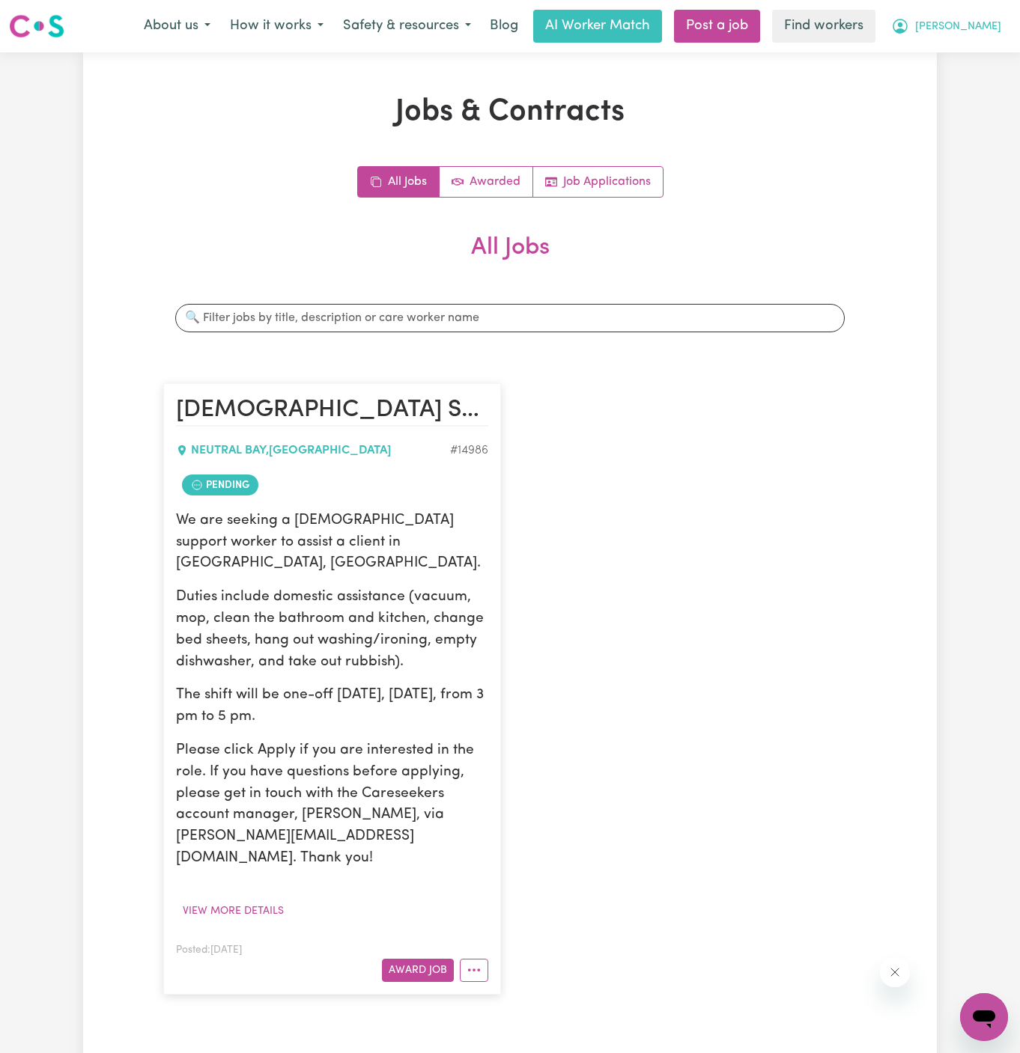
click at [978, 19] on span "[PERSON_NAME]" at bounding box center [958, 27] width 86 height 16
click at [978, 58] on link "My Dashboard" at bounding box center [951, 58] width 118 height 28
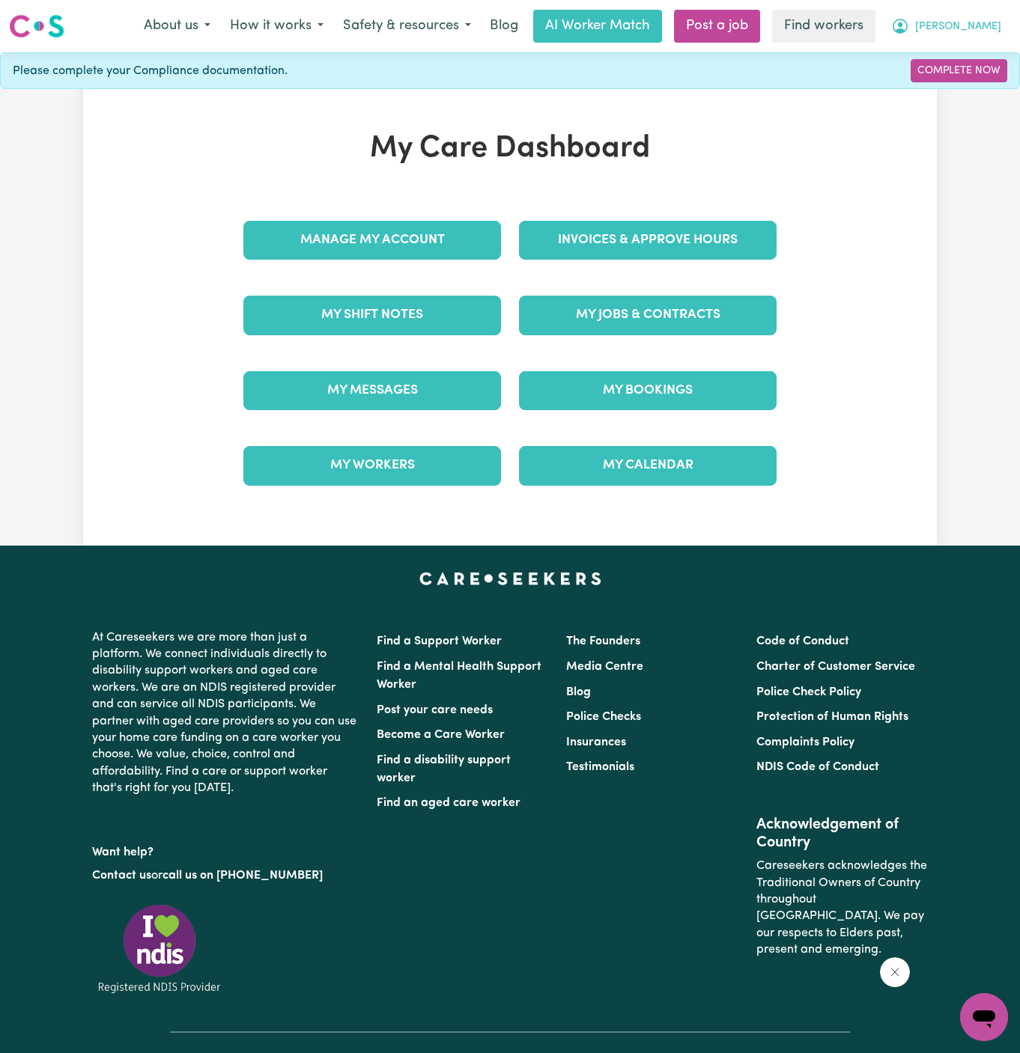
click at [984, 31] on span "[PERSON_NAME]" at bounding box center [958, 27] width 86 height 16
click at [948, 83] on link "Logout" at bounding box center [951, 86] width 118 height 28
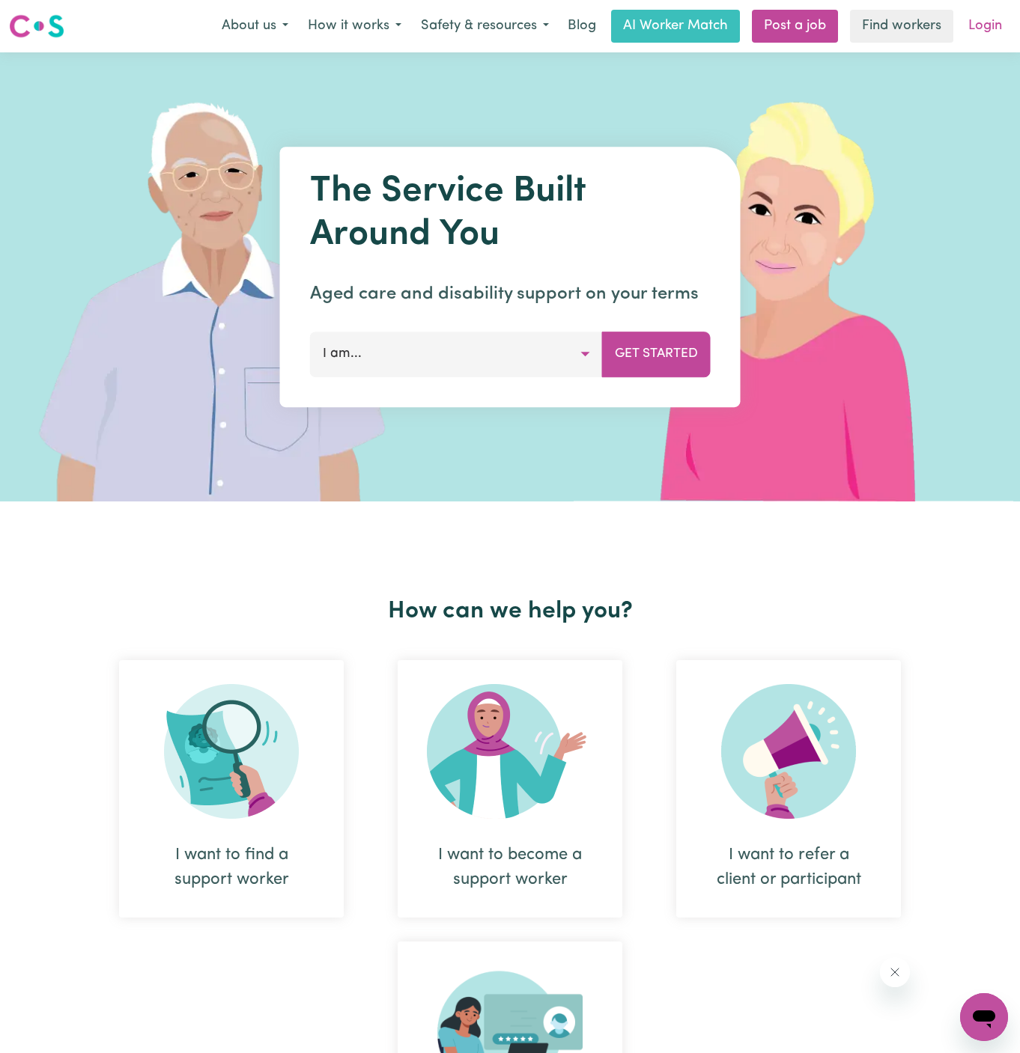
click at [981, 24] on link "Login" at bounding box center [985, 26] width 52 height 33
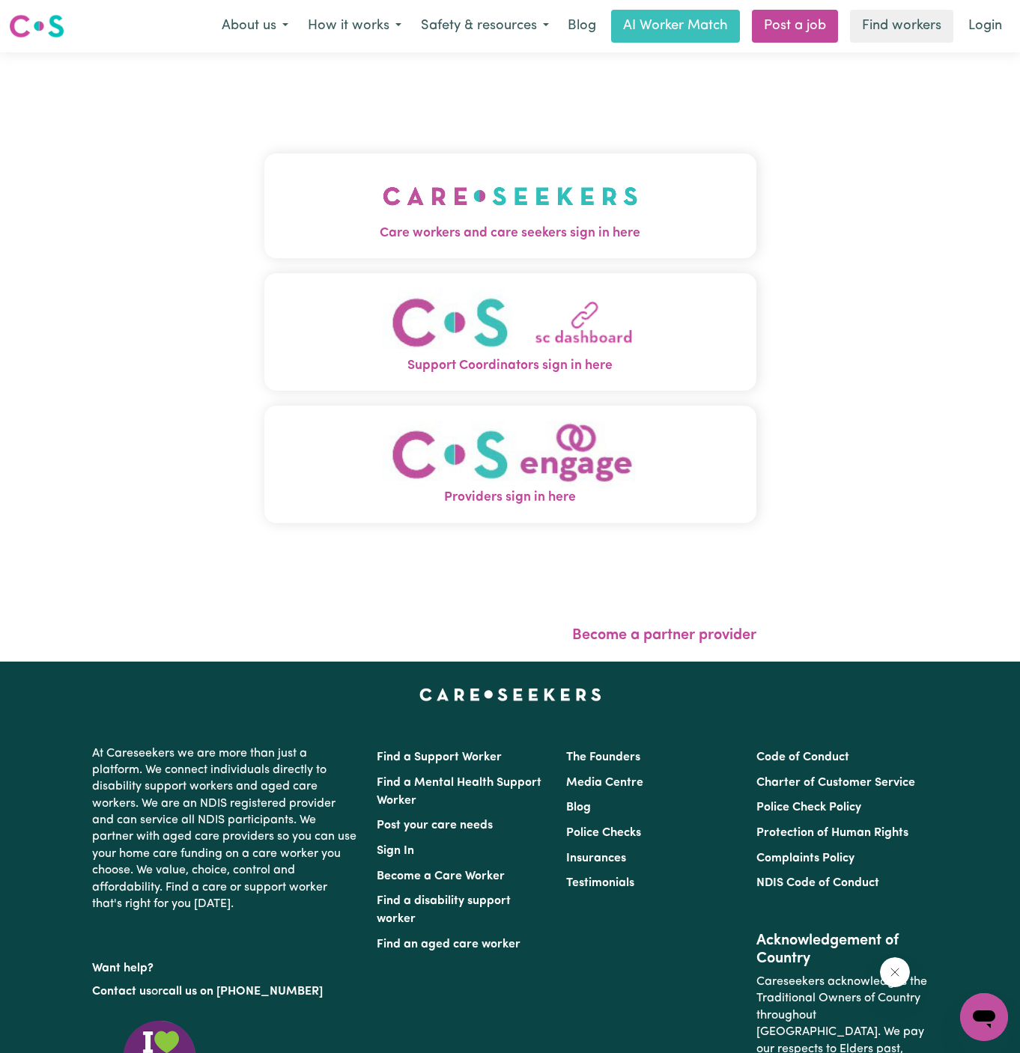
click at [511, 232] on span "Care workers and care seekers sign in here" at bounding box center [510, 233] width 492 height 19
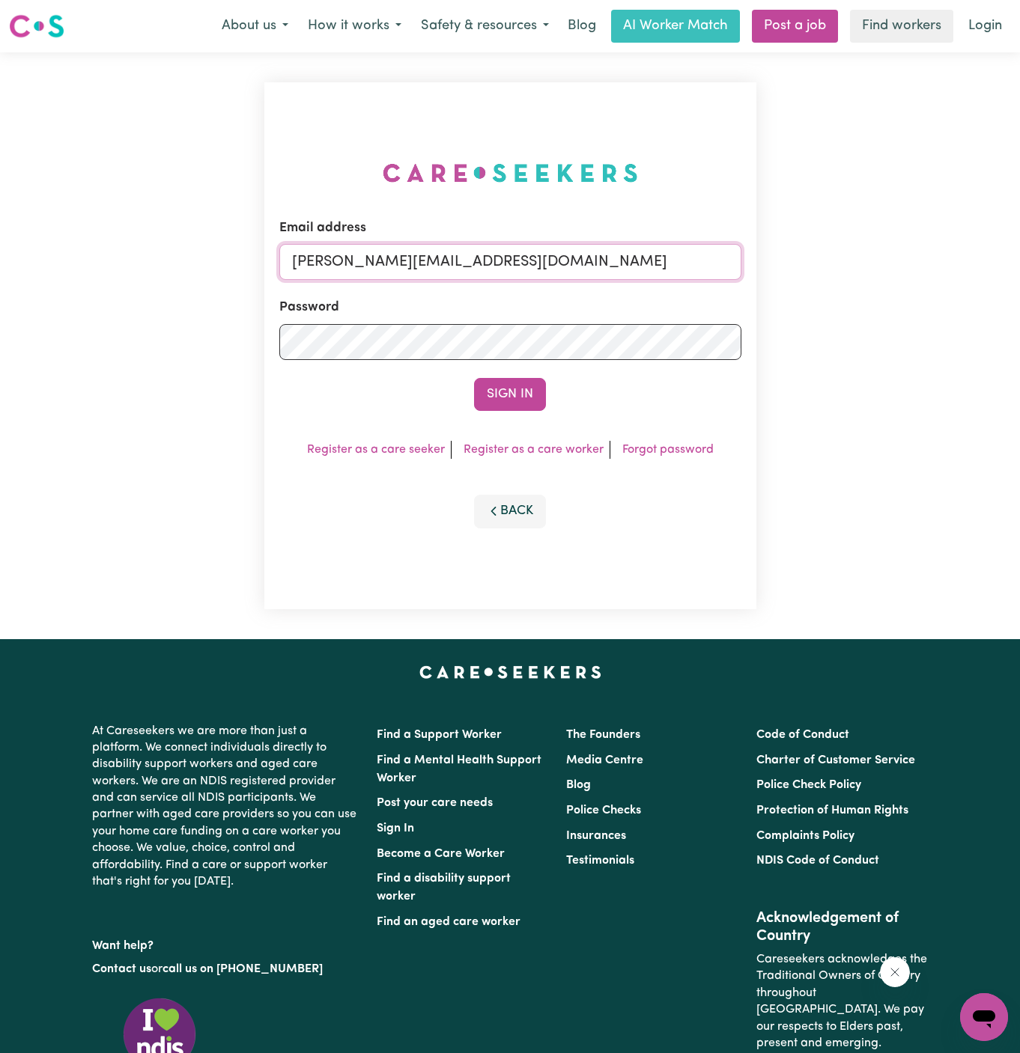
click at [563, 244] on input "[PERSON_NAME][EMAIL_ADDRESS][DOMAIN_NAME]" at bounding box center [510, 262] width 462 height 36
drag, startPoint x: 369, startPoint y: 256, endPoint x: 966, endPoint y: 249, distance: 597.4
click at [966, 249] on div "Email address [EMAIL_ADDRESS][DOMAIN_NAME] Password Sign In Register as a care …" at bounding box center [510, 345] width 1020 height 587
drag, startPoint x: 366, startPoint y: 258, endPoint x: 758, endPoint y: 266, distance: 391.6
click at [758, 266] on div "Email address [EMAIL_ADDRESS][DOMAIN_NAME] Password Sign In Register as a care …" at bounding box center [510, 345] width 510 height 587
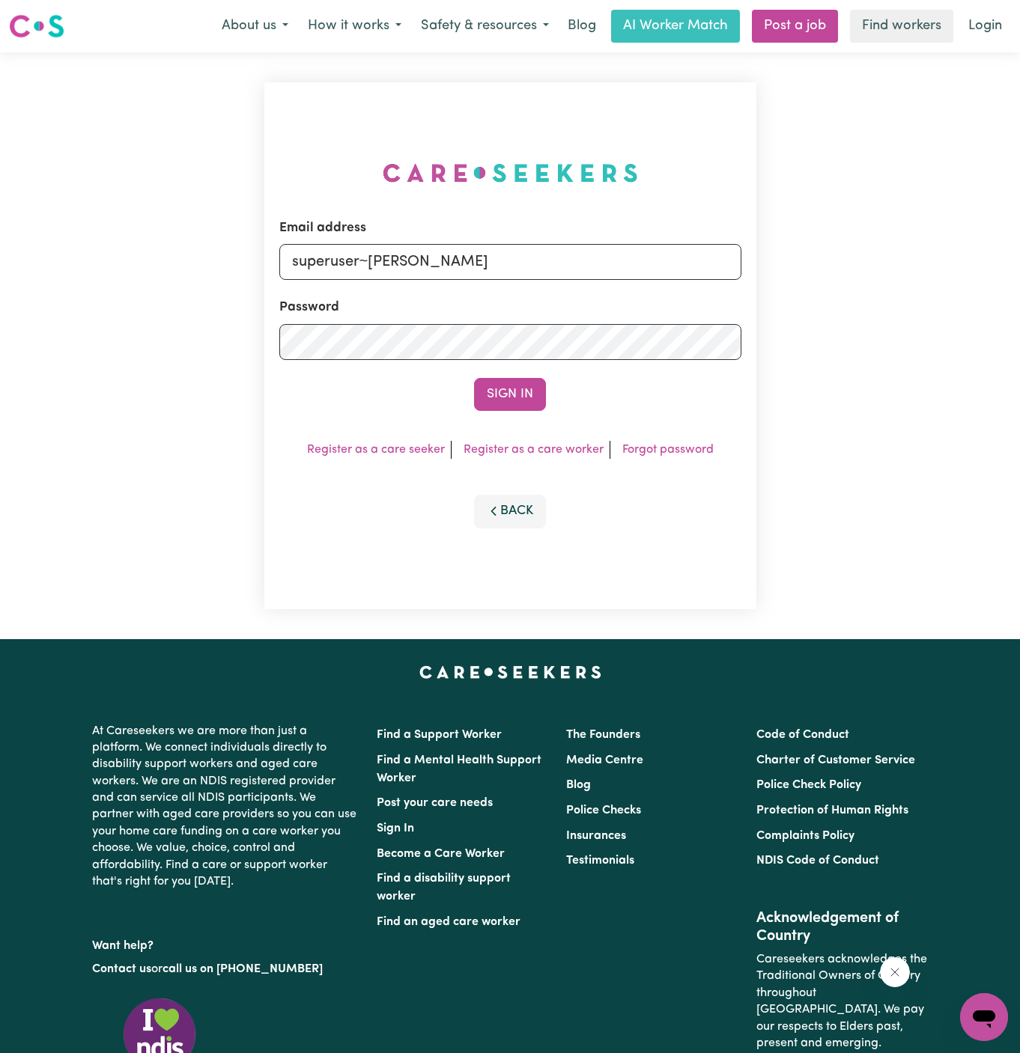
type input "[EMAIL_ADDRESS][PERSON_NAME][DOMAIN_NAME]"
click at [520, 400] on button "Sign In" at bounding box center [510, 394] width 72 height 33
